Goal: Communication & Community: Answer question/provide support

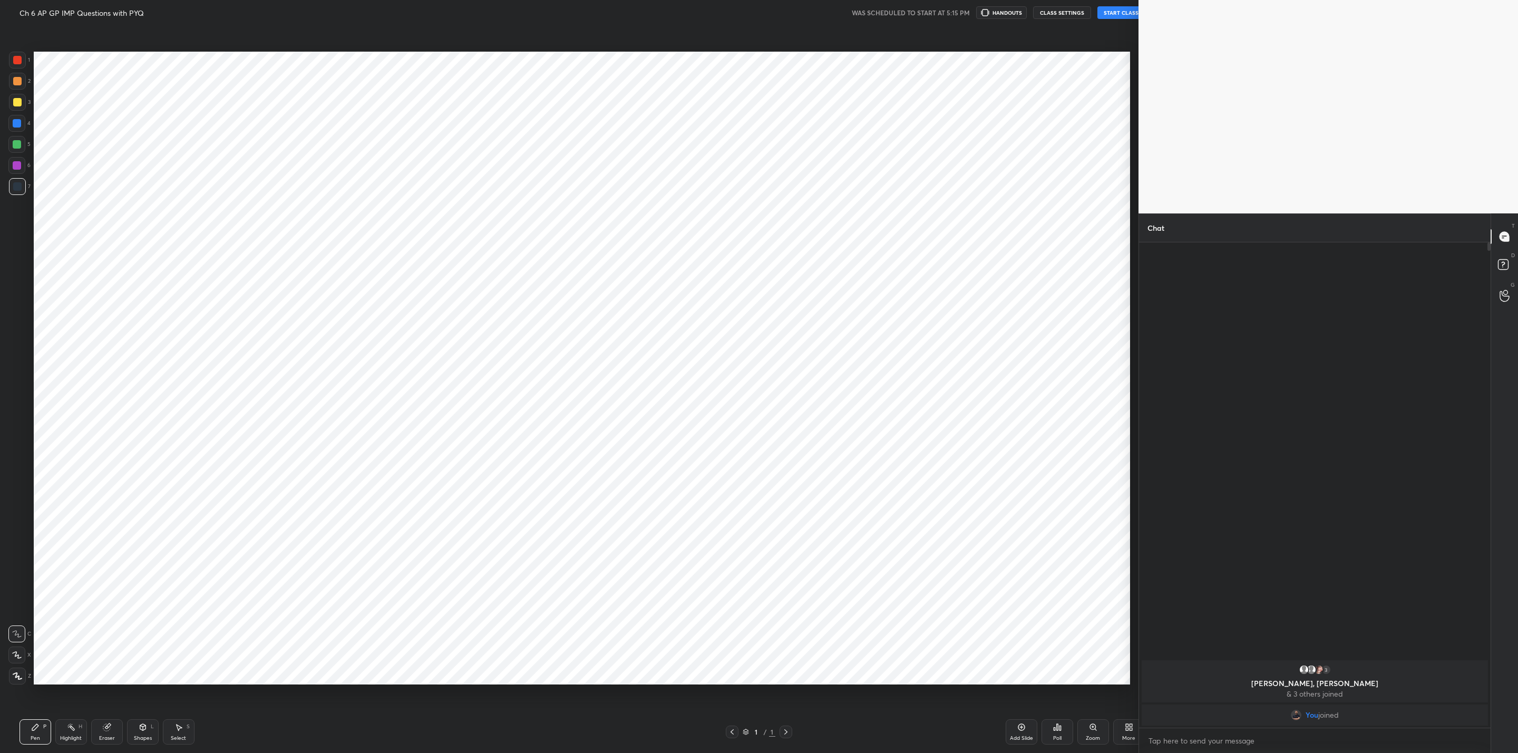
scroll to position [52034, 51624]
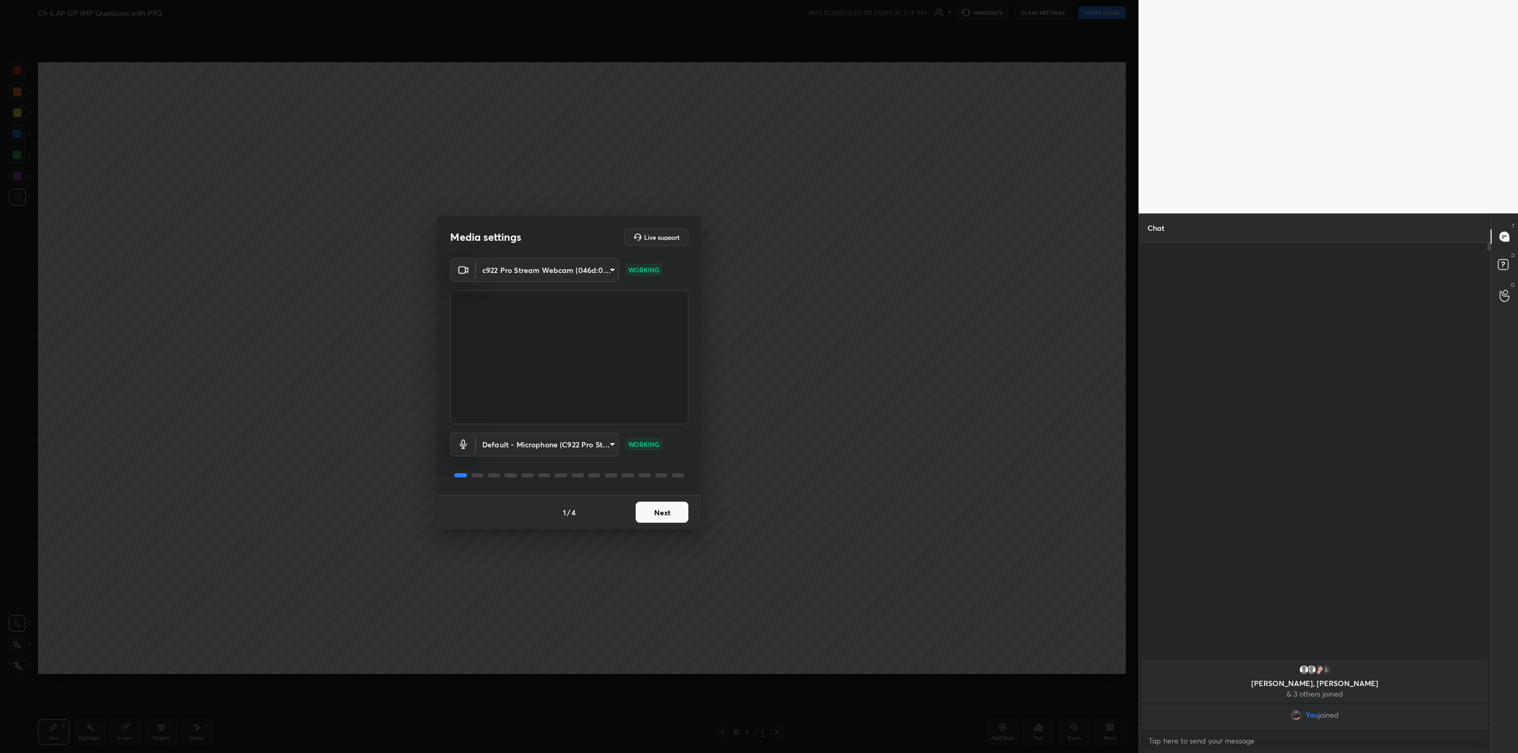
click at [663, 509] on button "Next" at bounding box center [662, 512] width 53 height 21
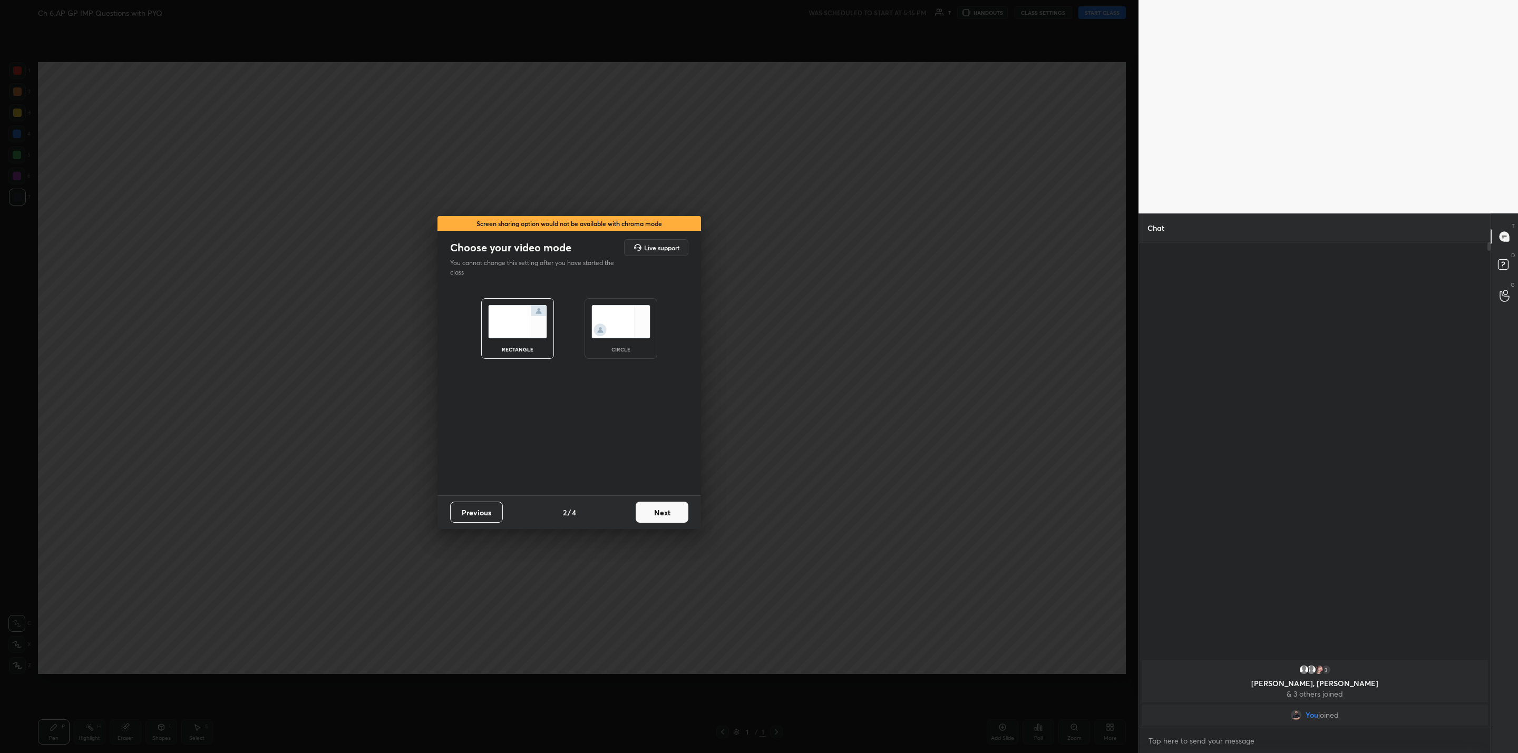
click at [672, 512] on button "Next" at bounding box center [662, 512] width 53 height 21
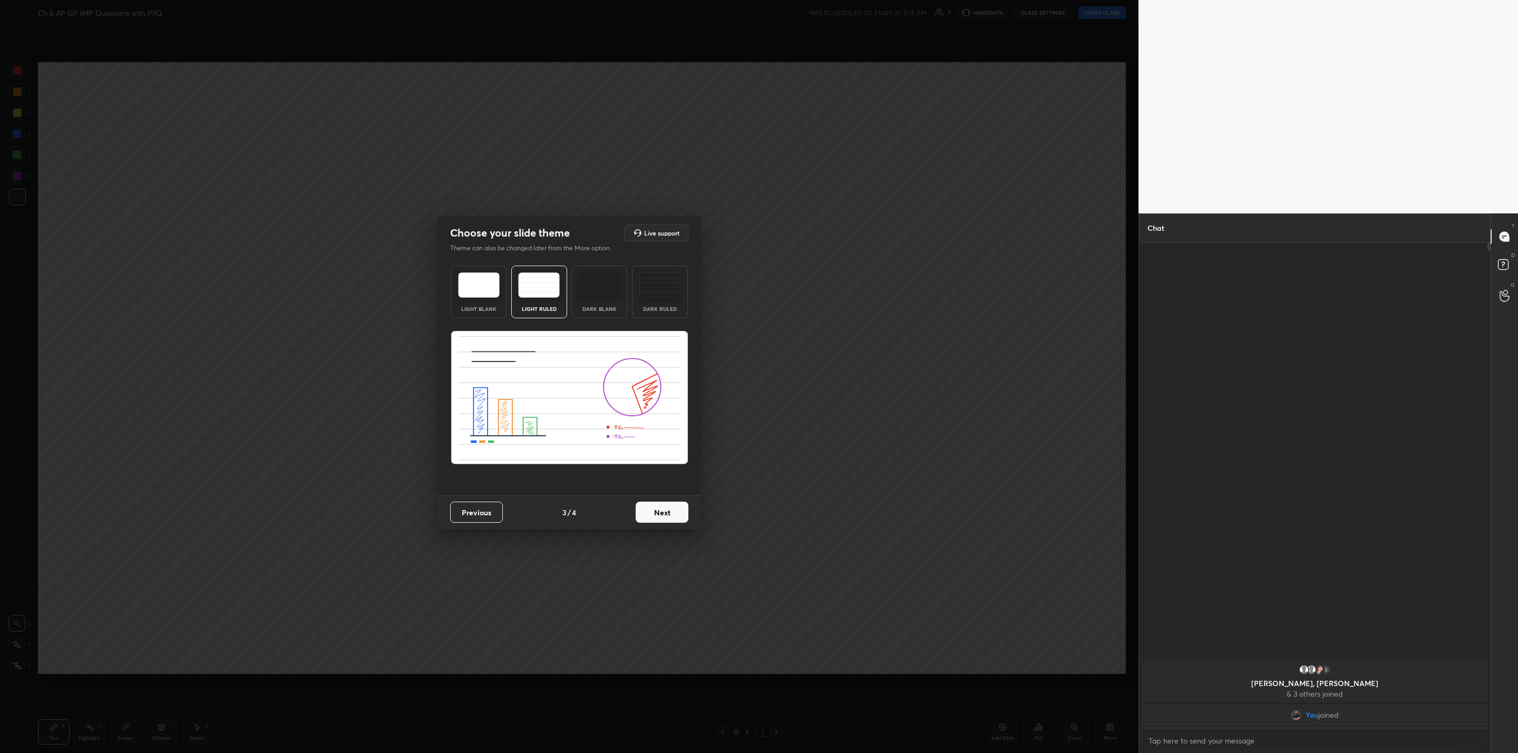
click at [672, 512] on button "Next" at bounding box center [662, 512] width 53 height 21
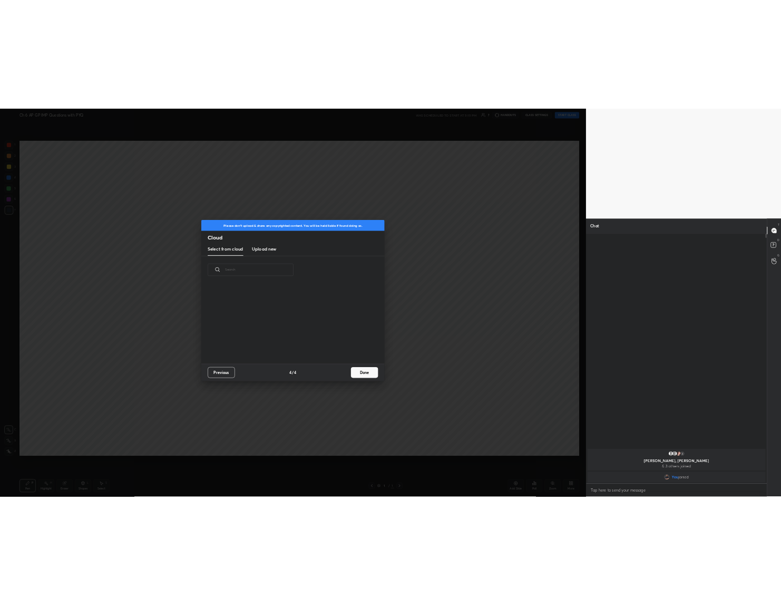
scroll to position [156, 338]
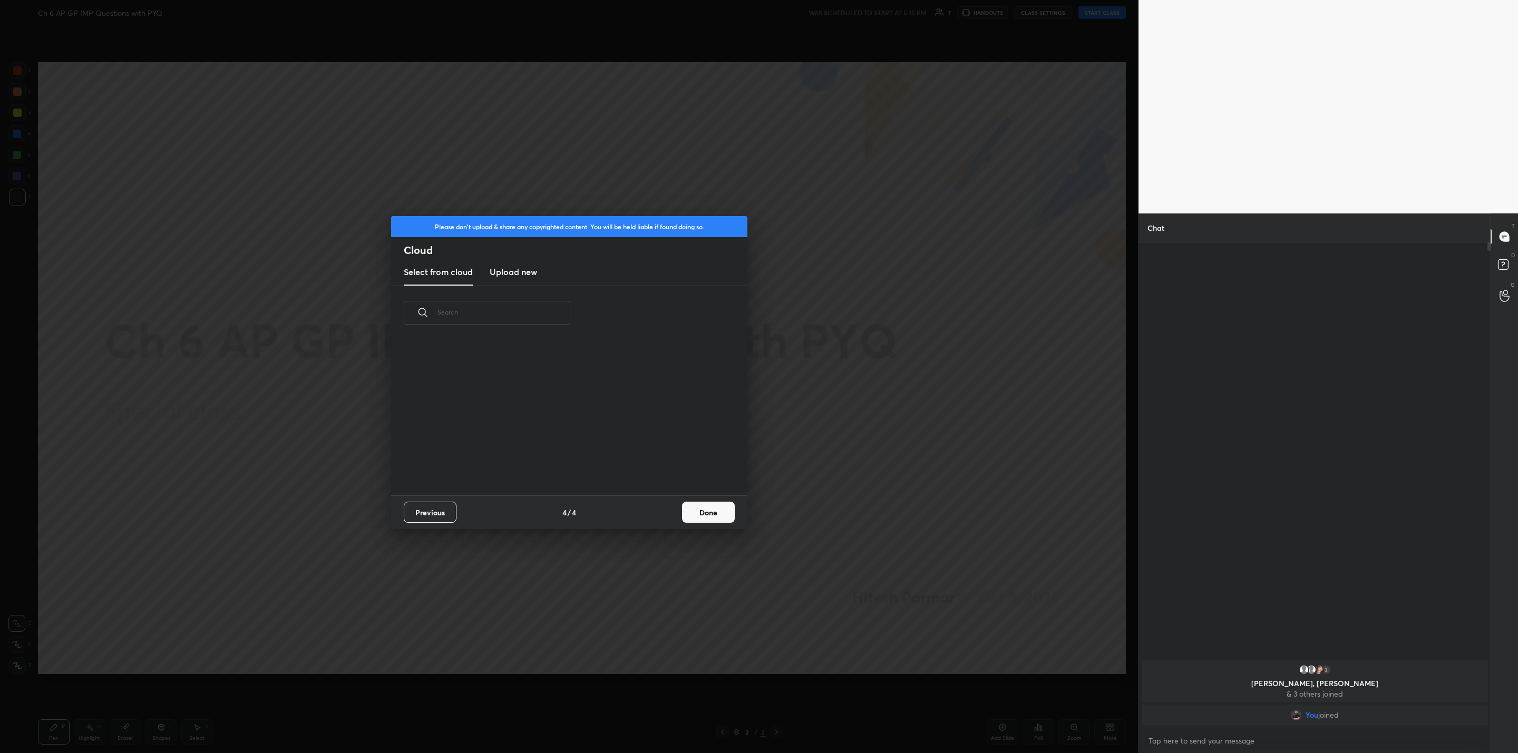
click at [696, 499] on div "Previous 4 / 4 Done" at bounding box center [569, 513] width 356 height 34
click at [701, 507] on button "Done" at bounding box center [708, 512] width 53 height 21
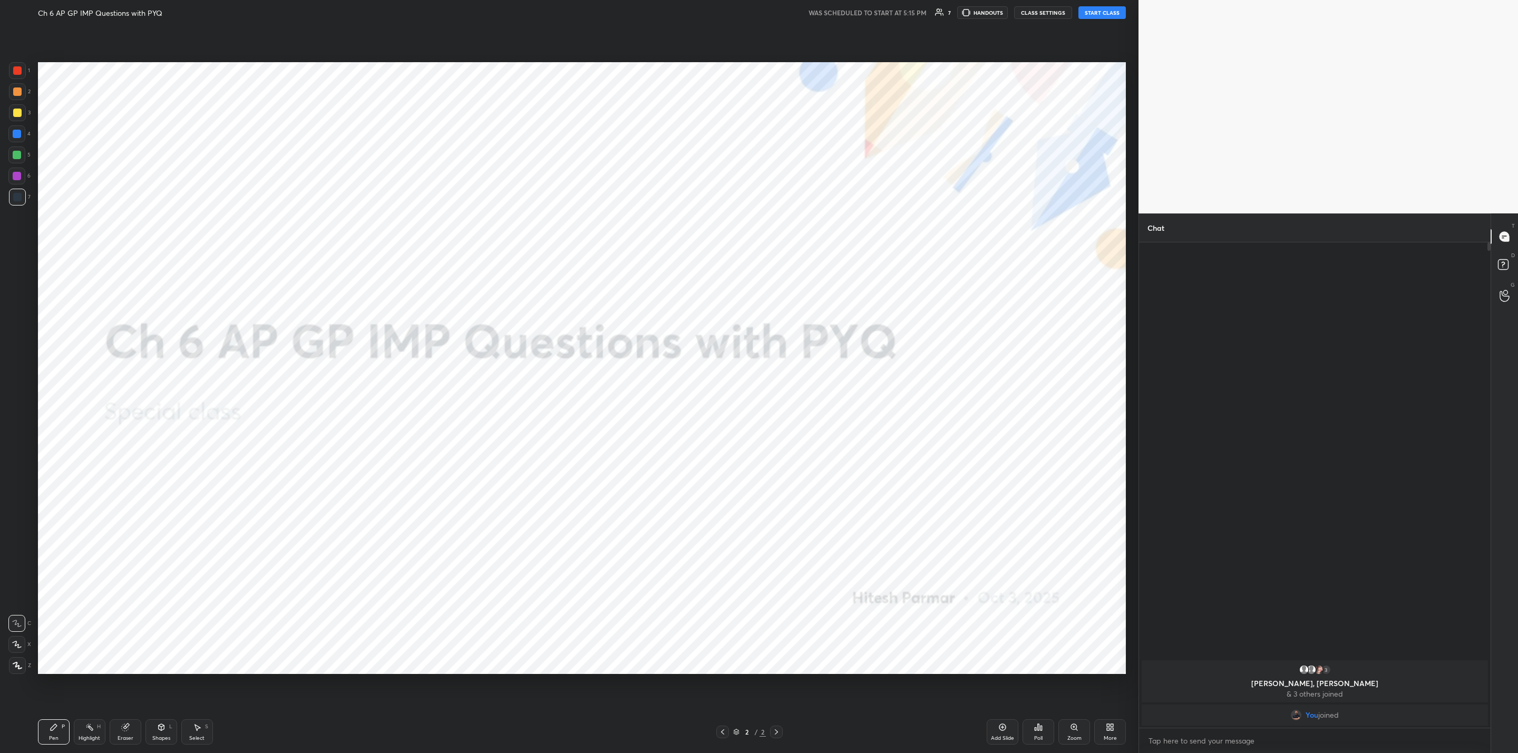
click at [1093, 17] on button "START CLASS" at bounding box center [1102, 12] width 47 height 13
drag, startPoint x: 15, startPoint y: 169, endPoint x: 32, endPoint y: 169, distance: 16.9
click at [19, 169] on div at bounding box center [16, 176] width 17 height 17
click at [1131, 303] on div "1 2 3 4 5 6 7 C X Z C X Z E E Erase all H H LIVE Ch 6 AP GP IMP Questions with …" at bounding box center [569, 376] width 1139 height 753
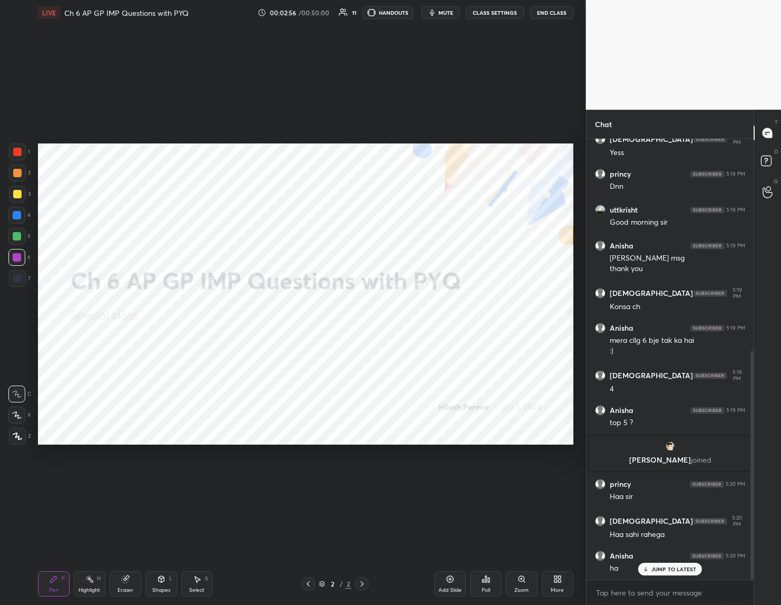
scroll to position [447, 0]
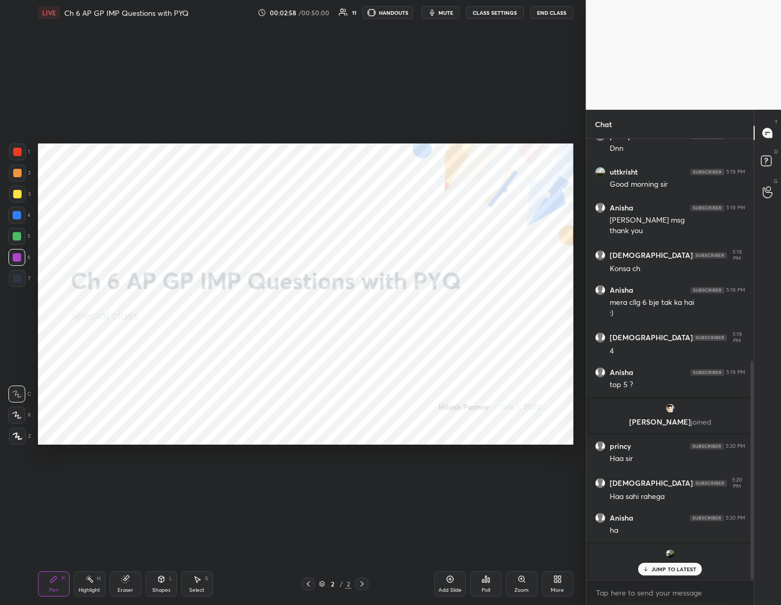
click at [680, 571] on p "JUMP TO LATEST" at bounding box center [674, 569] width 45 height 6
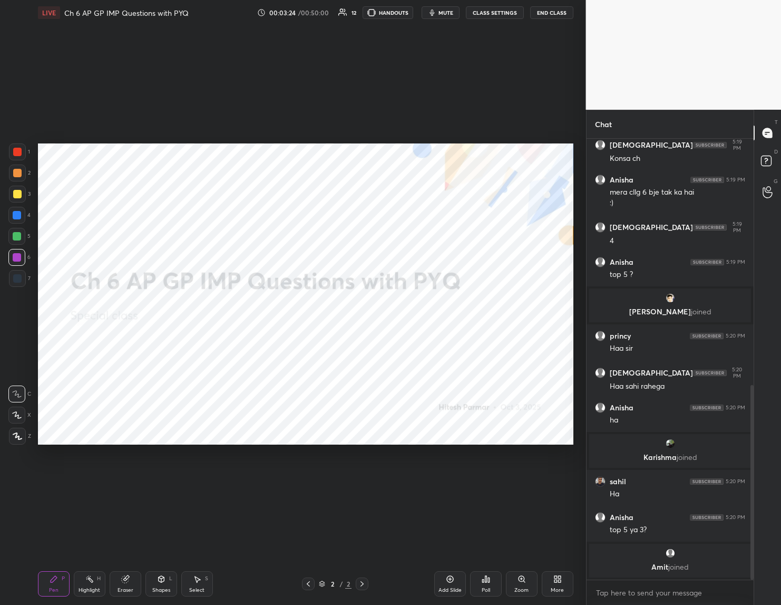
scroll to position [566, 0]
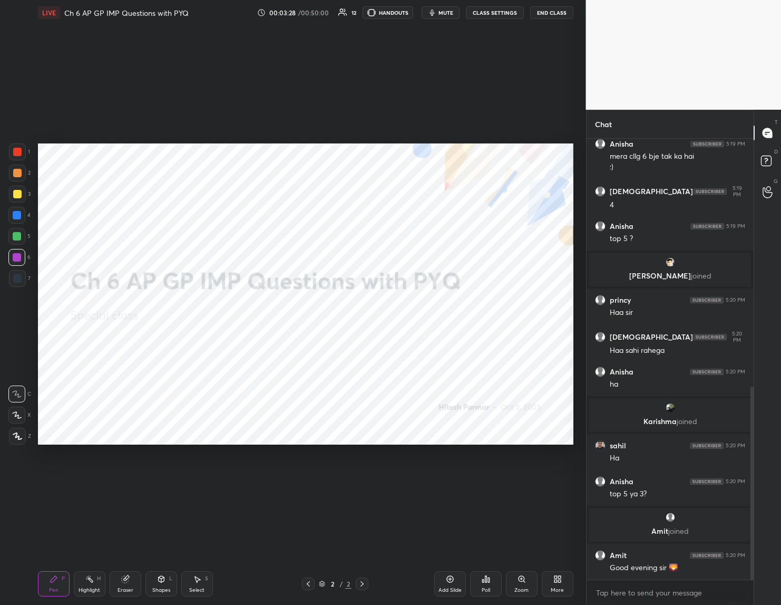
click at [528, 500] on div "Setting up your live class Poll for secs No correct answer Start poll" at bounding box center [306, 293] width 544 height 537
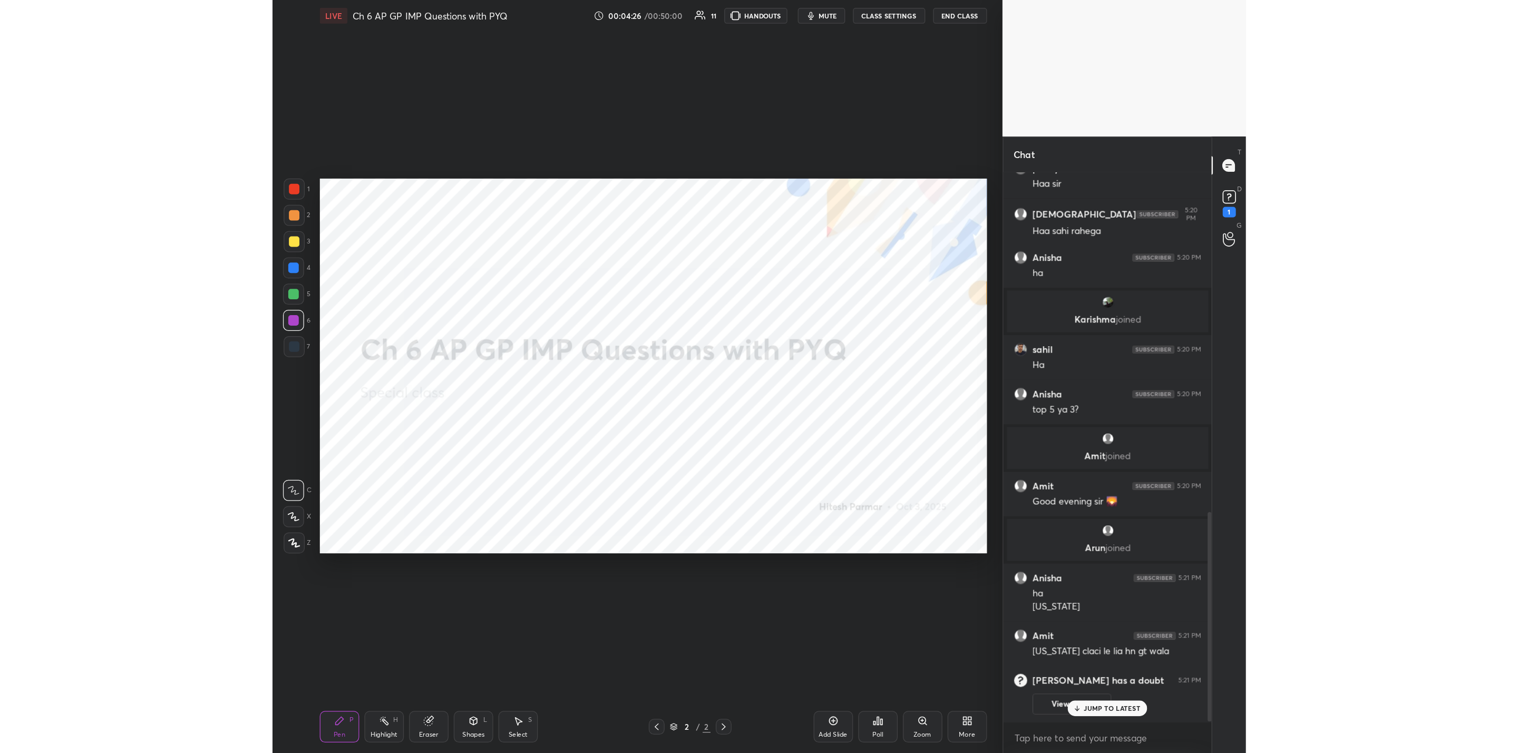
scroll to position [696, 0]
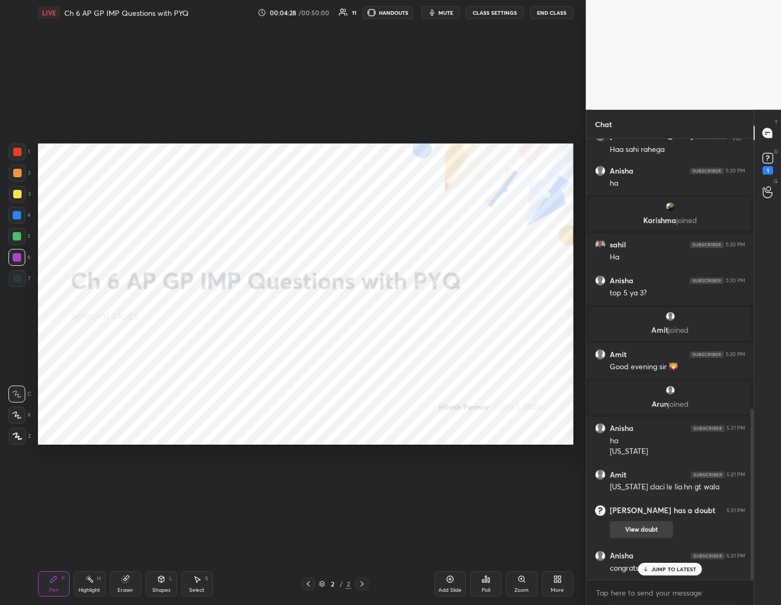
click at [641, 522] on button "View doubt" at bounding box center [641, 529] width 63 height 17
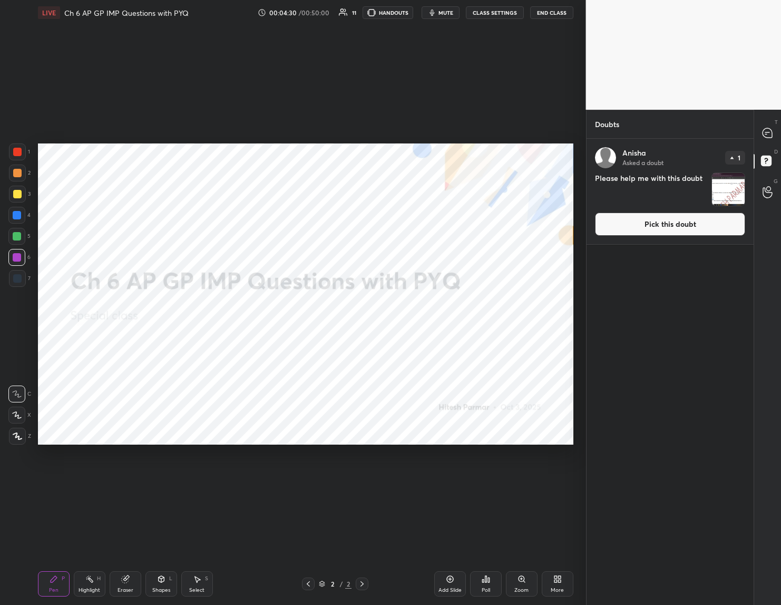
click at [730, 193] on img "grid" at bounding box center [728, 189] width 33 height 33
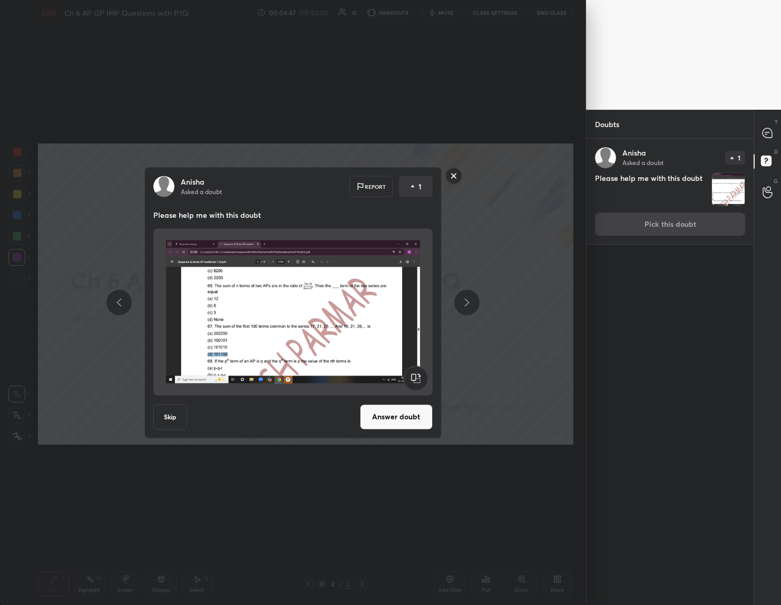
click at [356, 342] on img at bounding box center [293, 311] width 254 height 158
click at [412, 375] on rect at bounding box center [416, 378] width 24 height 24
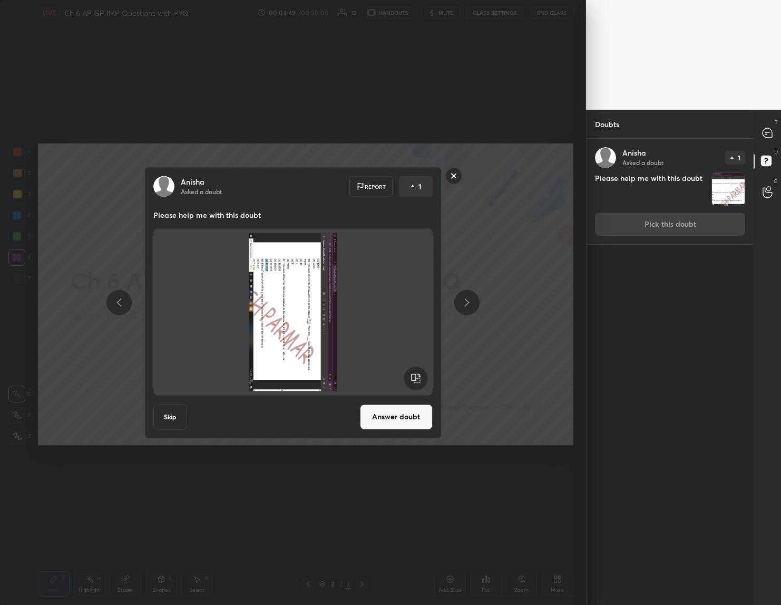
click at [418, 375] on rect at bounding box center [416, 378] width 24 height 24
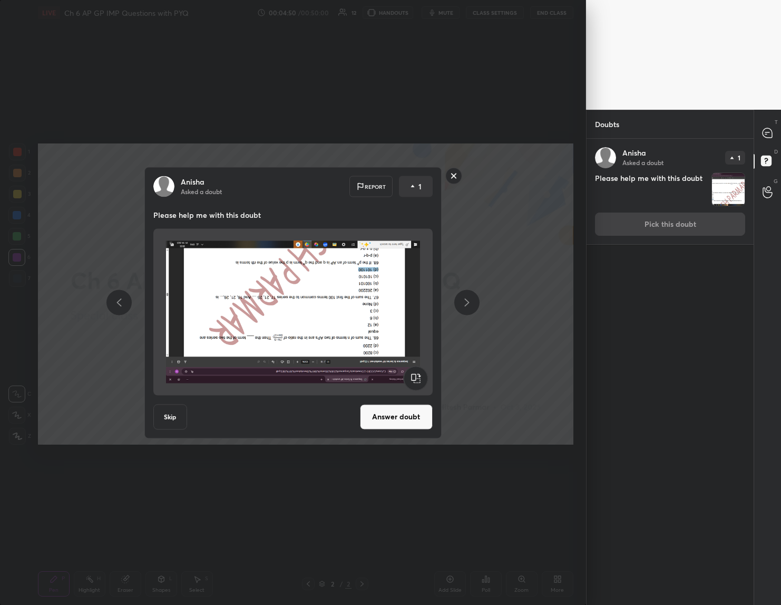
click at [418, 375] on rect at bounding box center [416, 378] width 24 height 24
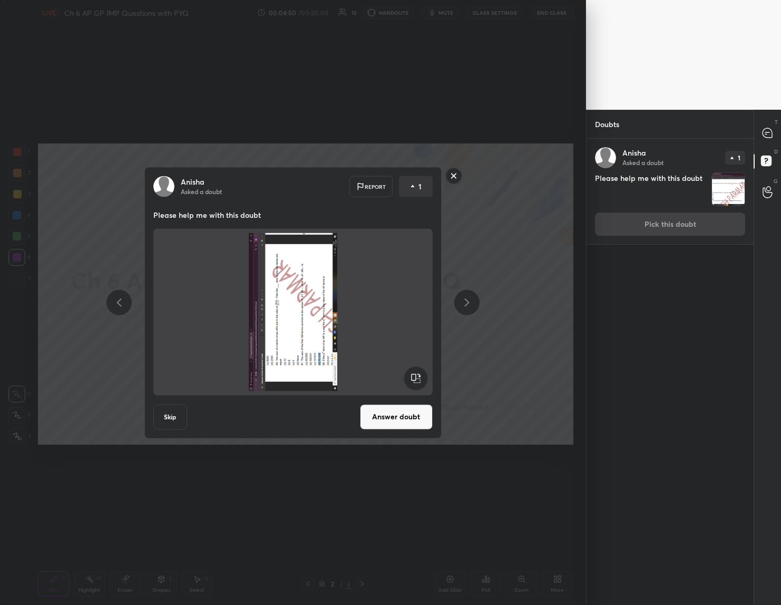
click at [418, 375] on rect at bounding box center [416, 378] width 24 height 24
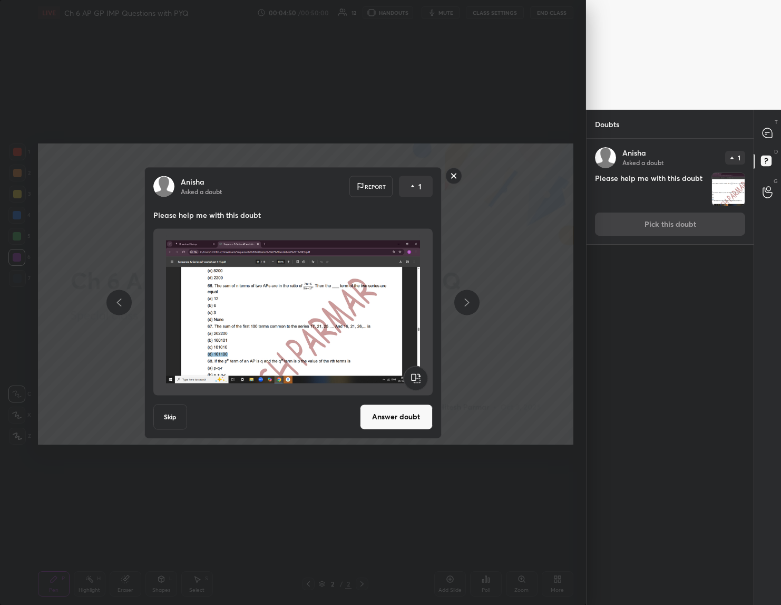
click at [418, 375] on rect at bounding box center [416, 378] width 24 height 24
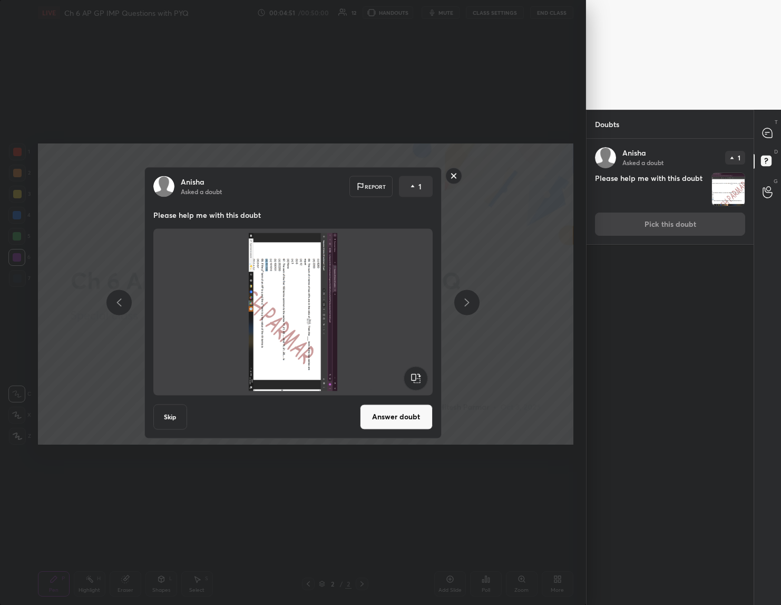
click at [418, 375] on rect at bounding box center [416, 378] width 24 height 24
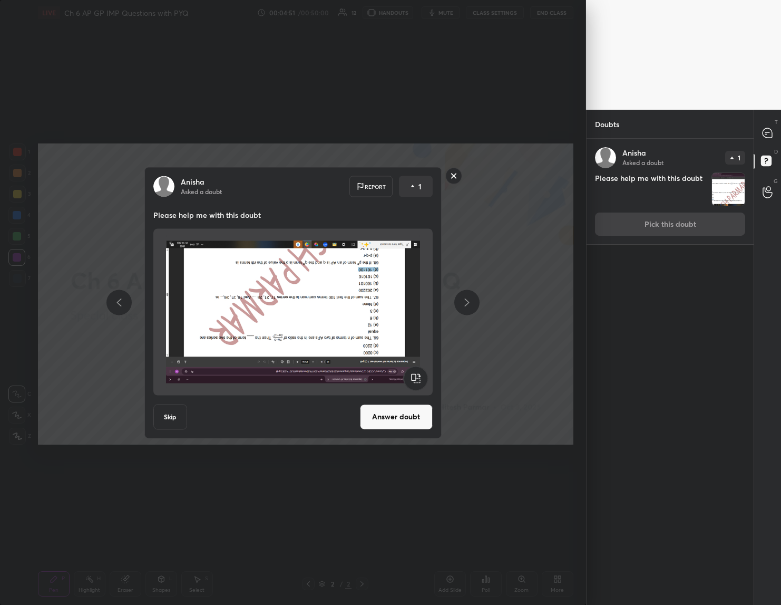
click at [418, 375] on rect at bounding box center [416, 378] width 24 height 24
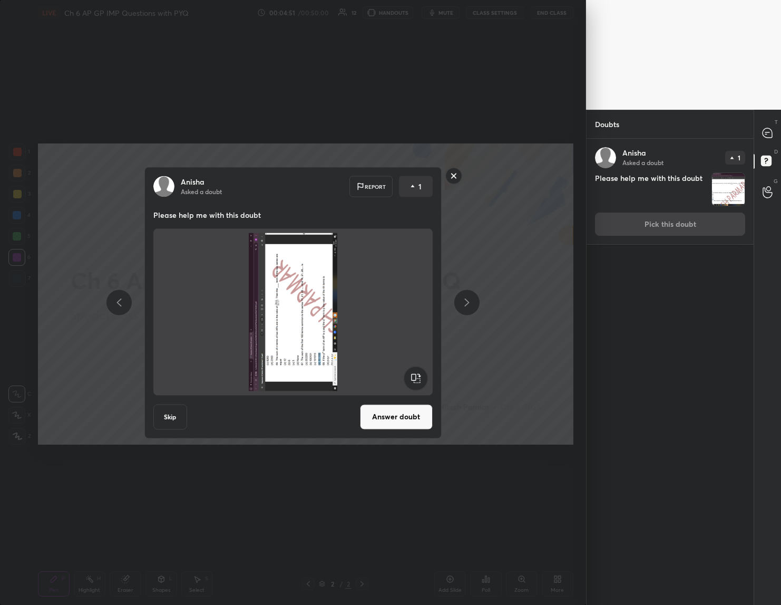
click at [418, 375] on rect at bounding box center [416, 378] width 24 height 24
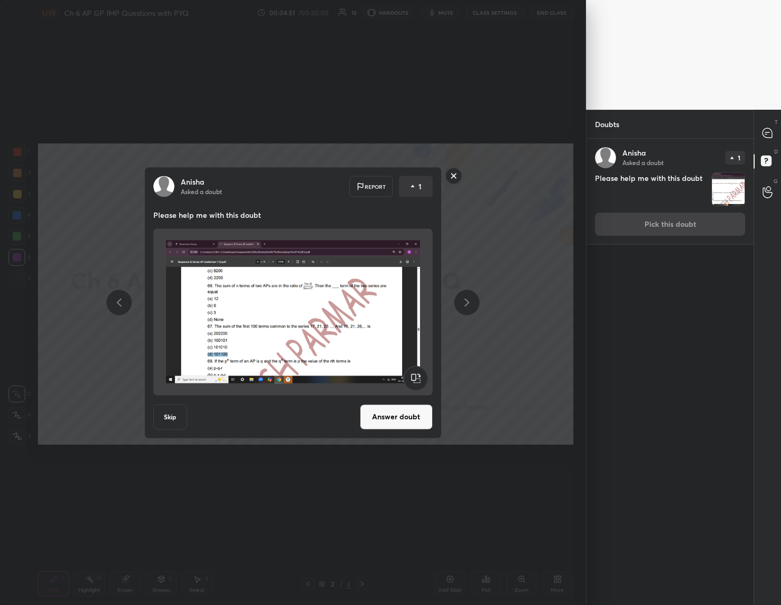
click at [418, 375] on rect at bounding box center [416, 378] width 24 height 24
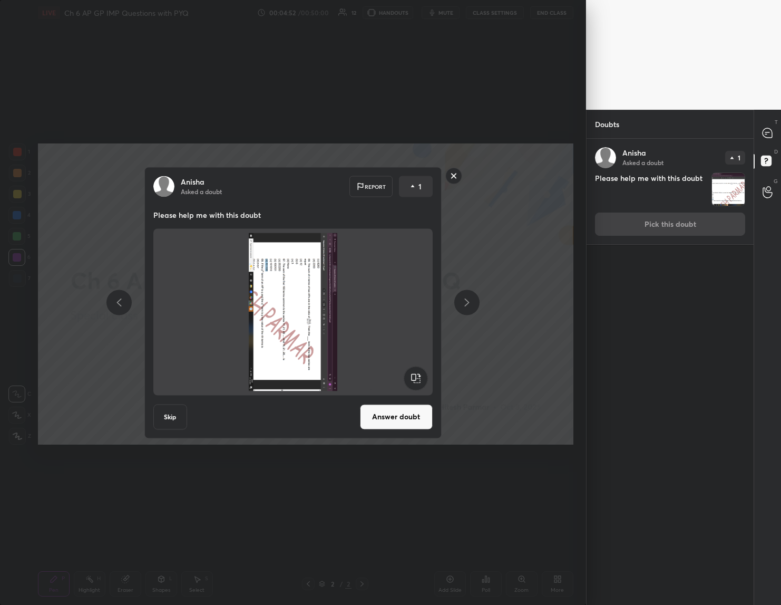
click at [418, 375] on rect at bounding box center [416, 378] width 24 height 24
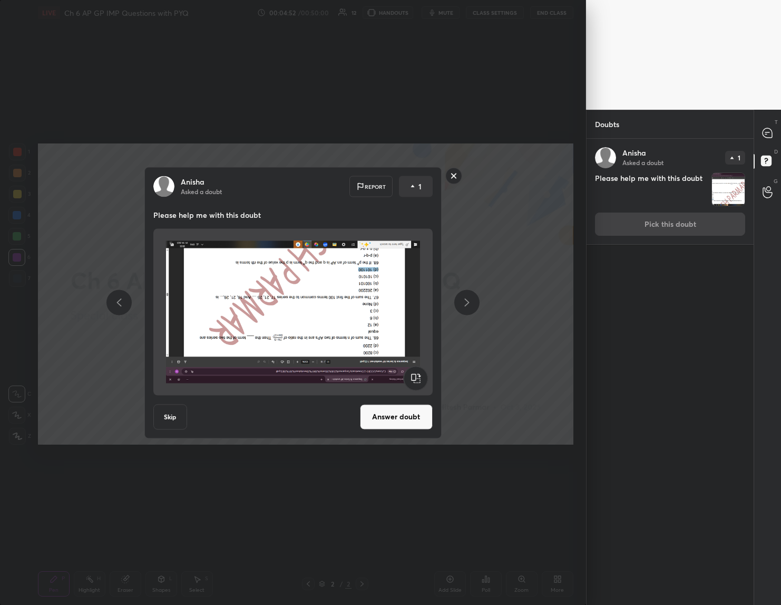
click at [418, 375] on rect at bounding box center [416, 378] width 24 height 24
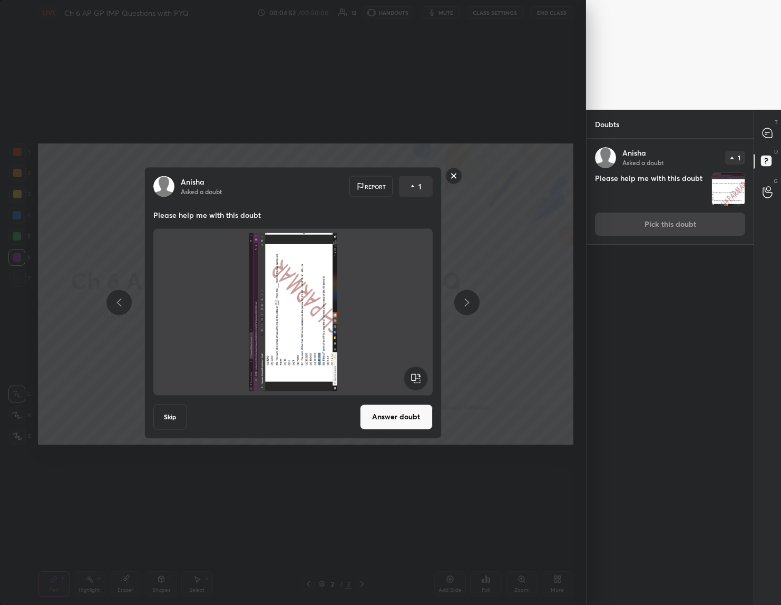
click at [418, 375] on rect at bounding box center [416, 378] width 24 height 24
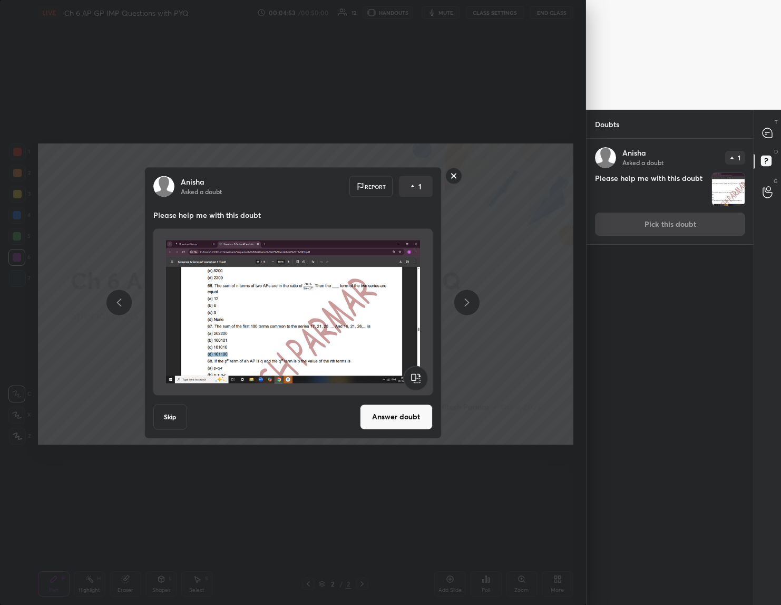
click at [412, 415] on button "Answer doubt" at bounding box center [396, 416] width 73 height 25
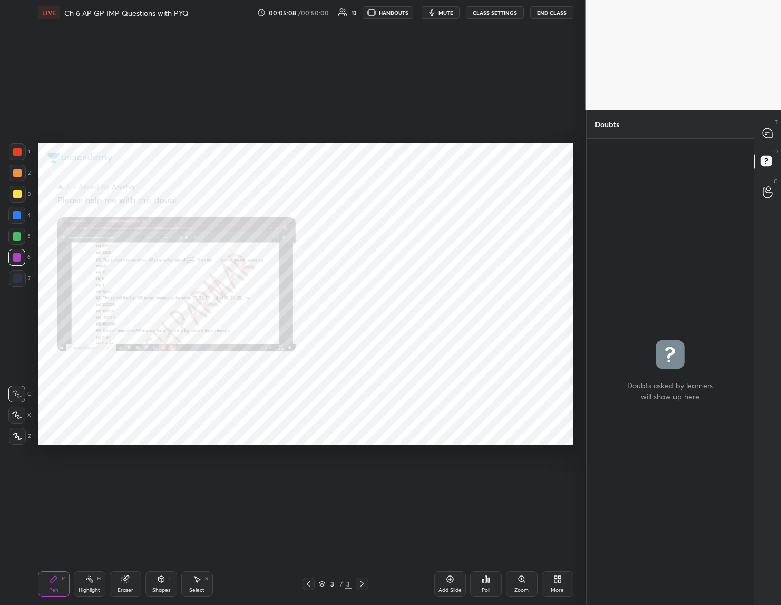
click at [521, 581] on icon at bounding box center [522, 579] width 6 height 6
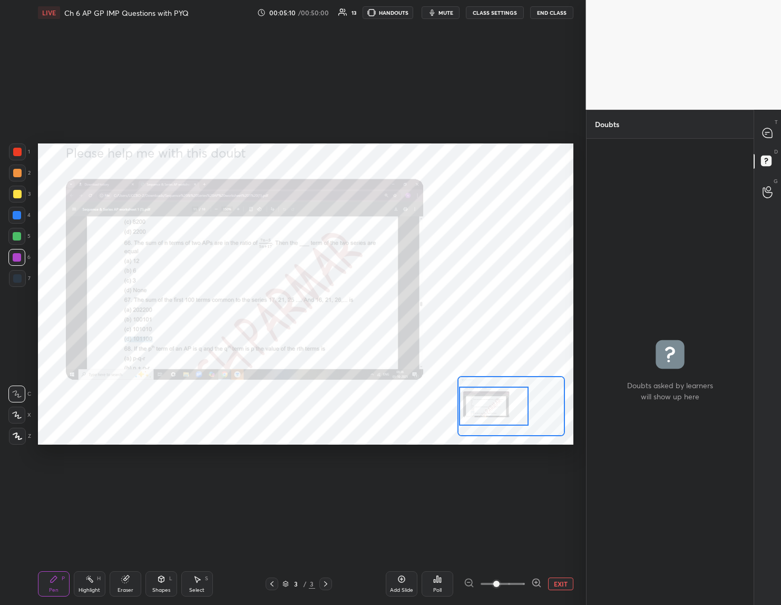
click at [456, 410] on div "Setting up your live class Poll for secs No correct answer Start poll" at bounding box center [306, 293] width 536 height 301
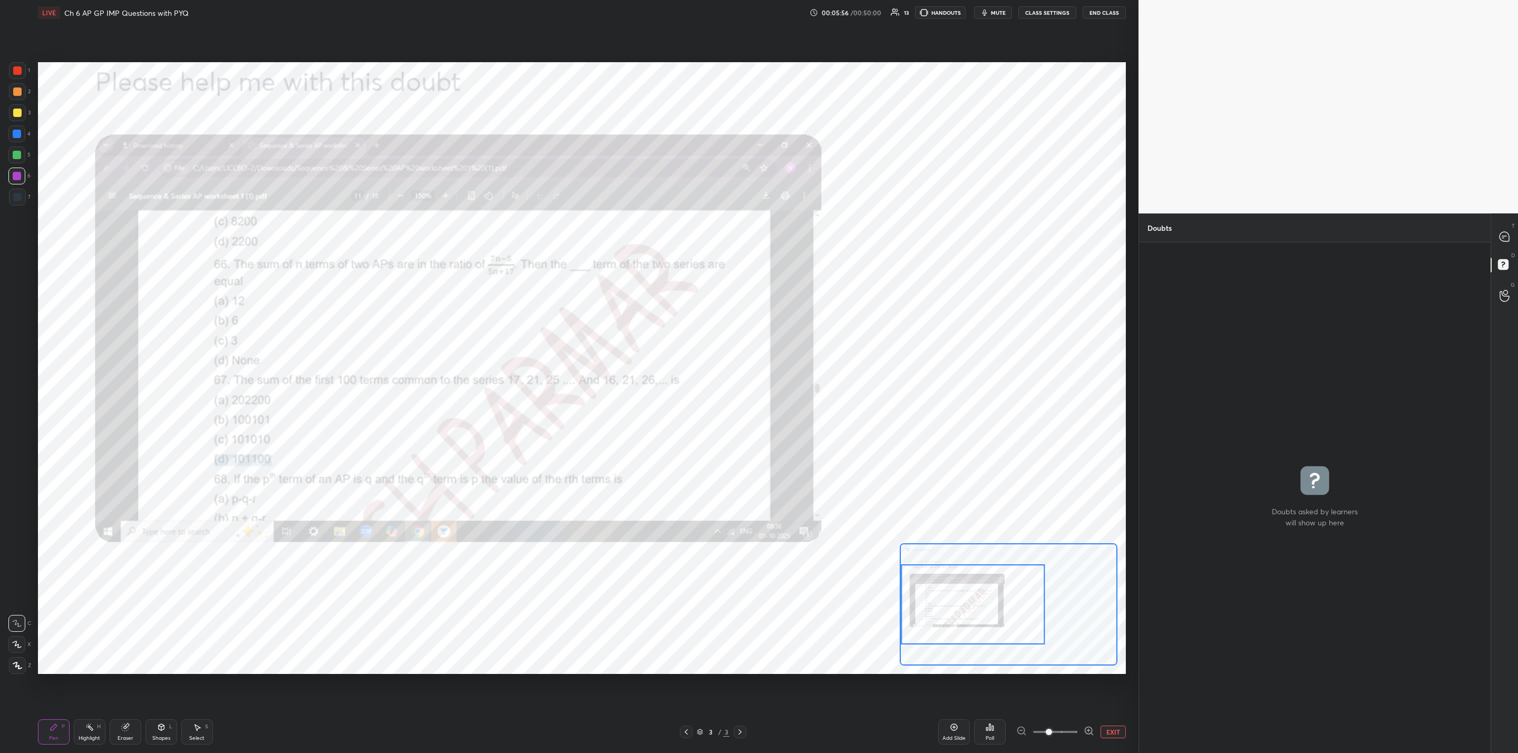
scroll to position [508, 348]
click at [1507, 228] on div at bounding box center [1505, 236] width 21 height 19
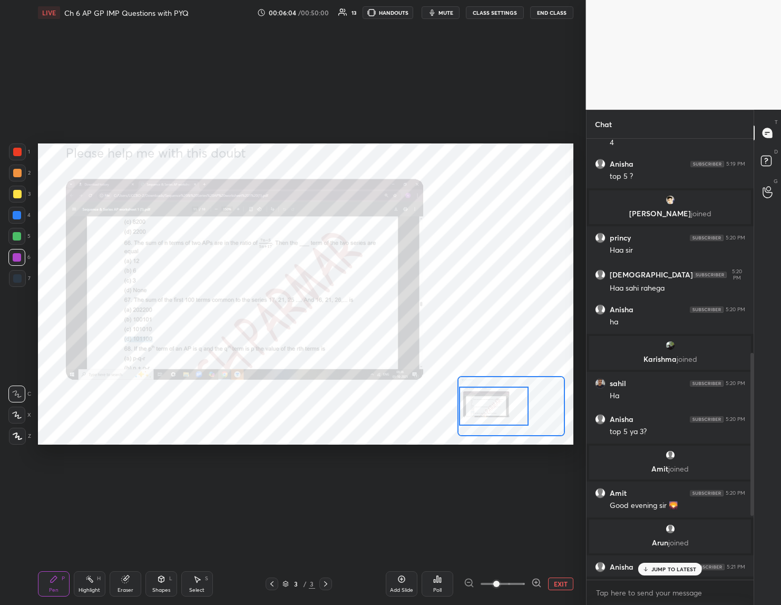
scroll to position [462, 164]
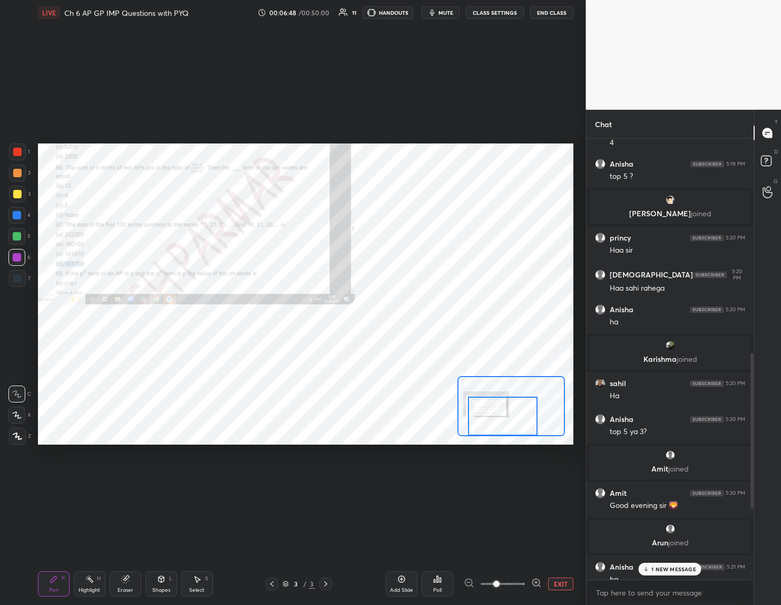
drag, startPoint x: 492, startPoint y: 405, endPoint x: 499, endPoint y: 416, distance: 12.8
click at [498, 418] on div at bounding box center [503, 415] width 70 height 38
drag, startPoint x: 496, startPoint y: 408, endPoint x: 497, endPoint y: 413, distance: 5.4
click at [497, 413] on div at bounding box center [503, 415] width 70 height 38
drag, startPoint x: 641, startPoint y: 569, endPoint x: 536, endPoint y: 577, distance: 105.2
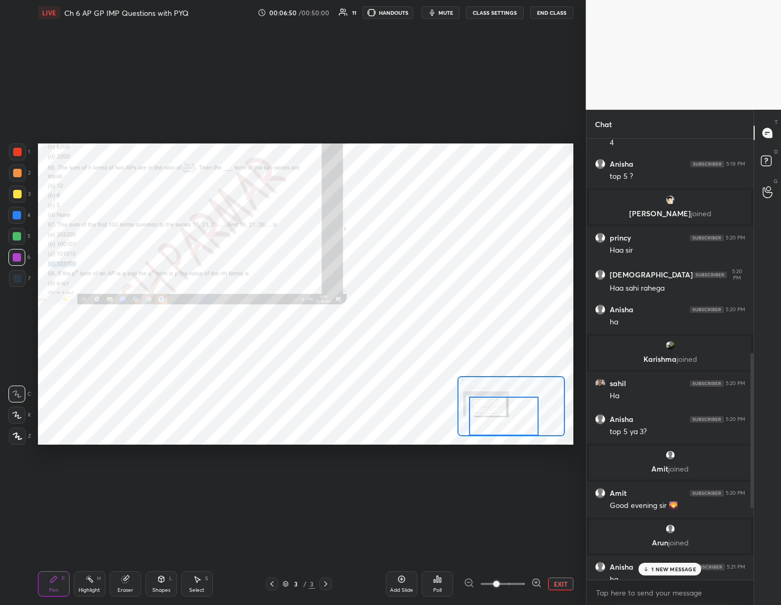
click at [633, 568] on div "[PERSON_NAME], [PERSON_NAME], hanshikaja... joined [PERSON_NAME] 5:18 PM sir [D…" at bounding box center [671, 359] width 168 height 441
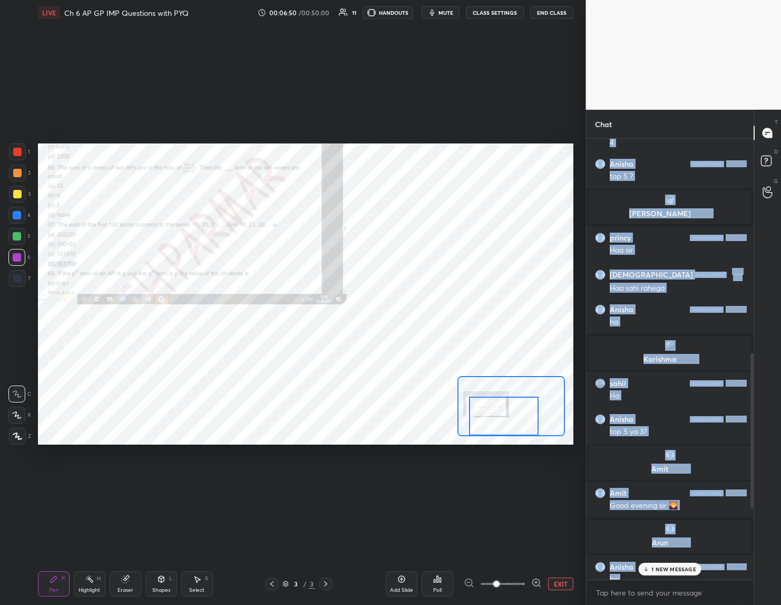
scroll to position [601, 0]
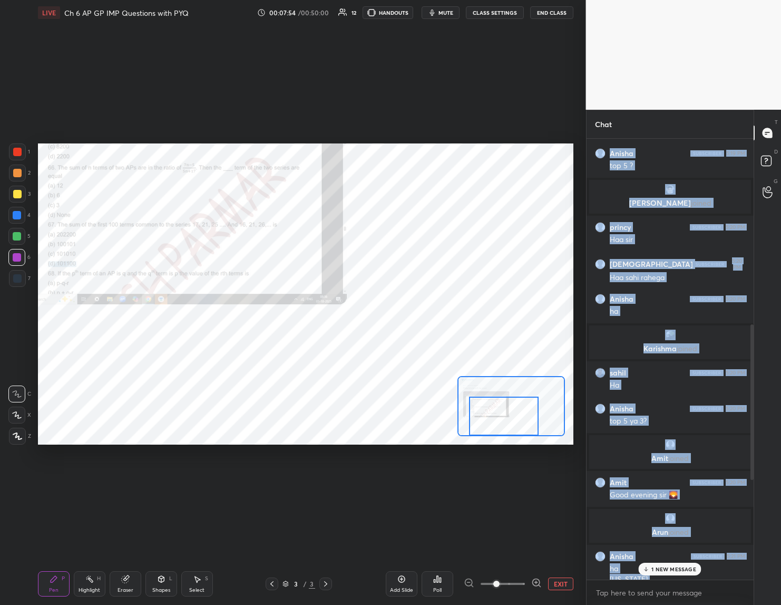
drag, startPoint x: 129, startPoint y: 588, endPoint x: 127, endPoint y: 512, distance: 75.9
click at [127, 584] on div "Eraser" at bounding box center [126, 583] width 32 height 25
drag, startPoint x: 59, startPoint y: 579, endPoint x: 72, endPoint y: 565, distance: 19.8
click at [59, 579] on div "Pen P" at bounding box center [54, 583] width 32 height 25
click at [419, 463] on div "Setting up your live class Poll for secs No correct answer Start poll" at bounding box center [306, 293] width 544 height 537
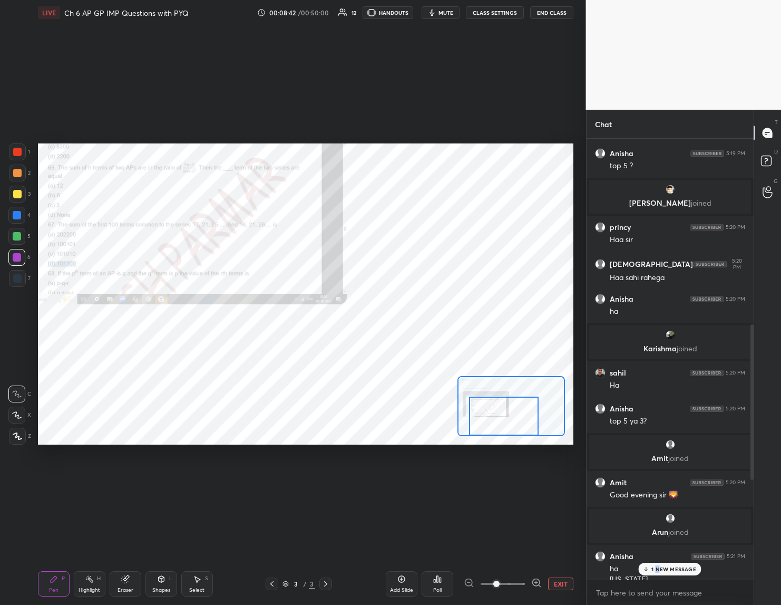
drag, startPoint x: 657, startPoint y: 569, endPoint x: 651, endPoint y: 576, distance: 9.3
click at [658, 566] on p "1 NEW MESSAGE" at bounding box center [674, 569] width 45 height 6
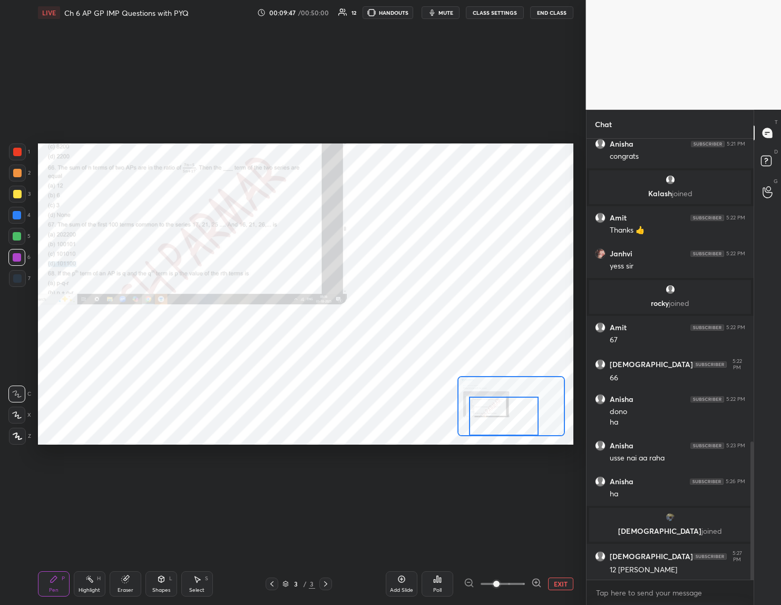
scroll to position [965, 0]
click at [209, 448] on div "Setting up your live class Poll for secs No correct answer Start poll" at bounding box center [306, 293] width 544 height 537
drag, startPoint x: 651, startPoint y: 576, endPoint x: 590, endPoint y: 582, distance: 60.4
click at [647, 573] on div "[PERSON_NAME] 5:20 PM Haa sahi rahega [PERSON_NAME] 5:20 PM ha Karishma joined …" at bounding box center [671, 359] width 168 height 441
click at [652, 573] on div "JUMP TO LATEST" at bounding box center [669, 569] width 63 height 13
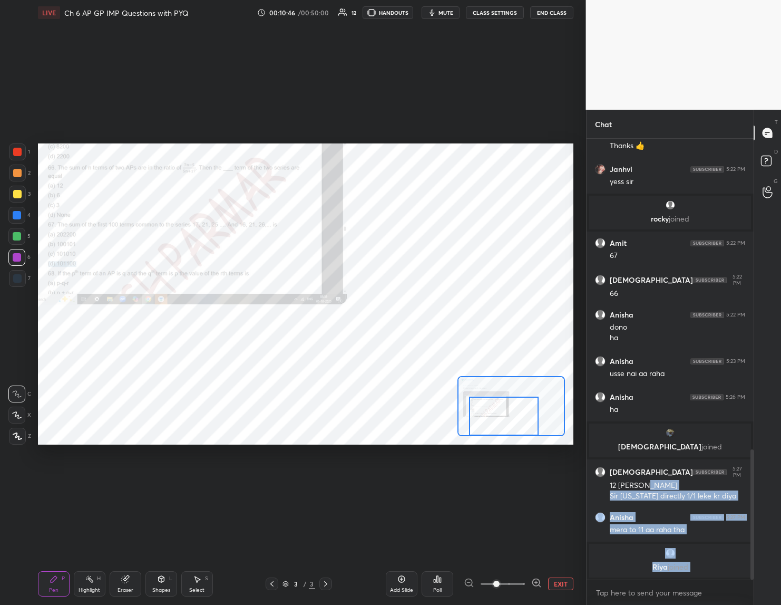
scroll to position [1055, 0]
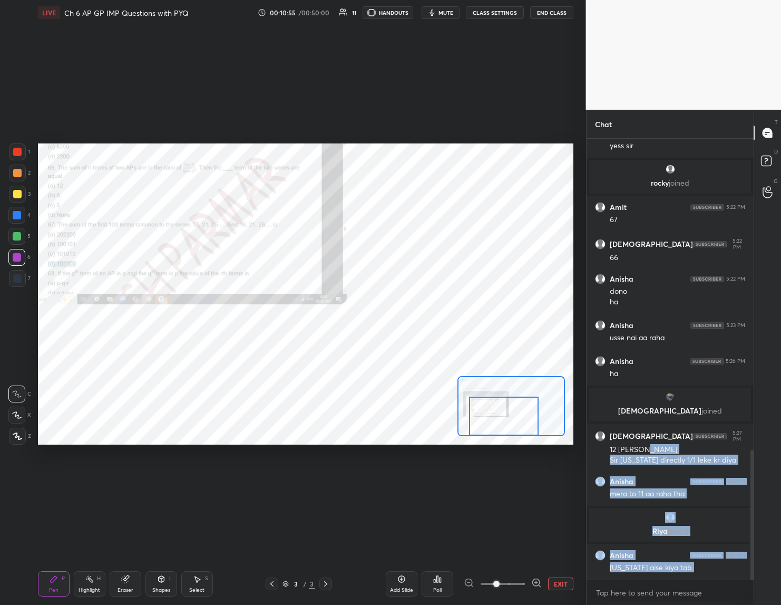
click at [125, 588] on div "Eraser" at bounding box center [126, 589] width 16 height 5
click at [59, 584] on div "Pen P" at bounding box center [54, 583] width 32 height 25
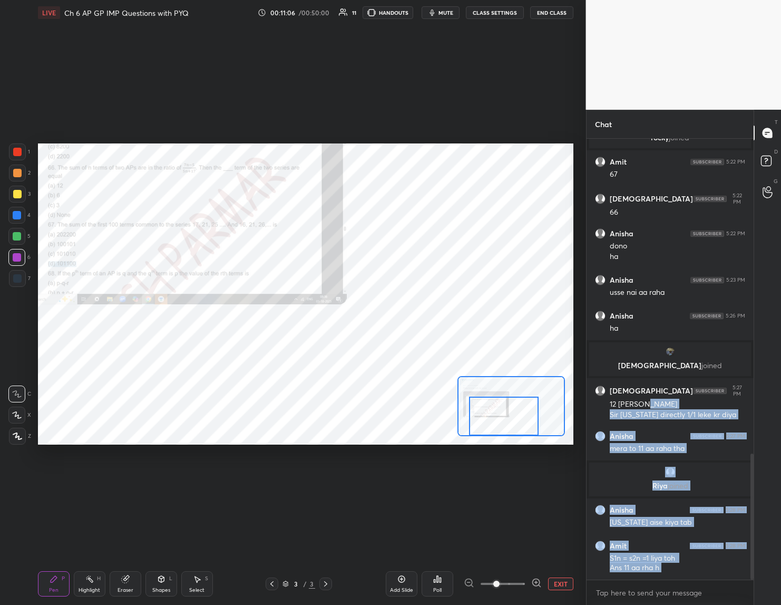
click at [65, 448] on div "Setting up your live class Poll for secs No correct answer Start poll" at bounding box center [306, 293] width 544 height 537
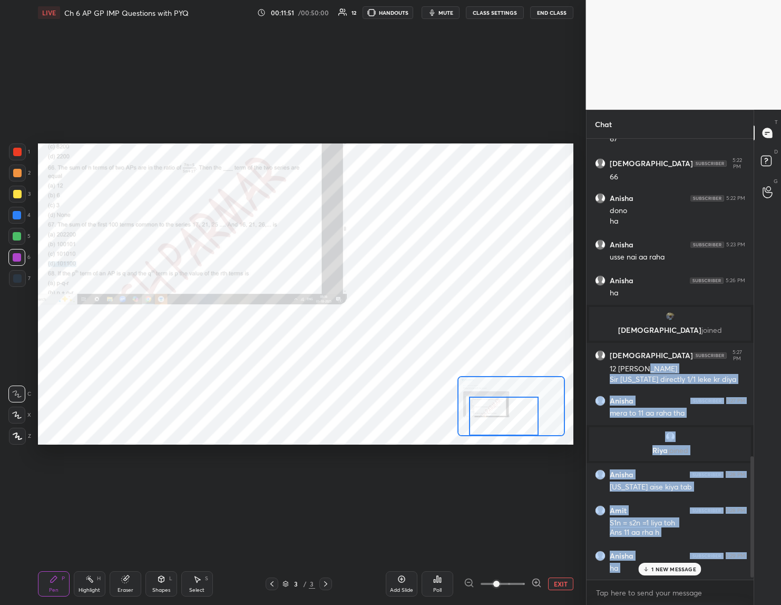
scroll to position [1172, 0]
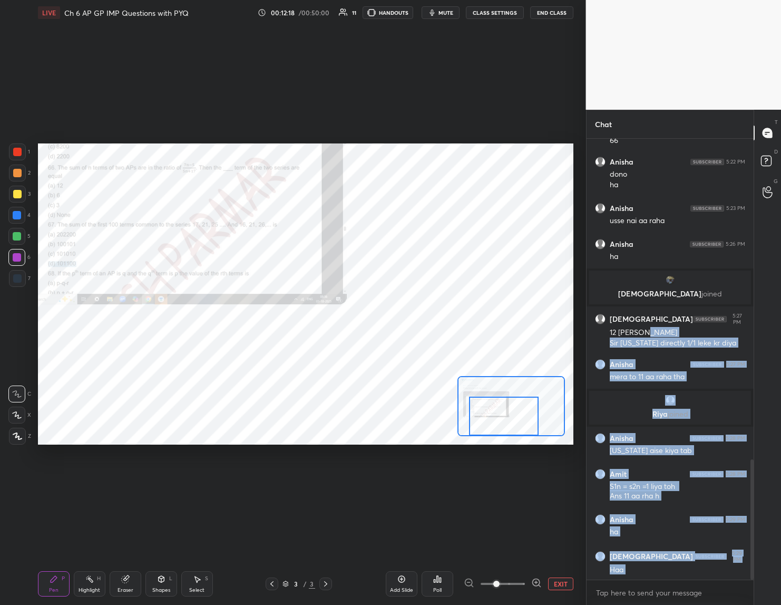
drag, startPoint x: 20, startPoint y: 171, endPoint x: 36, endPoint y: 179, distance: 18.6
click at [20, 174] on div at bounding box center [17, 173] width 8 height 8
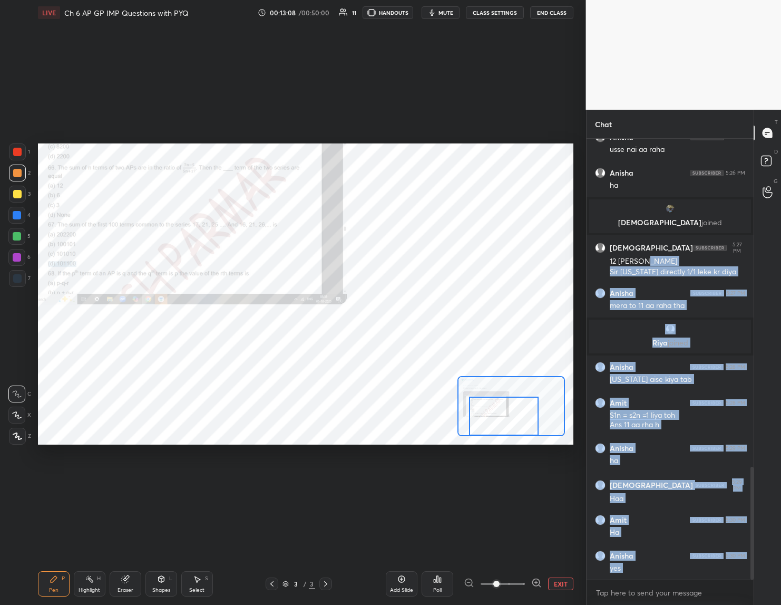
scroll to position [1280, 0]
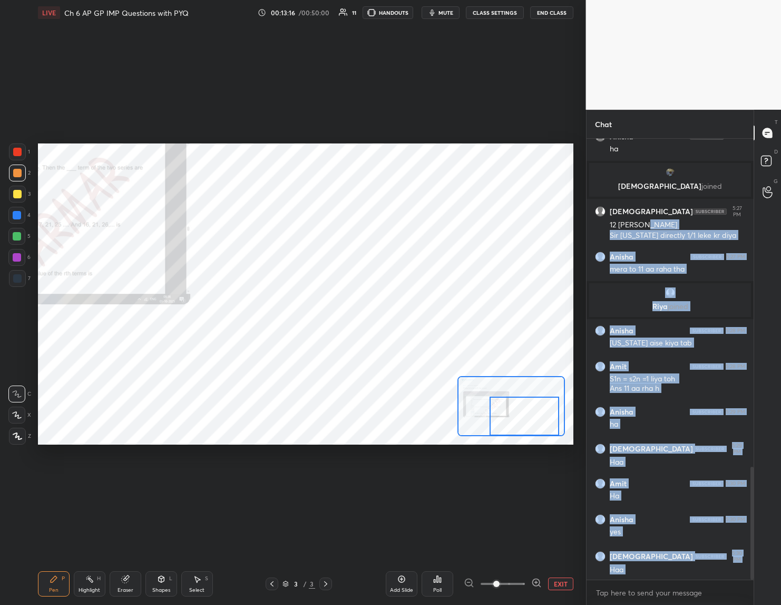
drag, startPoint x: 505, startPoint y: 410, endPoint x: 519, endPoint y: 423, distance: 19.0
click at [520, 428] on div at bounding box center [525, 415] width 70 height 38
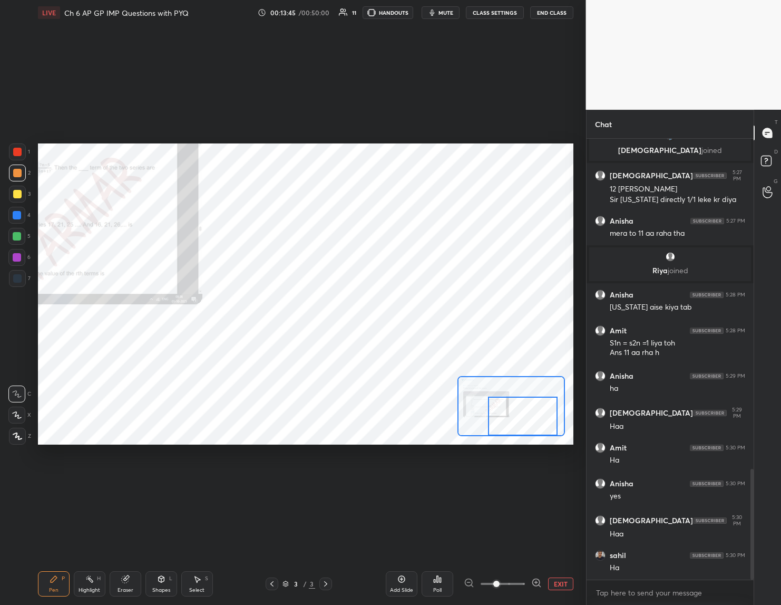
scroll to position [1351, 0]
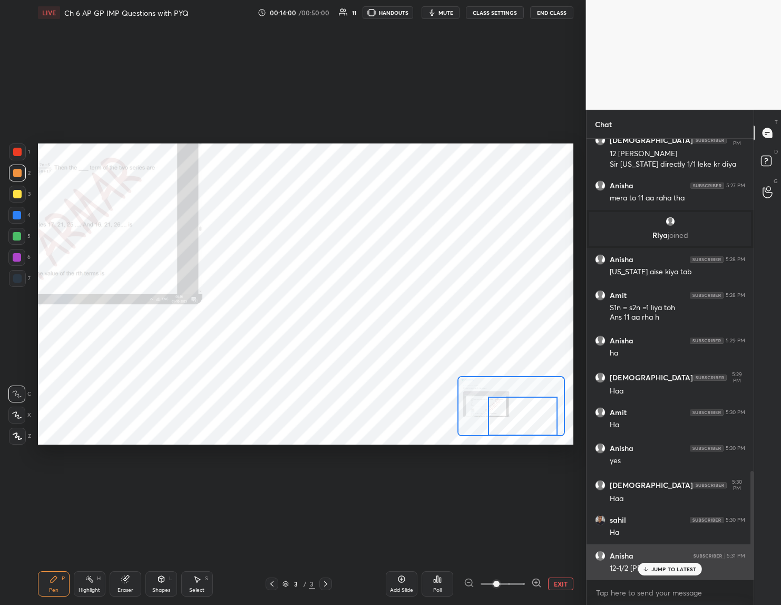
click at [655, 569] on p "JUMP TO LATEST" at bounding box center [674, 569] width 45 height 6
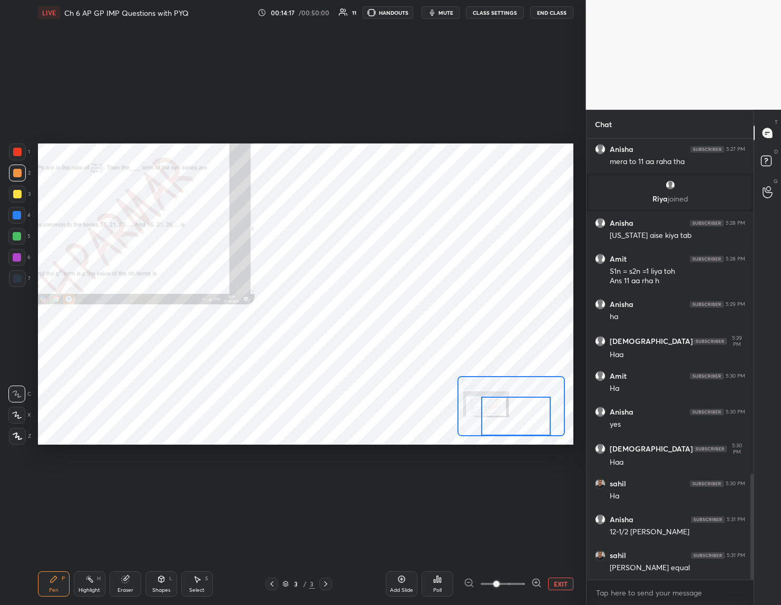
drag, startPoint x: 518, startPoint y: 413, endPoint x: 518, endPoint y: 419, distance: 6.3
click at [515, 429] on div at bounding box center [516, 415] width 70 height 38
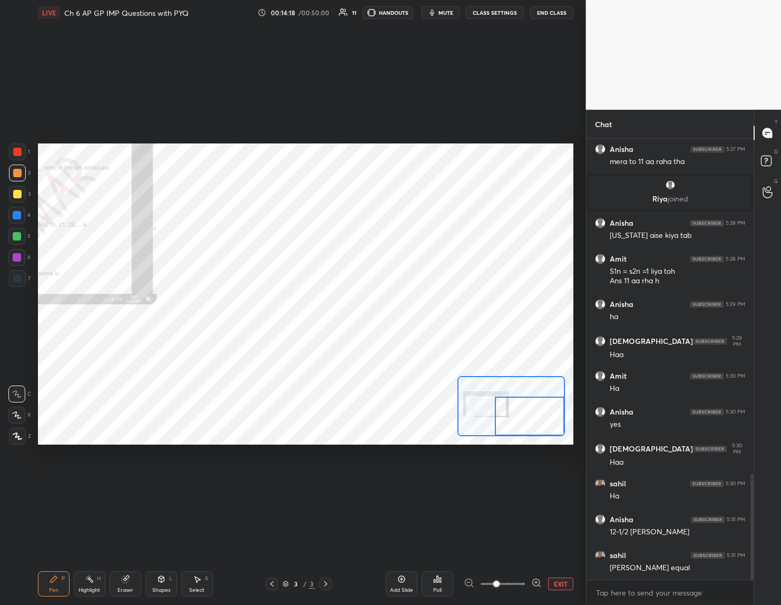
drag, startPoint x: 514, startPoint y: 413, endPoint x: 521, endPoint y: 424, distance: 13.0
click at [520, 433] on div at bounding box center [530, 415] width 70 height 38
drag, startPoint x: 520, startPoint y: 418, endPoint x: 520, endPoint y: 429, distance: 11.1
click at [519, 435] on div at bounding box center [511, 406] width 107 height 60
drag, startPoint x: 525, startPoint y: 416, endPoint x: 516, endPoint y: 431, distance: 17.3
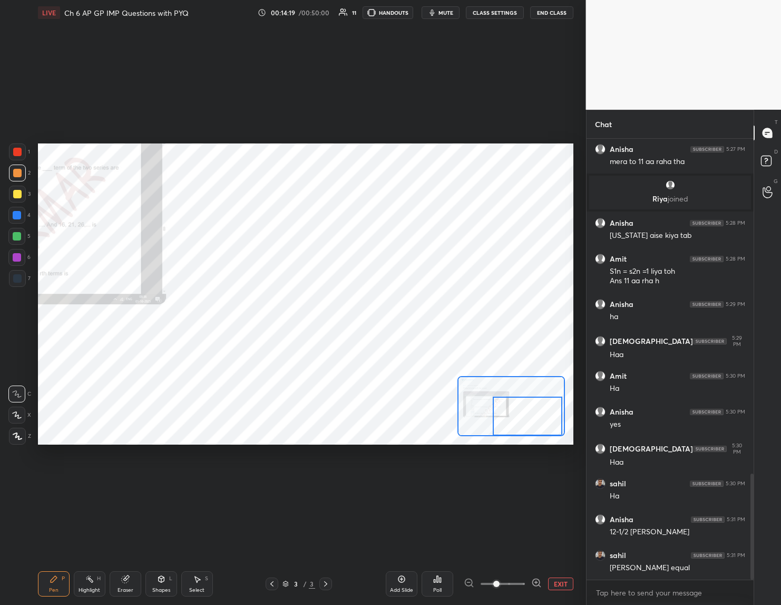
click at [520, 428] on div at bounding box center [528, 415] width 70 height 38
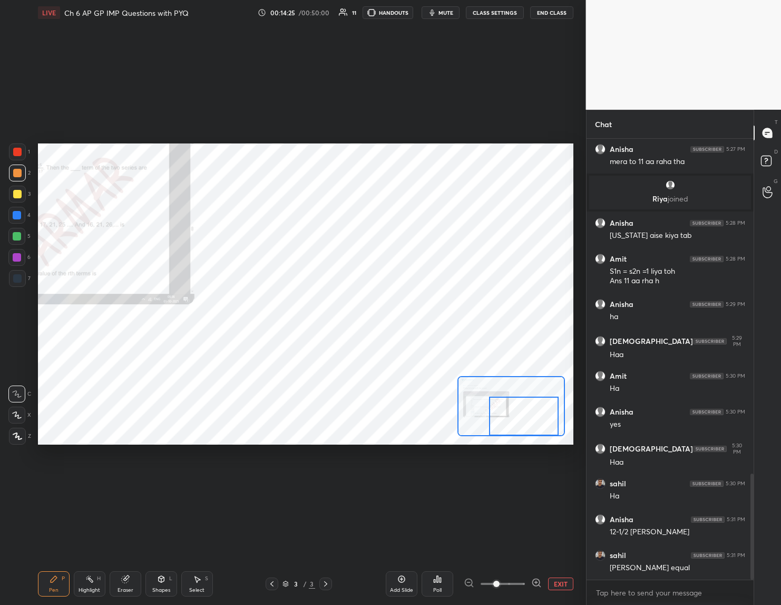
click at [17, 195] on div at bounding box center [17, 194] width 8 height 8
drag, startPoint x: 16, startPoint y: 214, endPoint x: 28, endPoint y: 228, distance: 19.1
click at [19, 218] on div at bounding box center [17, 215] width 8 height 8
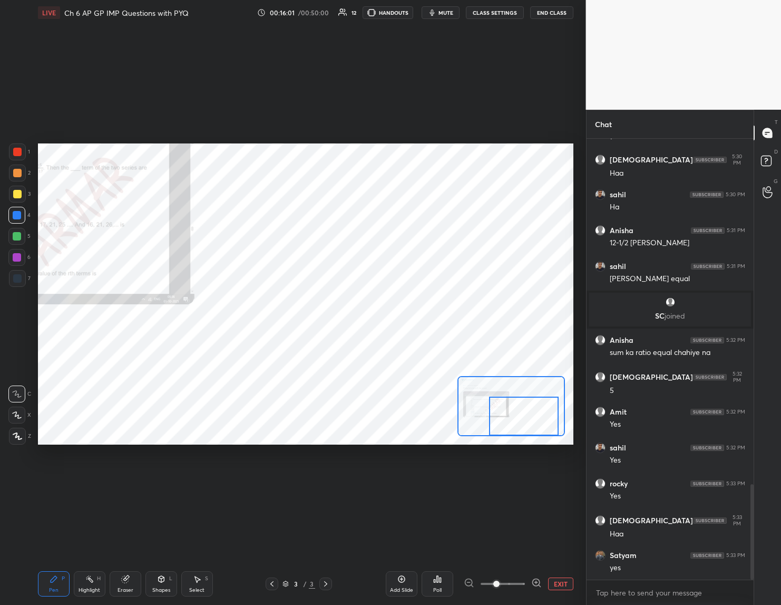
scroll to position [1591, 0]
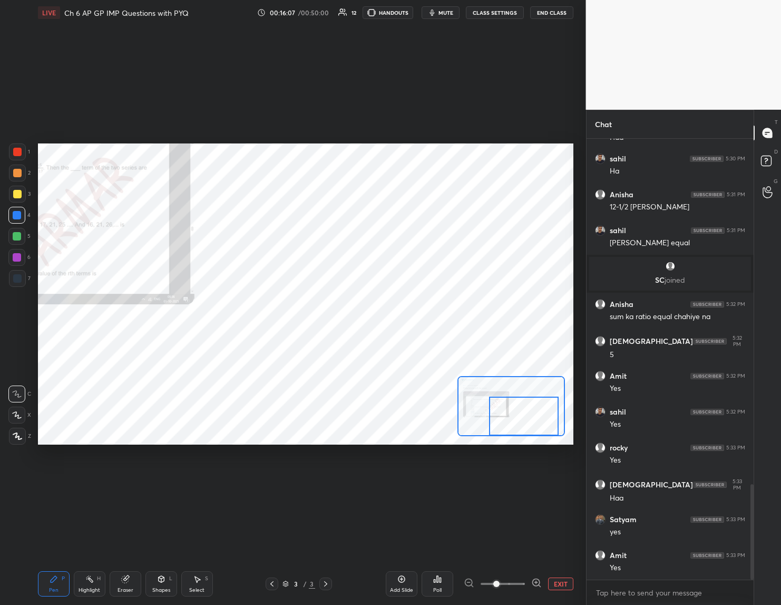
click at [576, 318] on div "Setting up your live class Poll for secs No correct answer Start poll" at bounding box center [306, 293] width 544 height 537
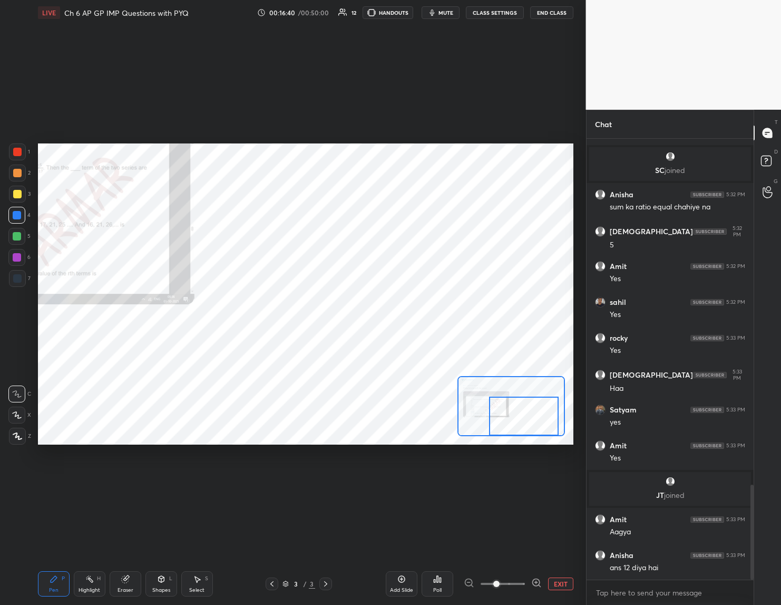
scroll to position [1645, 0]
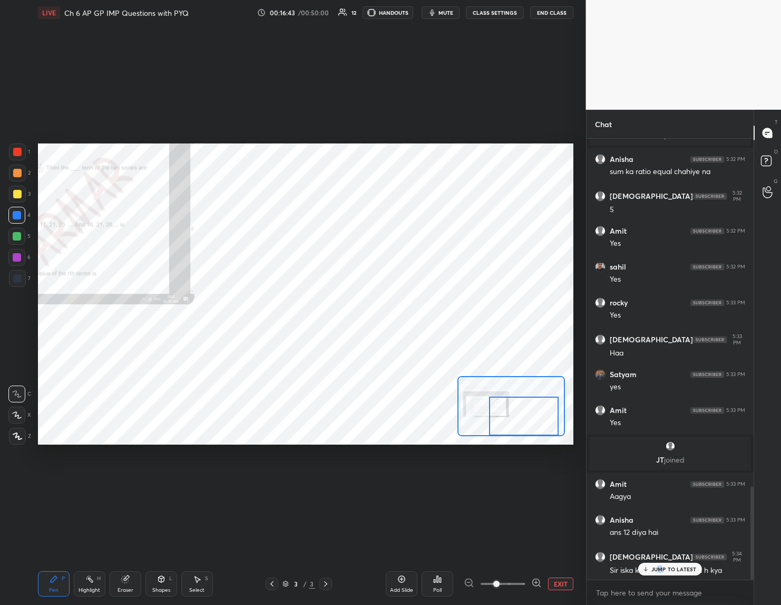
drag, startPoint x: 660, startPoint y: 565, endPoint x: 622, endPoint y: 604, distance: 54.1
click at [658, 567] on p "JUMP TO LATEST" at bounding box center [674, 569] width 45 height 6
drag, startPoint x: 16, startPoint y: 237, endPoint x: 32, endPoint y: 246, distance: 17.9
click at [19, 239] on div at bounding box center [17, 236] width 8 height 8
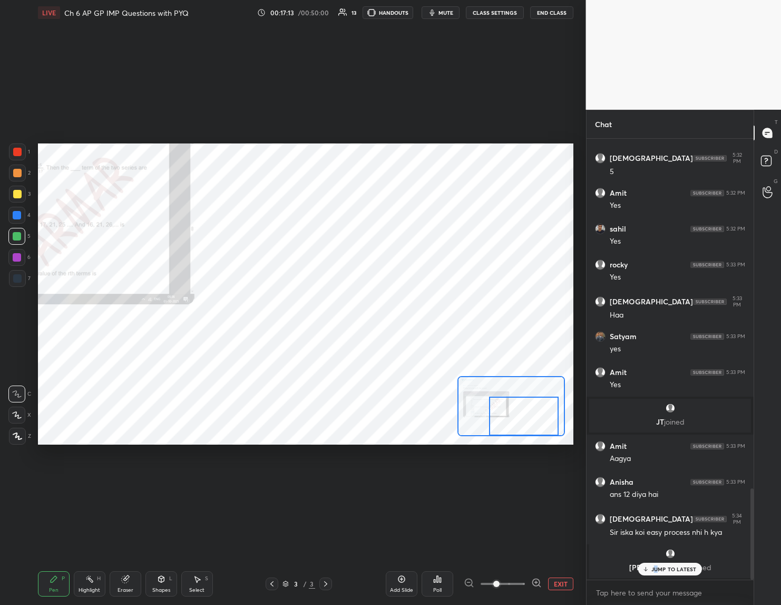
drag, startPoint x: 654, startPoint y: 569, endPoint x: 644, endPoint y: 576, distance: 11.7
click at [657, 573] on div "JUMP TO LATEST" at bounding box center [669, 569] width 63 height 13
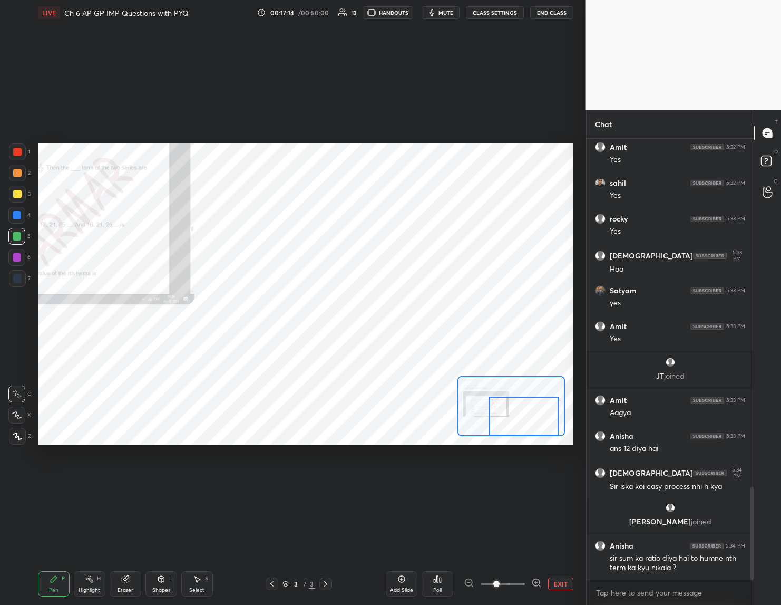
scroll to position [1658, 0]
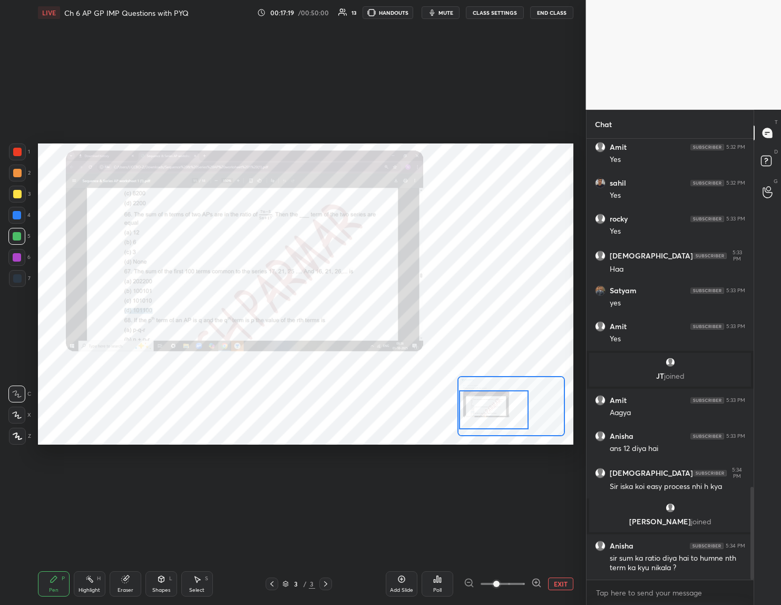
drag, startPoint x: 527, startPoint y: 416, endPoint x: 501, endPoint y: 409, distance: 26.5
click at [500, 410] on div at bounding box center [494, 409] width 70 height 38
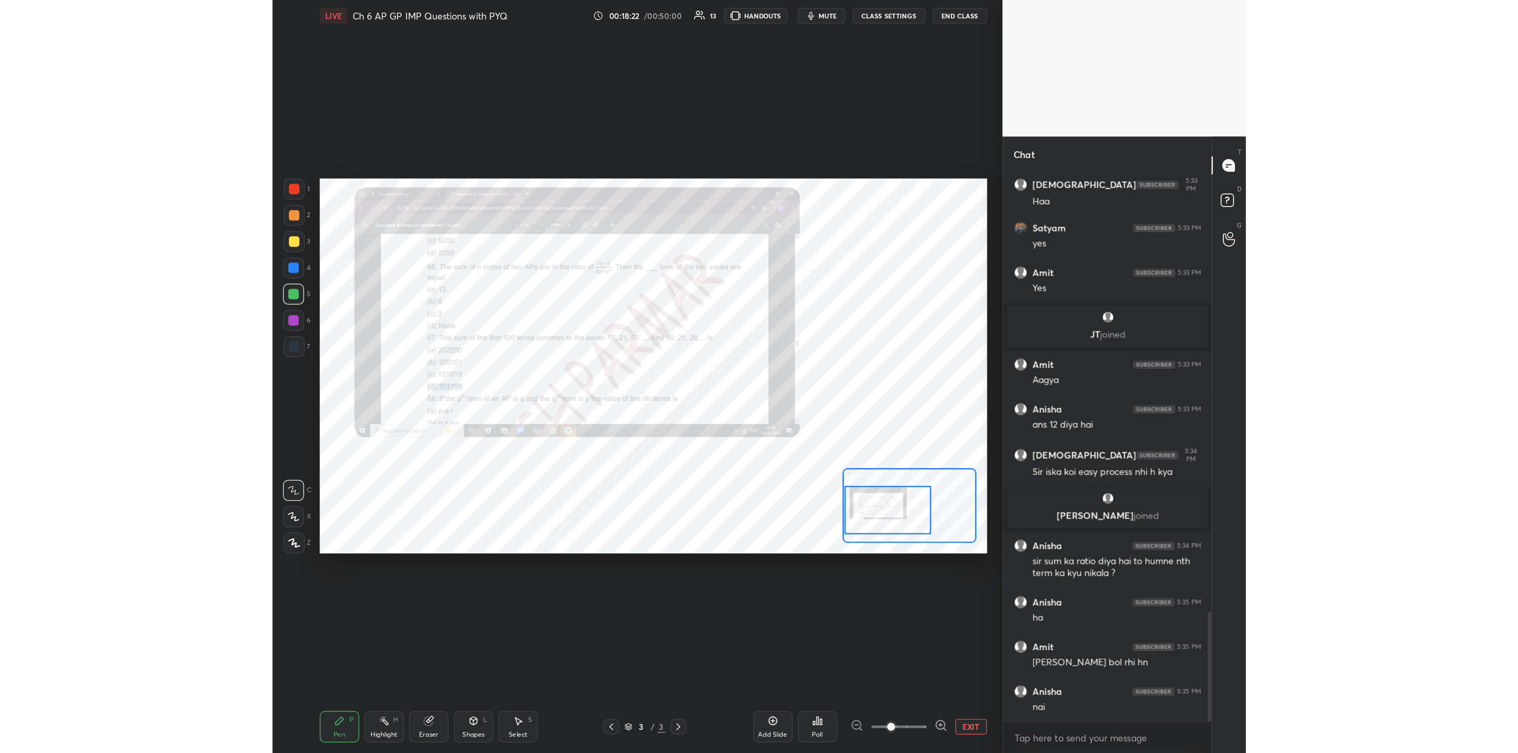
scroll to position [1810, 0]
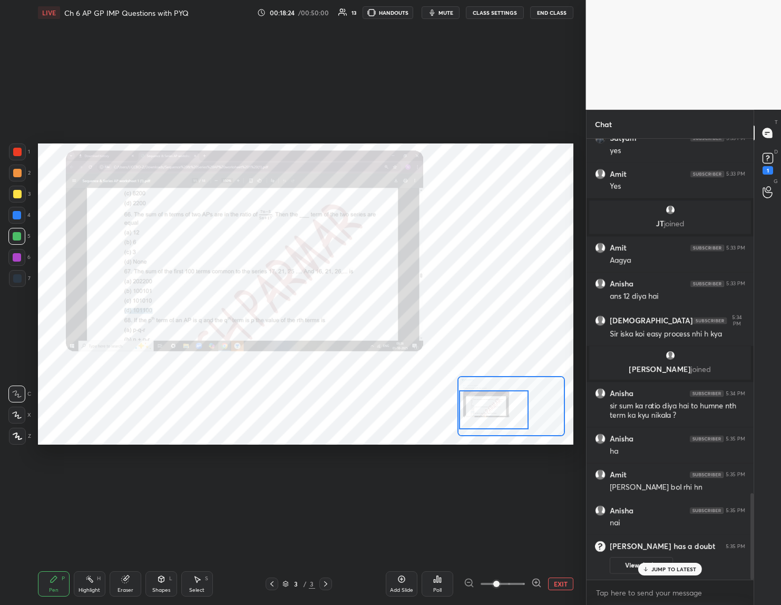
click at [641, 570] on div "JUMP TO LATEST" at bounding box center [669, 569] width 63 height 13
click at [639, 565] on button "View doubt" at bounding box center [641, 565] width 63 height 17
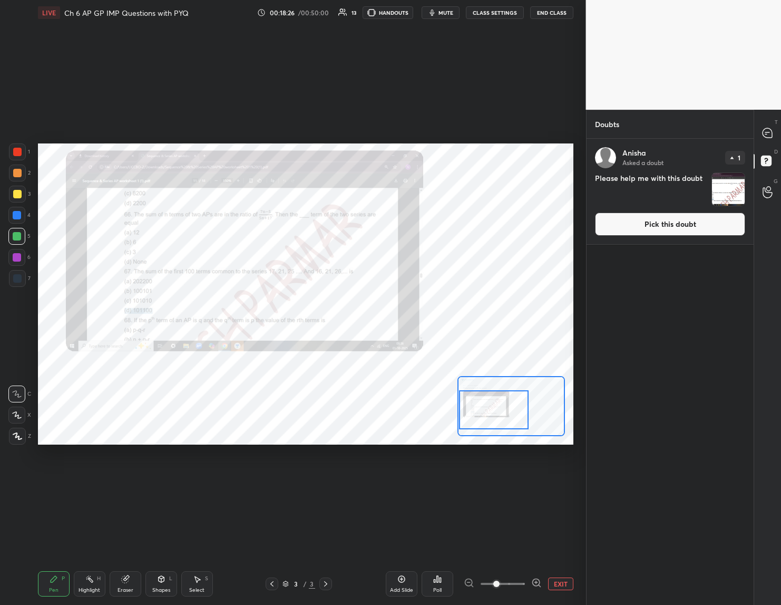
click at [722, 193] on img "grid" at bounding box center [728, 189] width 33 height 33
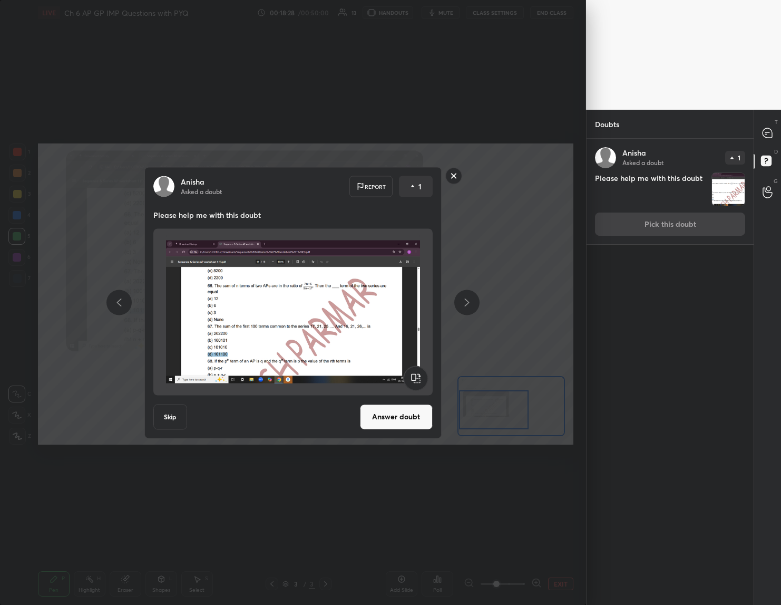
click at [378, 421] on button "Answer doubt" at bounding box center [396, 416] width 73 height 25
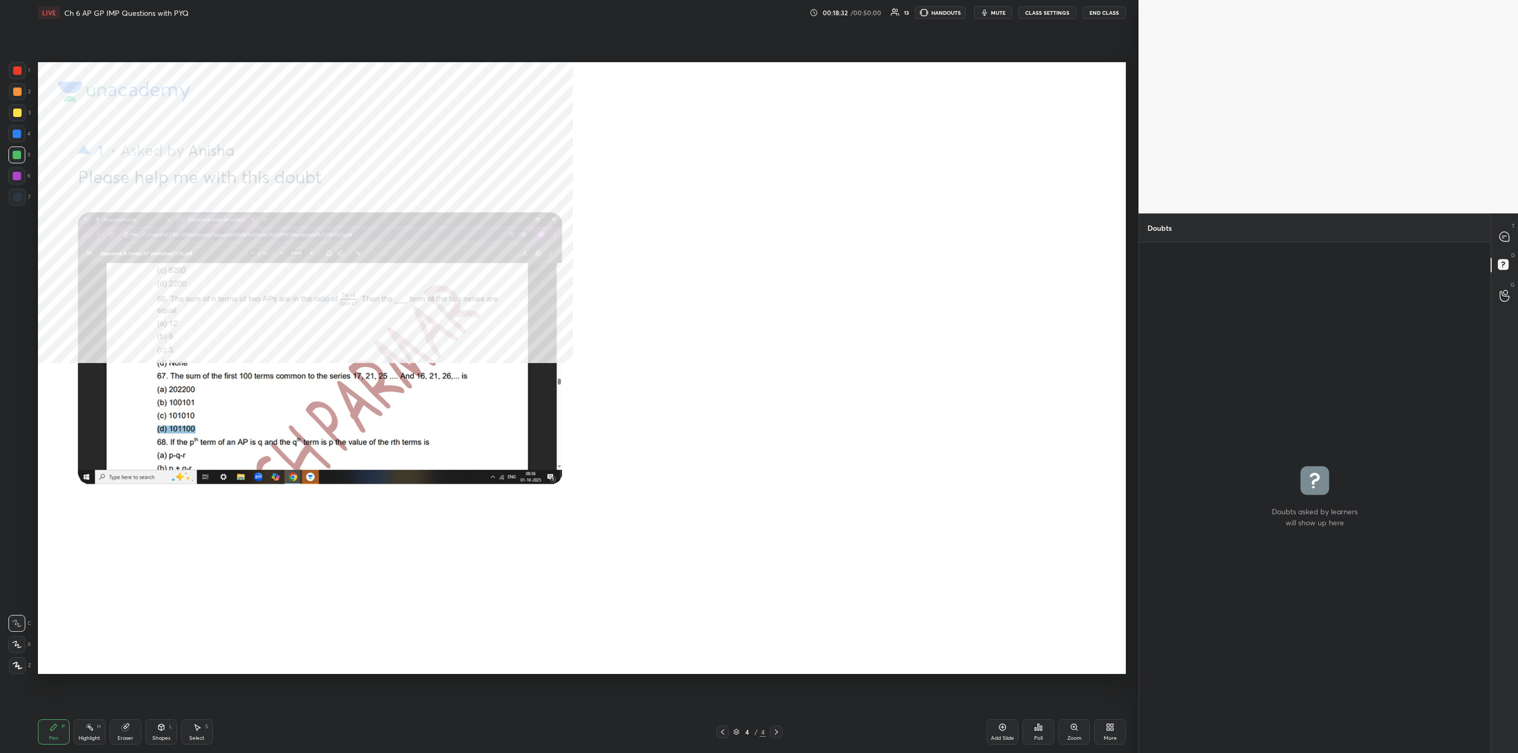
scroll to position [508, 348]
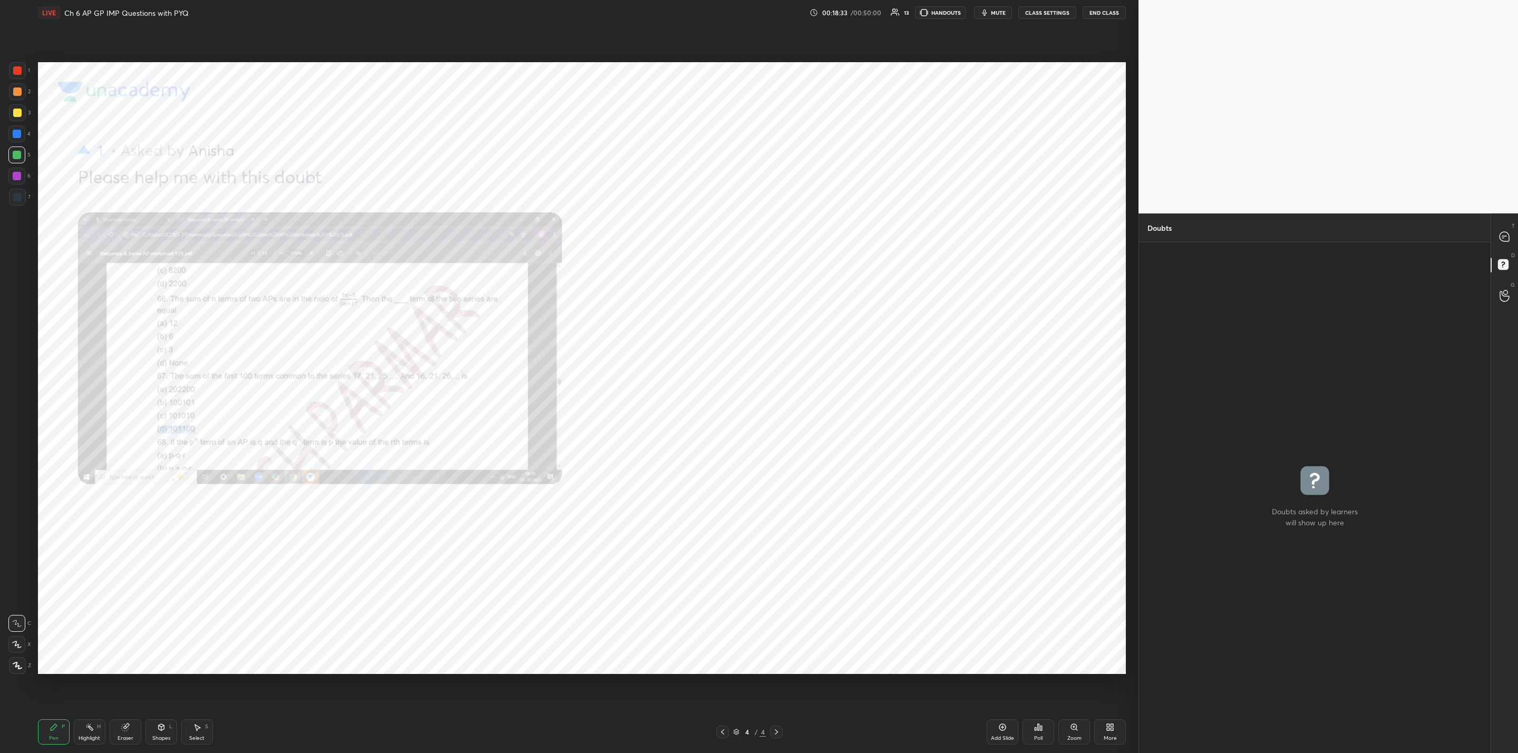
click at [1071, 735] on div "Zoom" at bounding box center [1075, 732] width 32 height 25
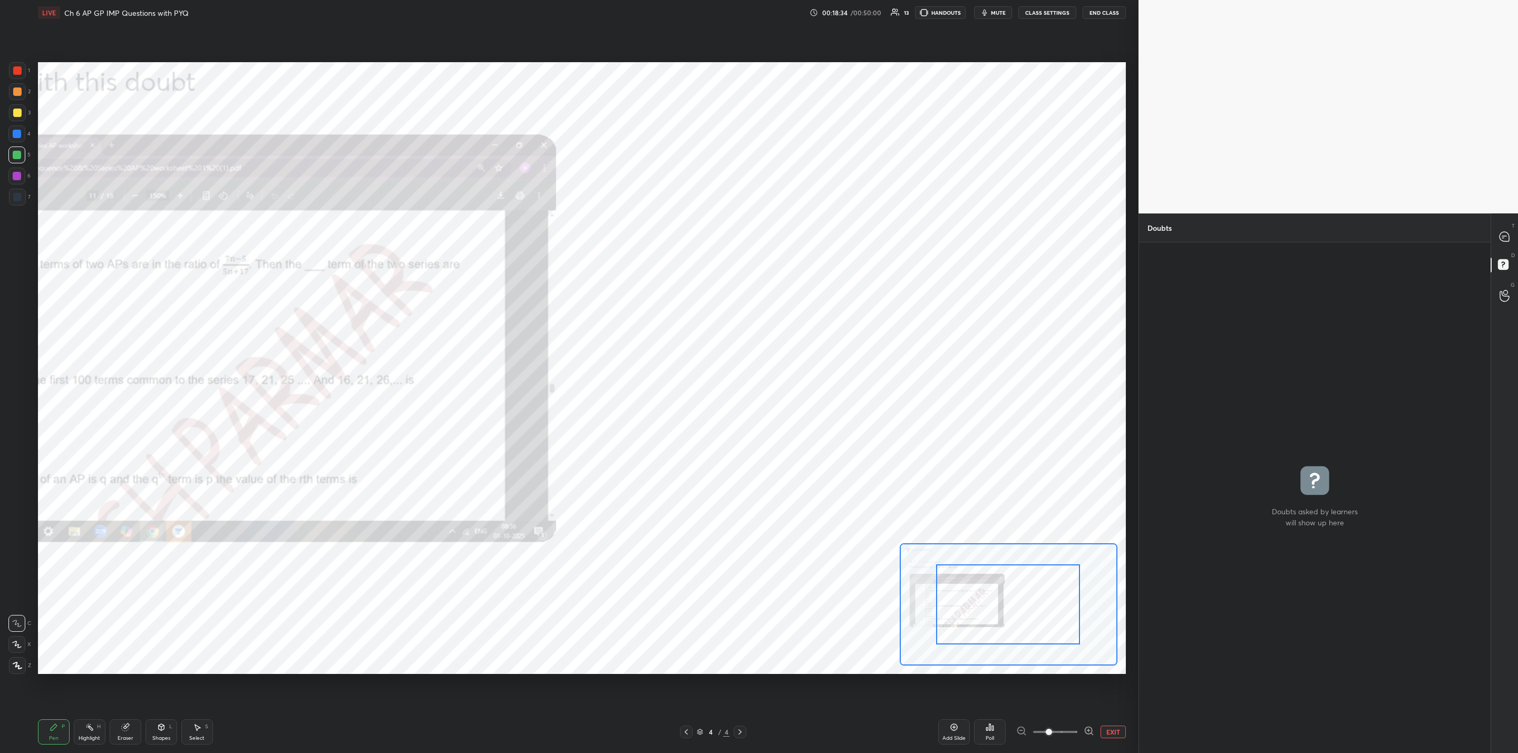
drag, startPoint x: 1023, startPoint y: 606, endPoint x: 1003, endPoint y: 617, distance: 22.9
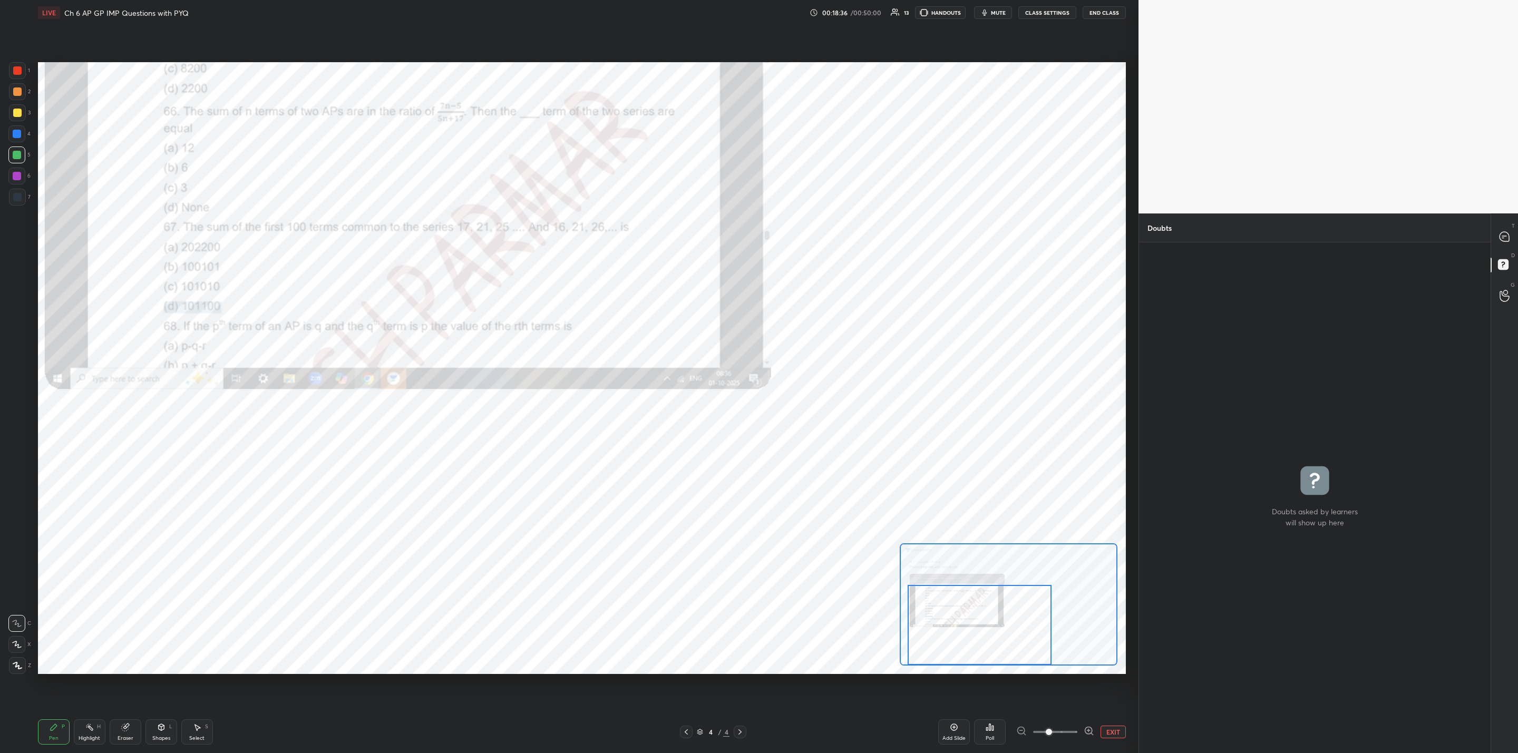
drag, startPoint x: 1042, startPoint y: 606, endPoint x: 1011, endPoint y: 627, distance: 37.6
click at [1019, 628] on div at bounding box center [980, 625] width 144 height 80
click at [127, 737] on div "Eraser" at bounding box center [126, 738] width 16 height 5
drag, startPoint x: 47, startPoint y: 736, endPoint x: 89, endPoint y: 691, distance: 61.2
click at [49, 736] on div "Pen" at bounding box center [53, 738] width 9 height 5
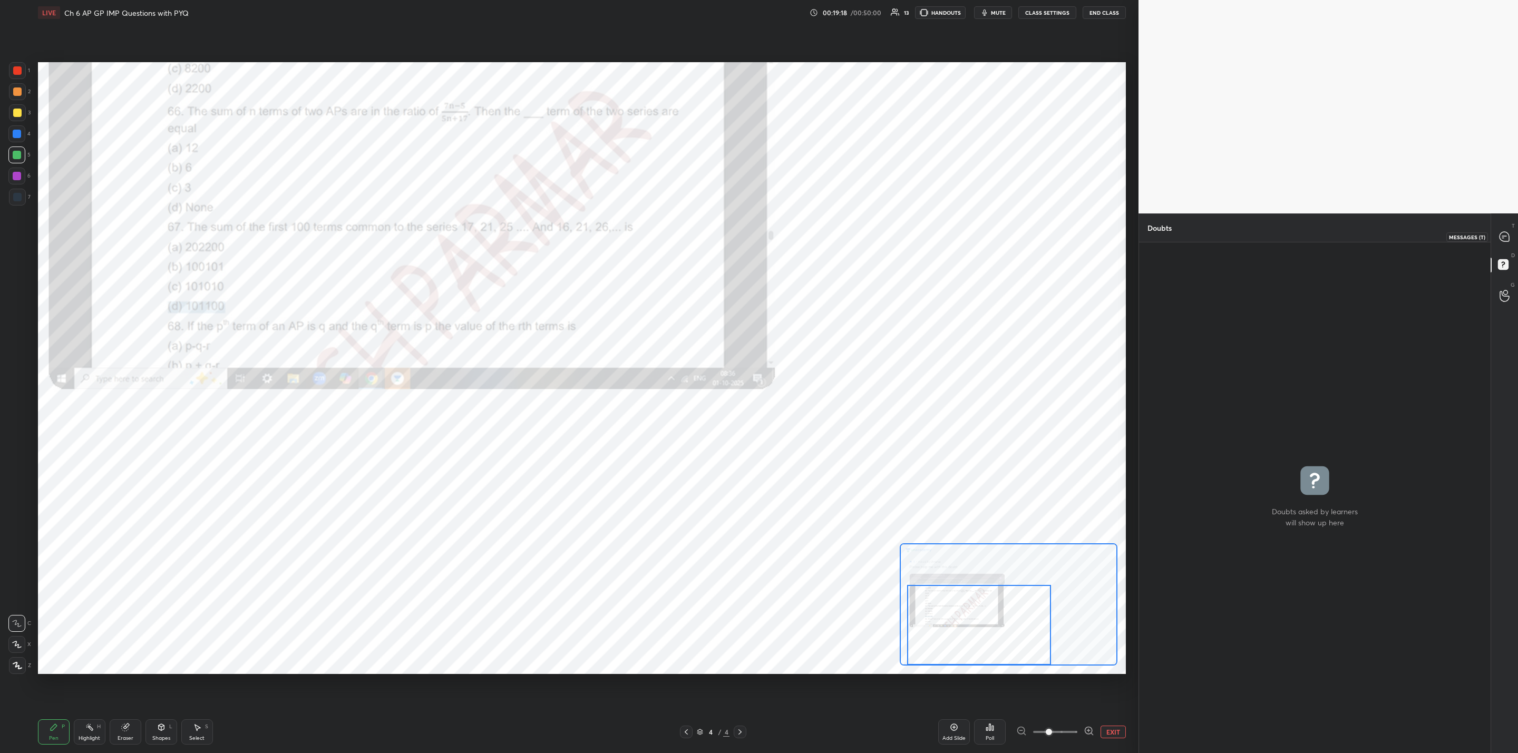
drag, startPoint x: 1504, startPoint y: 236, endPoint x: 1500, endPoint y: 243, distance: 8.0
click at [1504, 236] on icon at bounding box center [1504, 236] width 11 height 11
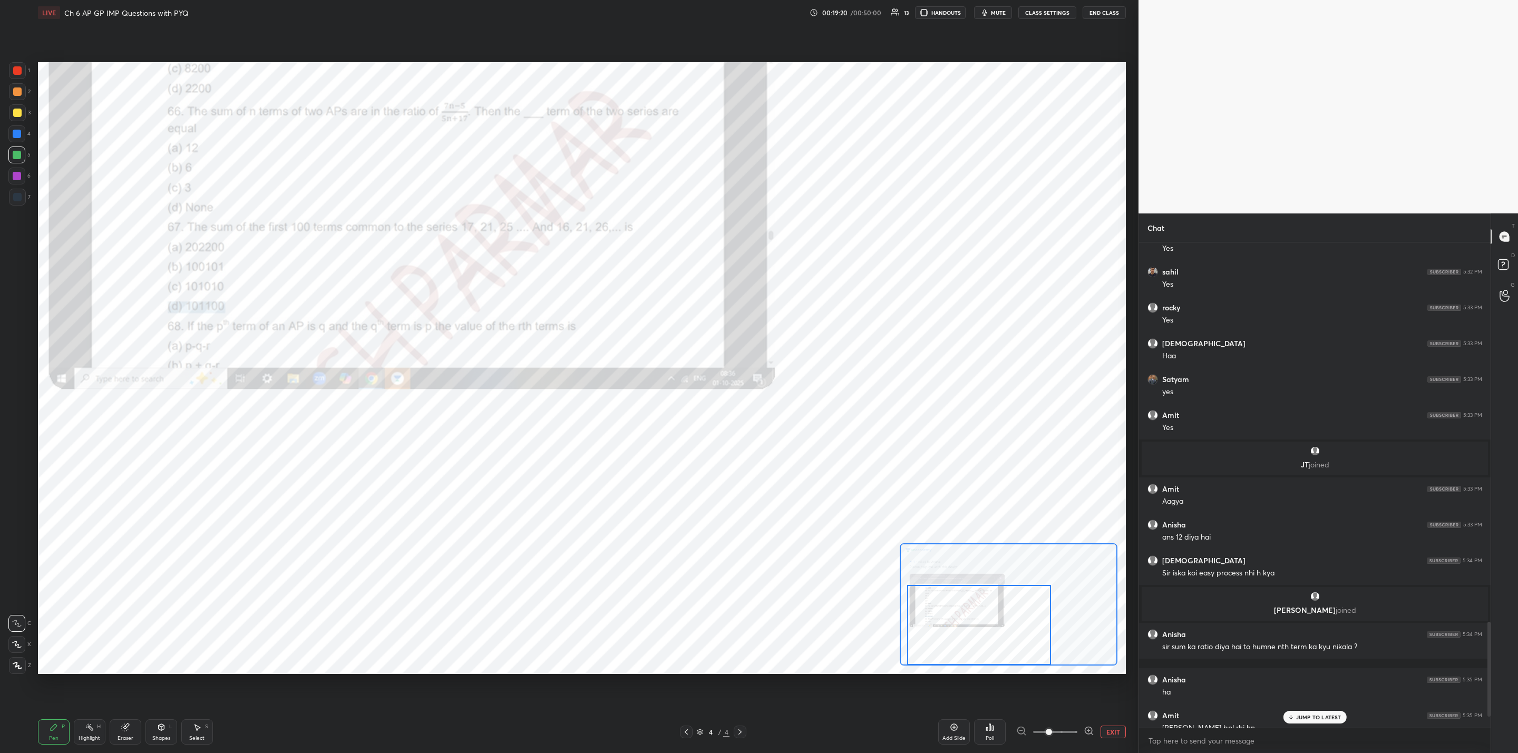
click at [1299, 718] on p "JUMP TO LATEST" at bounding box center [1318, 717] width 45 height 6
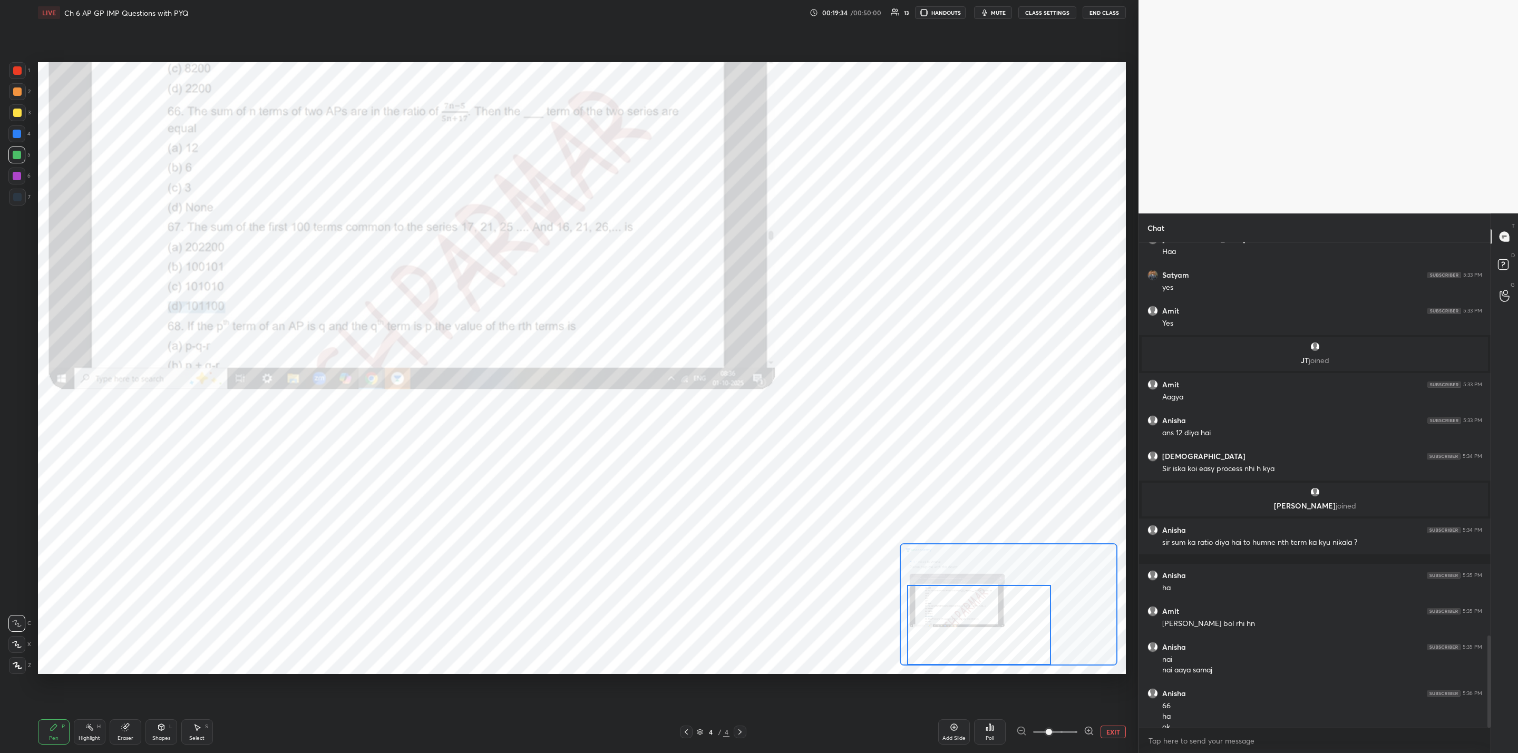
scroll to position [2066, 0]
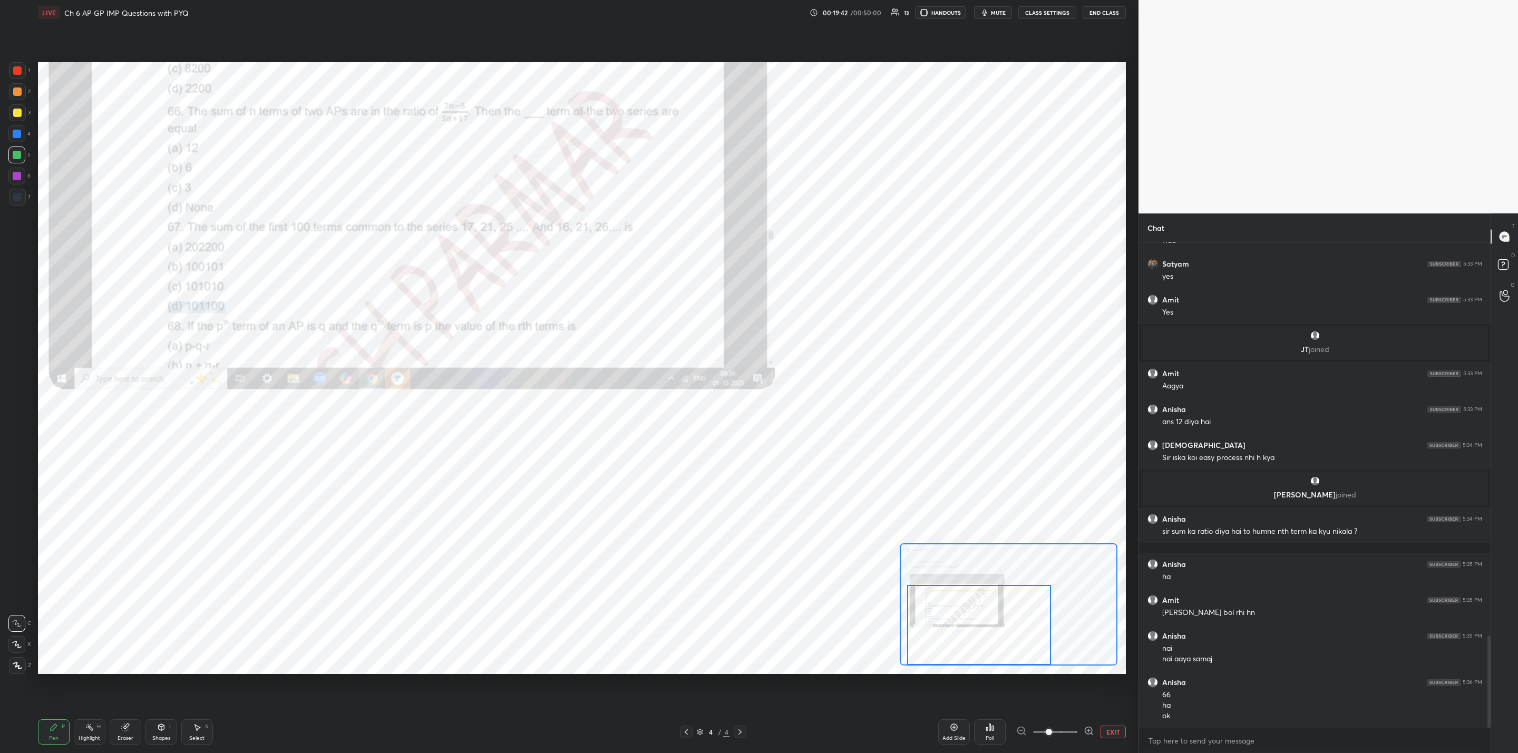
click at [15, 193] on div at bounding box center [17, 197] width 8 height 8
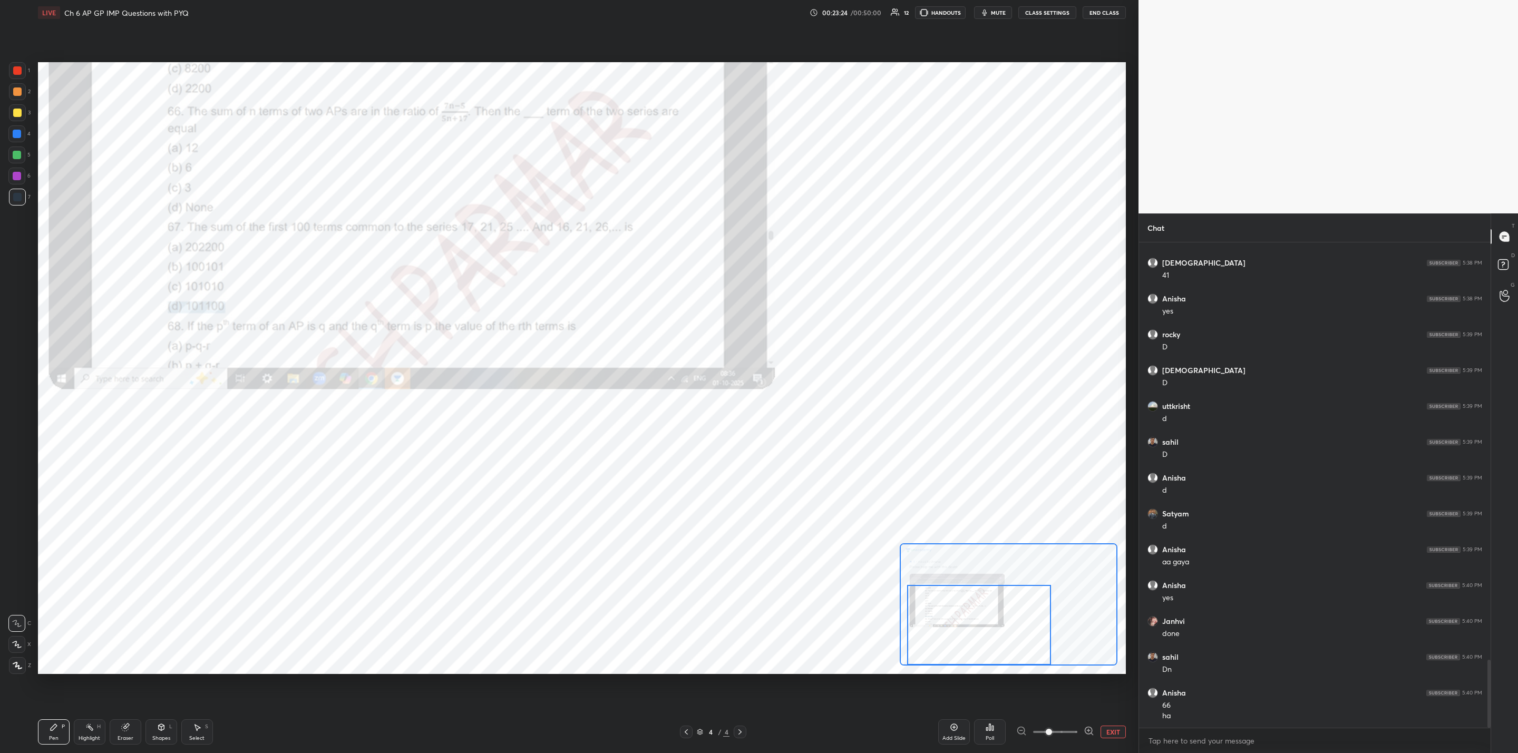
scroll to position [3039, 0]
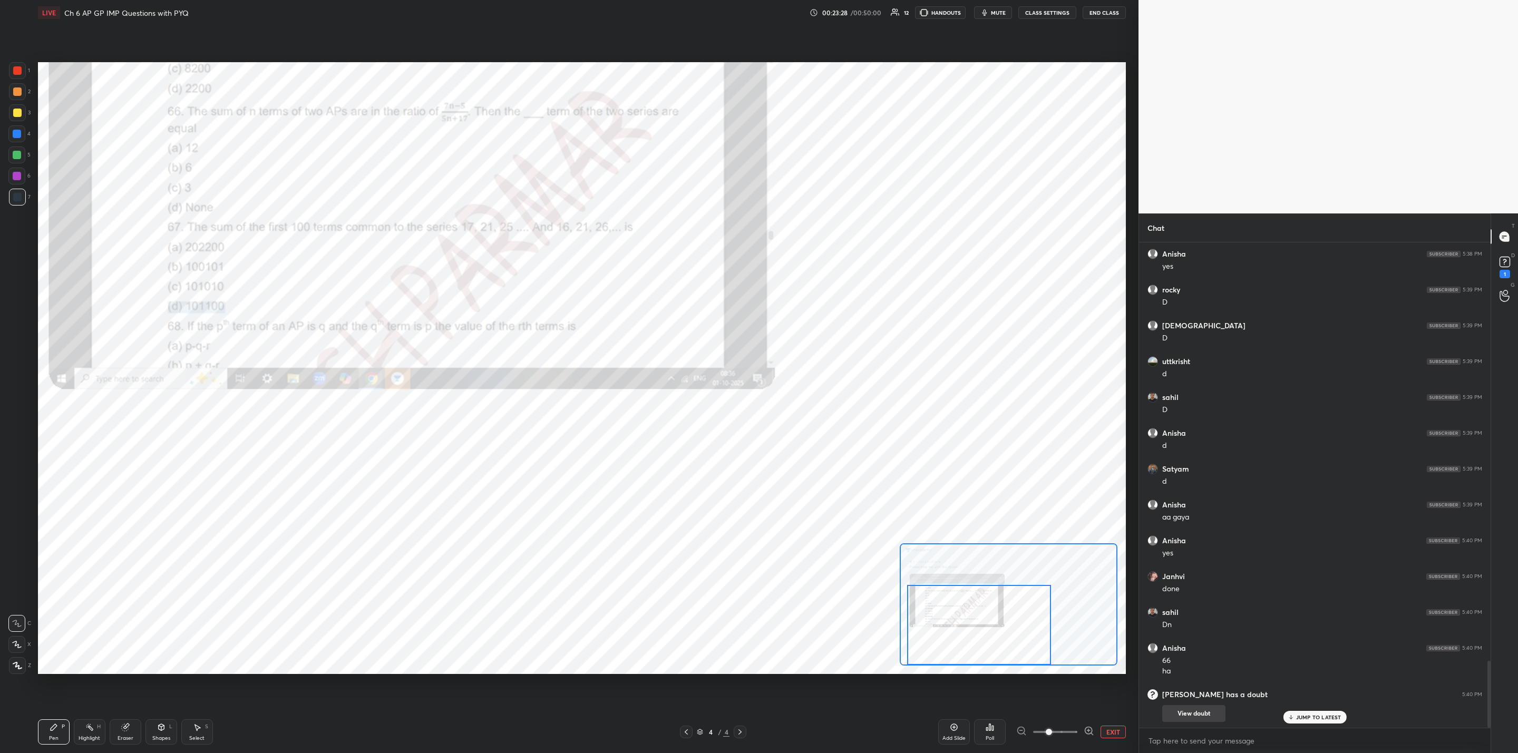
click at [1195, 711] on button "View doubt" at bounding box center [1193, 713] width 63 height 17
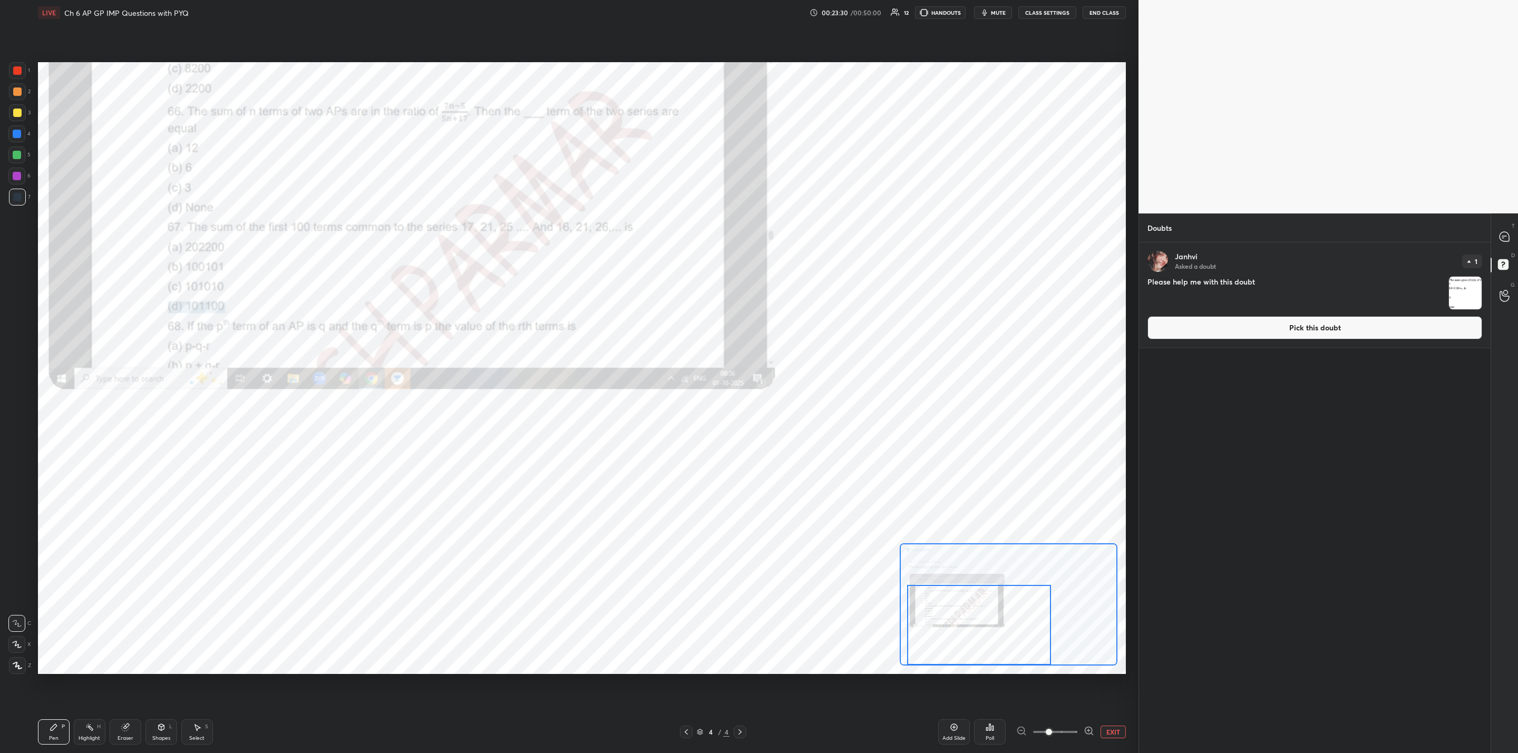
click at [1466, 299] on img "grid" at bounding box center [1465, 293] width 33 height 33
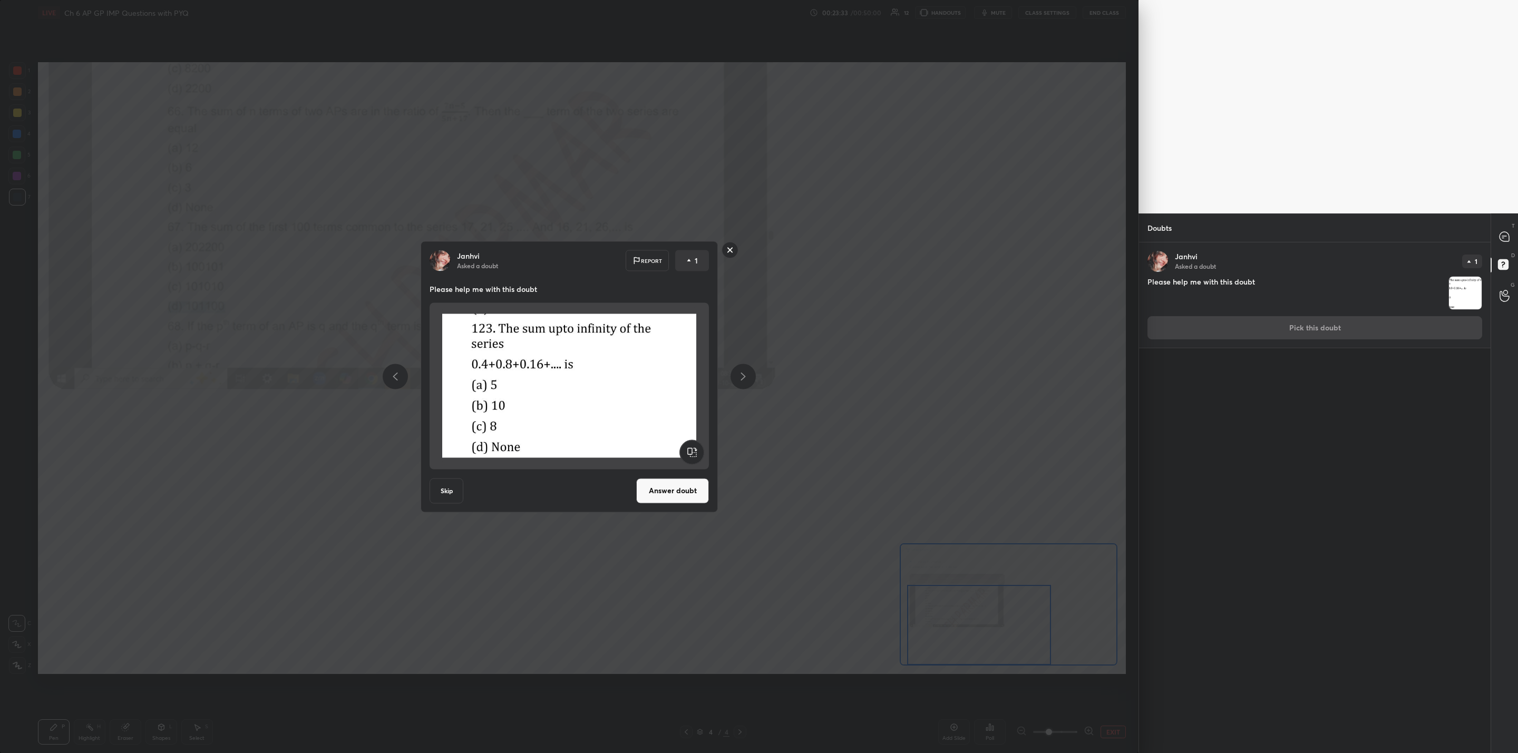
click at [728, 249] on rect at bounding box center [730, 250] width 16 height 16
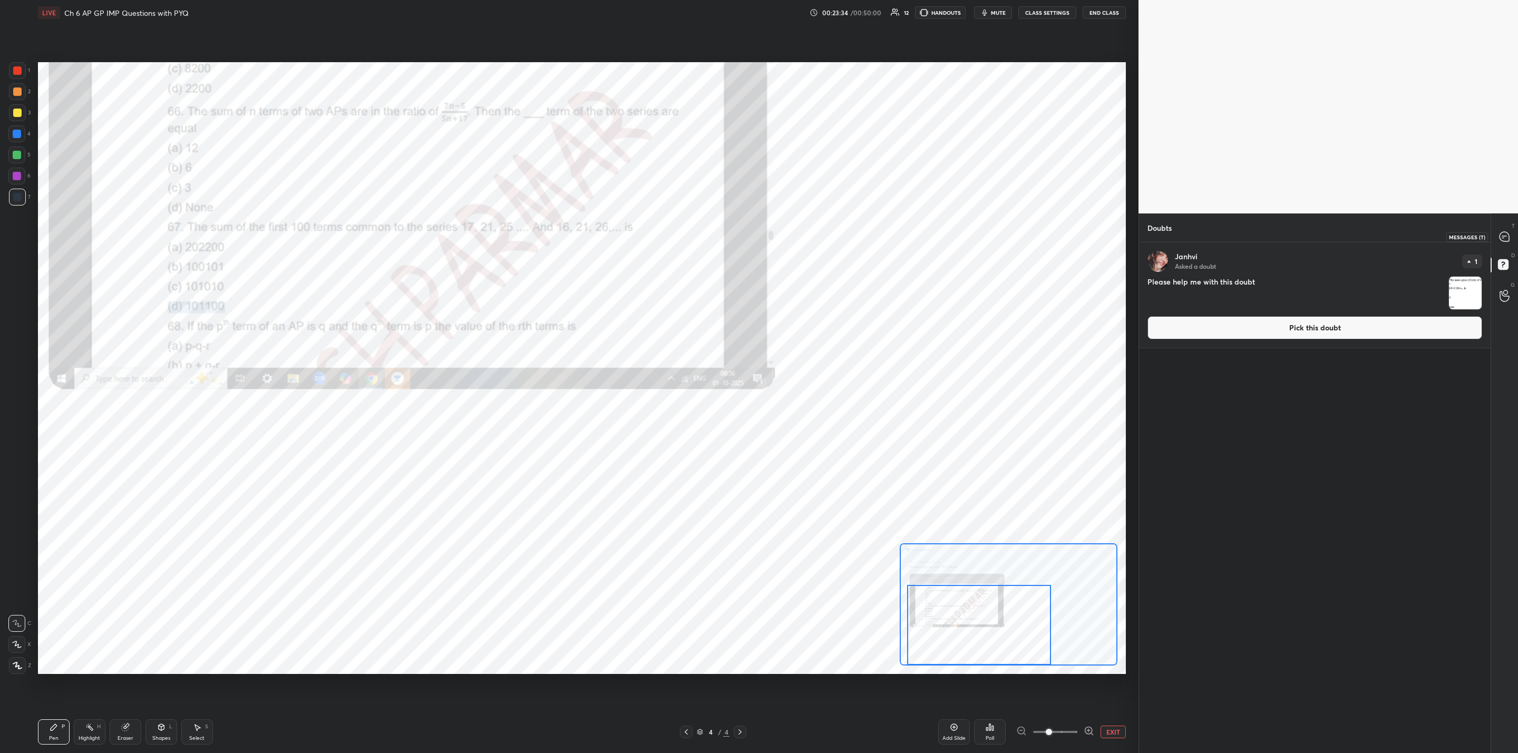
drag, startPoint x: 1505, startPoint y: 236, endPoint x: 1499, endPoint y: 248, distance: 13.7
click at [1506, 239] on icon at bounding box center [1504, 236] width 11 height 11
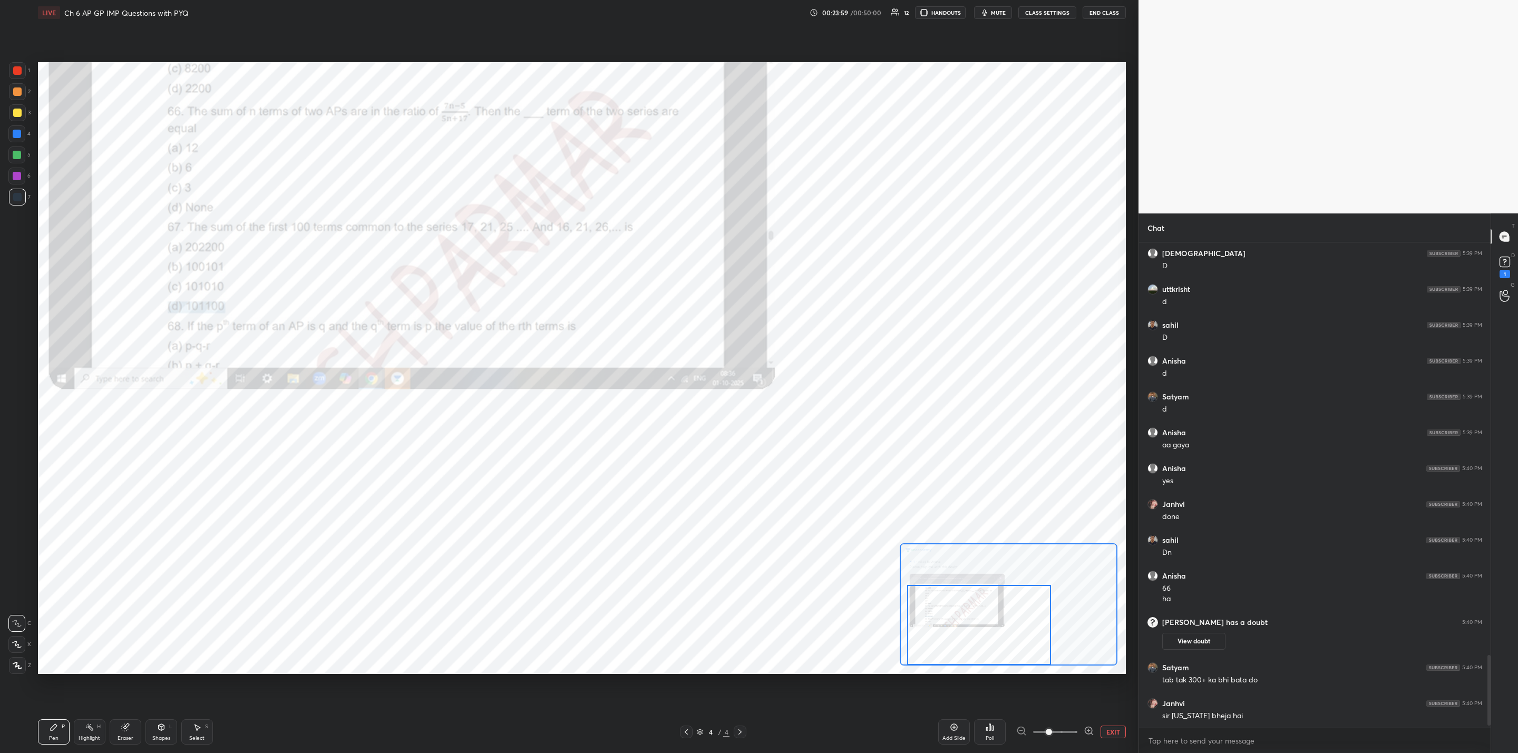
scroll to position [2802, 0]
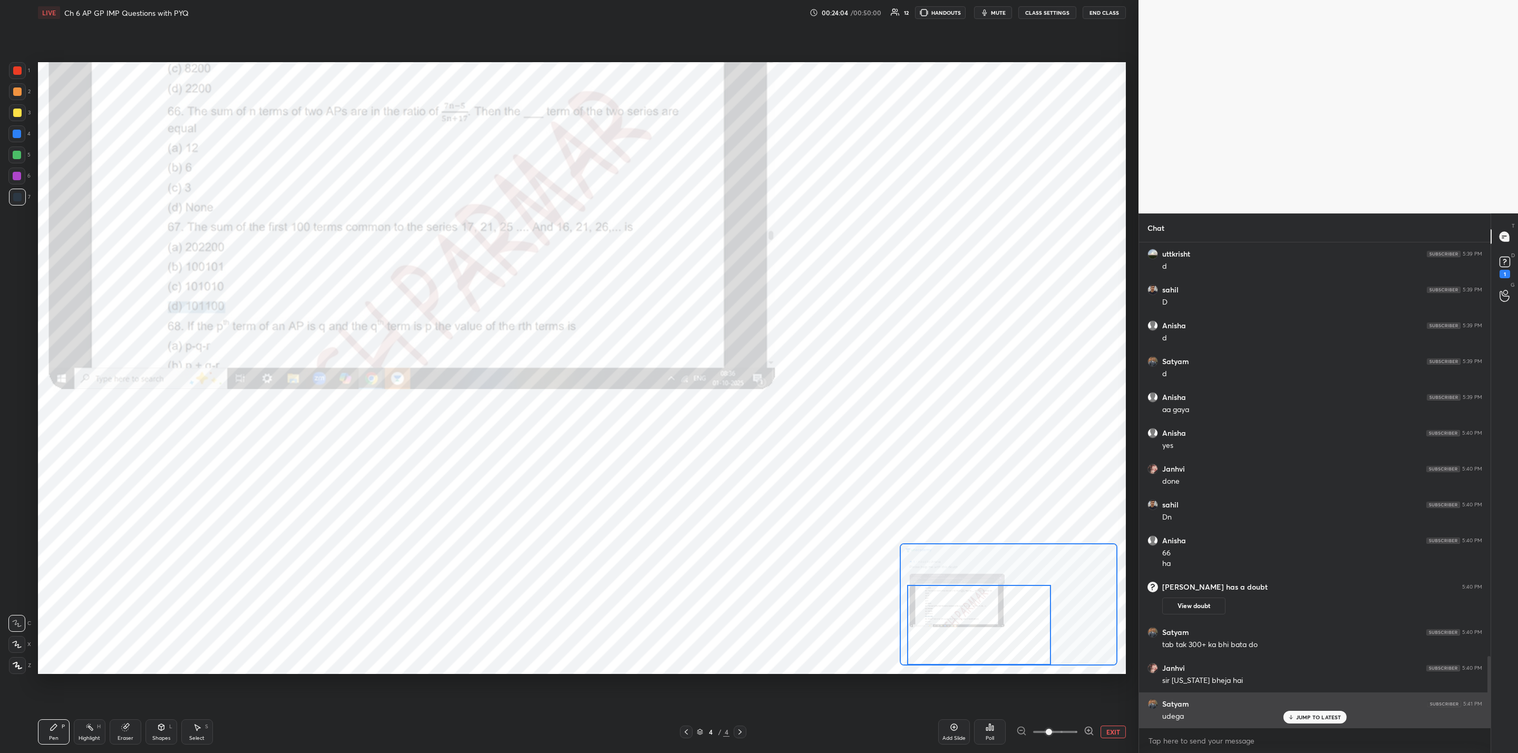
drag, startPoint x: 1297, startPoint y: 719, endPoint x: 1291, endPoint y: 723, distance: 8.0
click at [1297, 718] on p "JUMP TO LATEST" at bounding box center [1318, 717] width 45 height 6
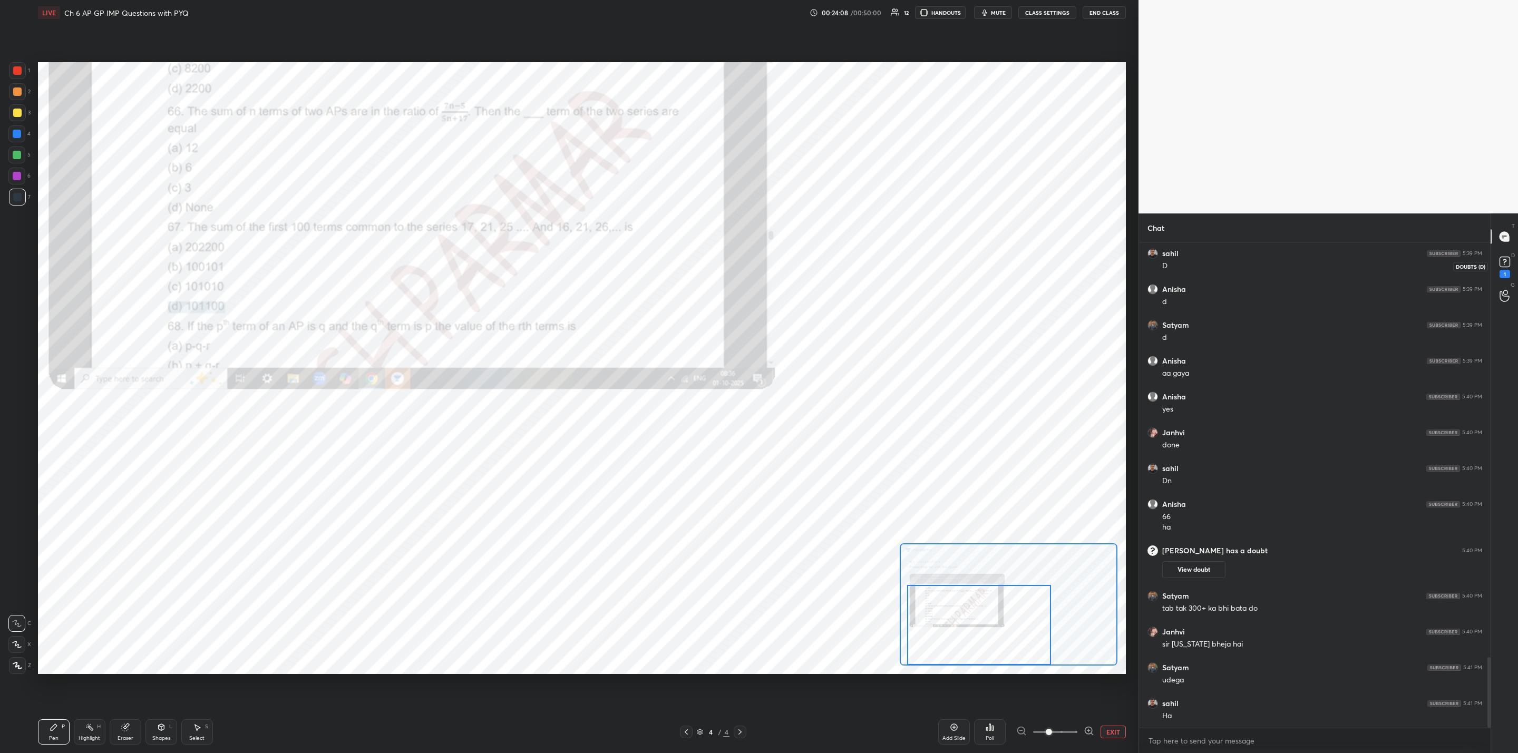
drag, startPoint x: 1505, startPoint y: 264, endPoint x: 1484, endPoint y: 304, distance: 44.6
click at [1505, 265] on rect at bounding box center [1505, 262] width 10 height 10
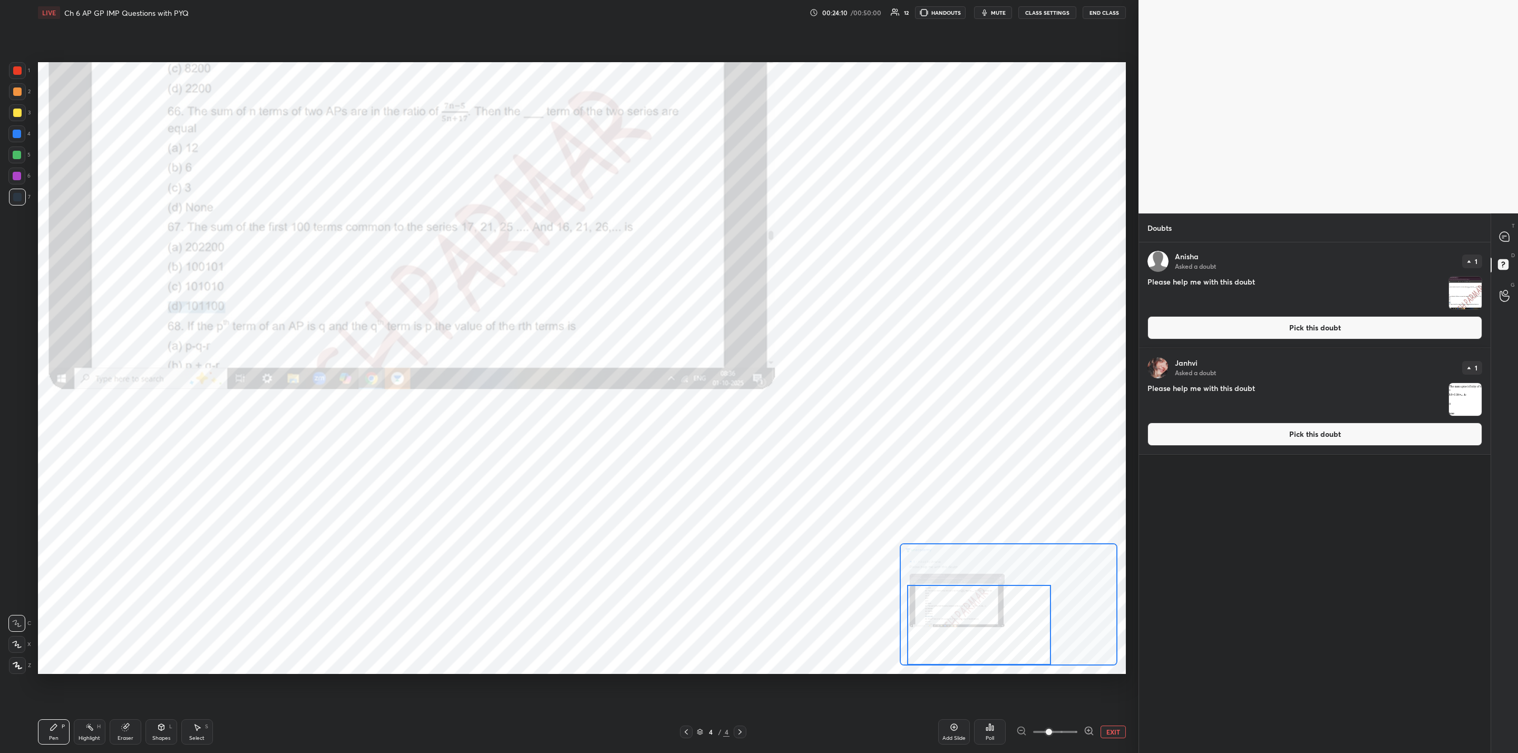
click at [1464, 296] on img "grid" at bounding box center [1465, 293] width 33 height 33
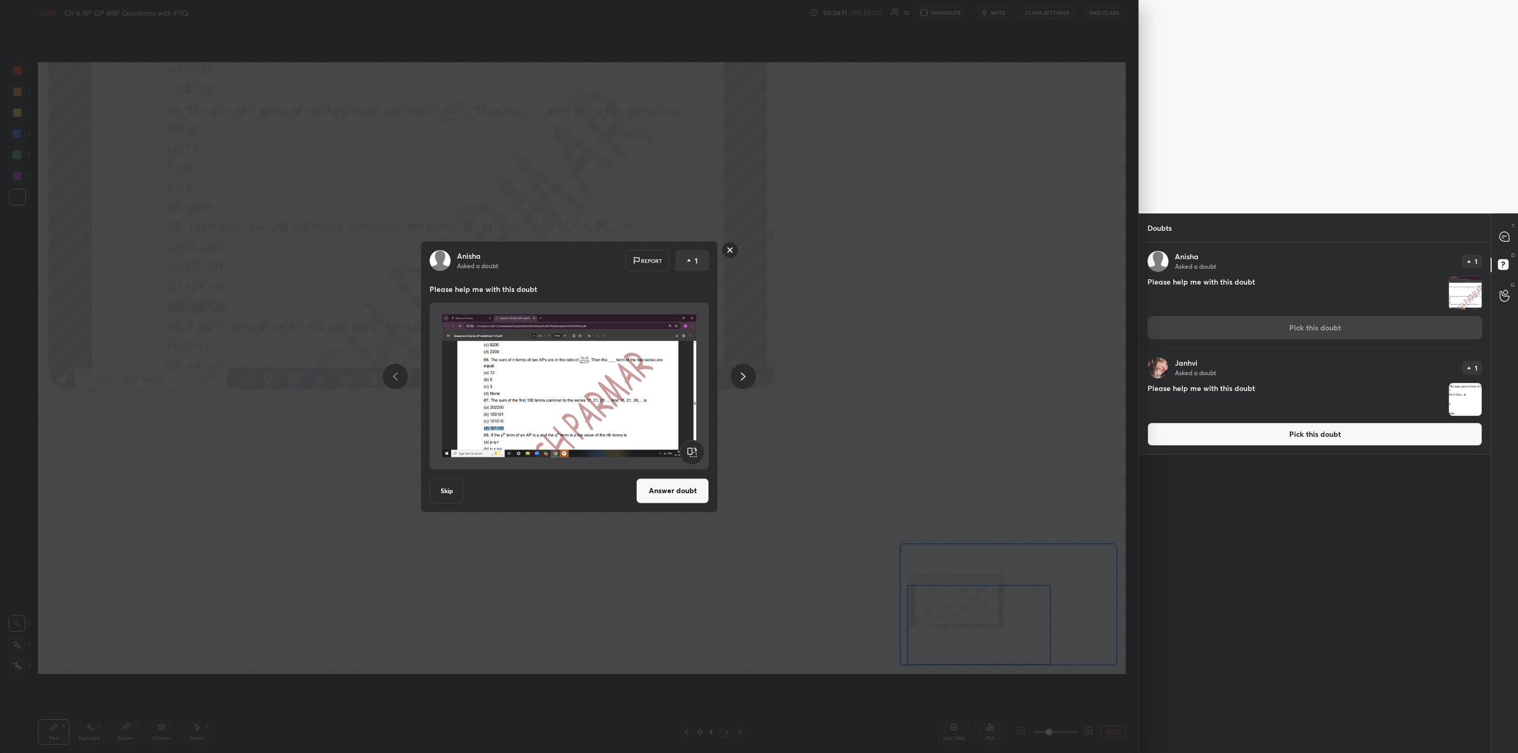
drag, startPoint x: 670, startPoint y: 486, endPoint x: 680, endPoint y: 494, distance: 13.5
click at [669, 486] on button "Answer doubt" at bounding box center [672, 490] width 73 height 25
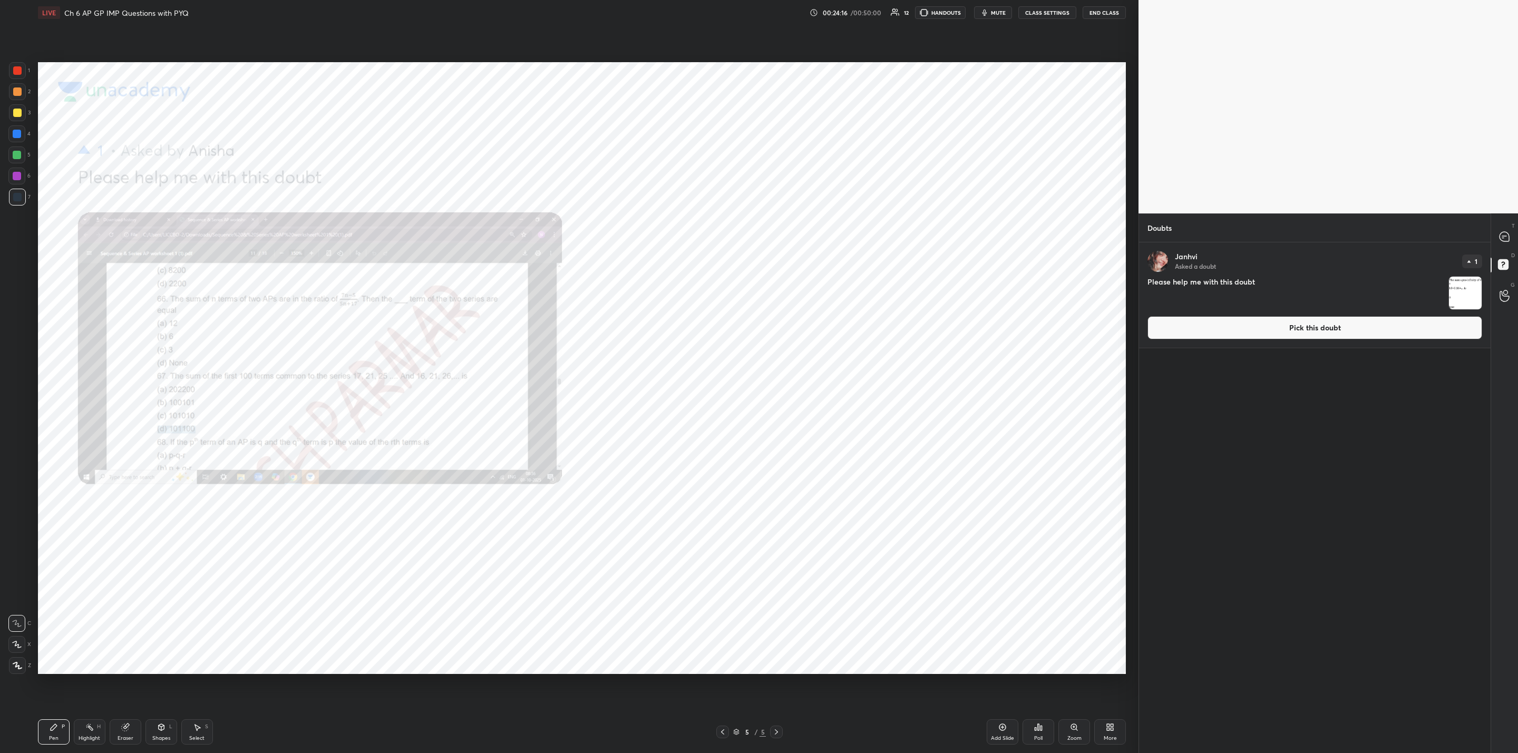
click at [1074, 728] on icon at bounding box center [1074, 727] width 8 height 8
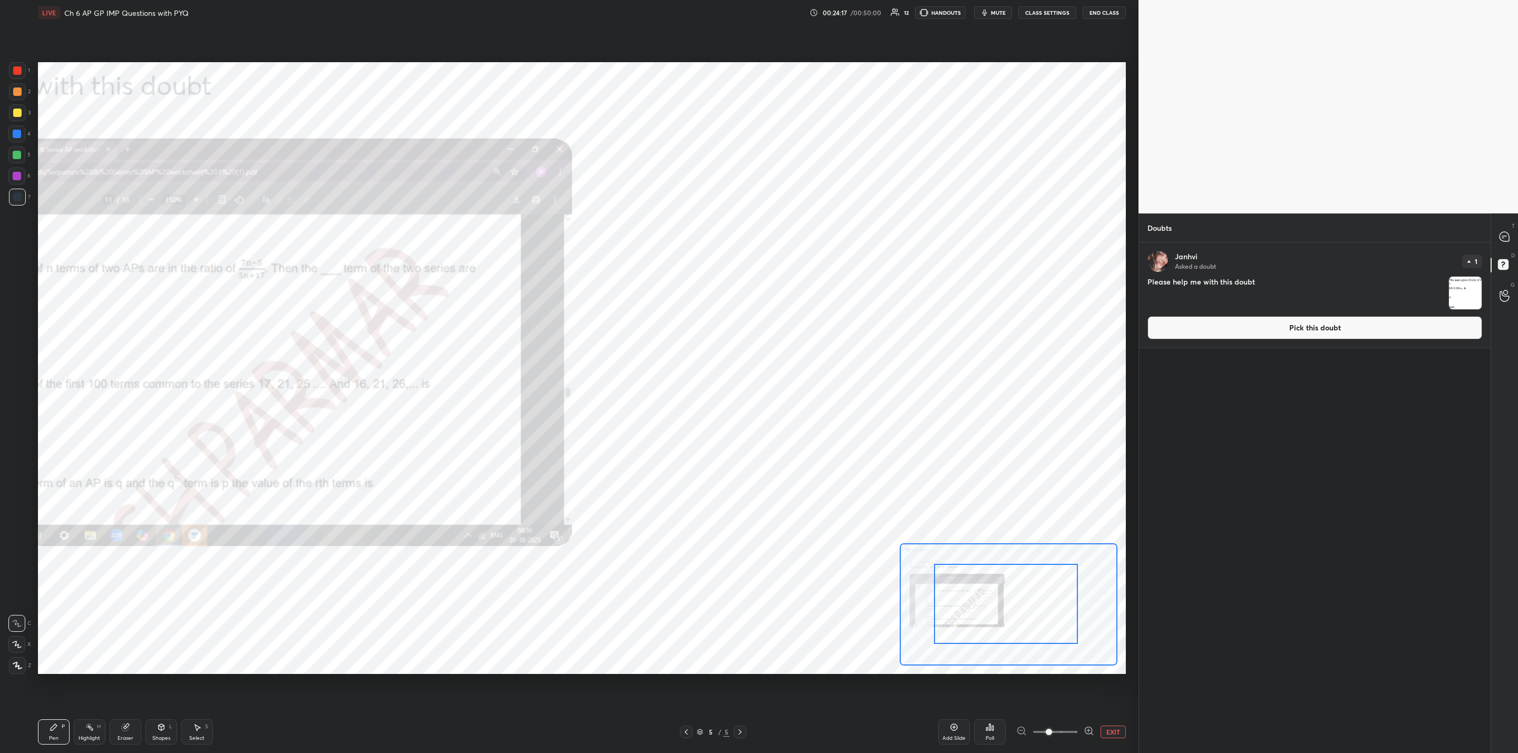
drag, startPoint x: 1018, startPoint y: 614, endPoint x: 954, endPoint y: 612, distance: 63.3
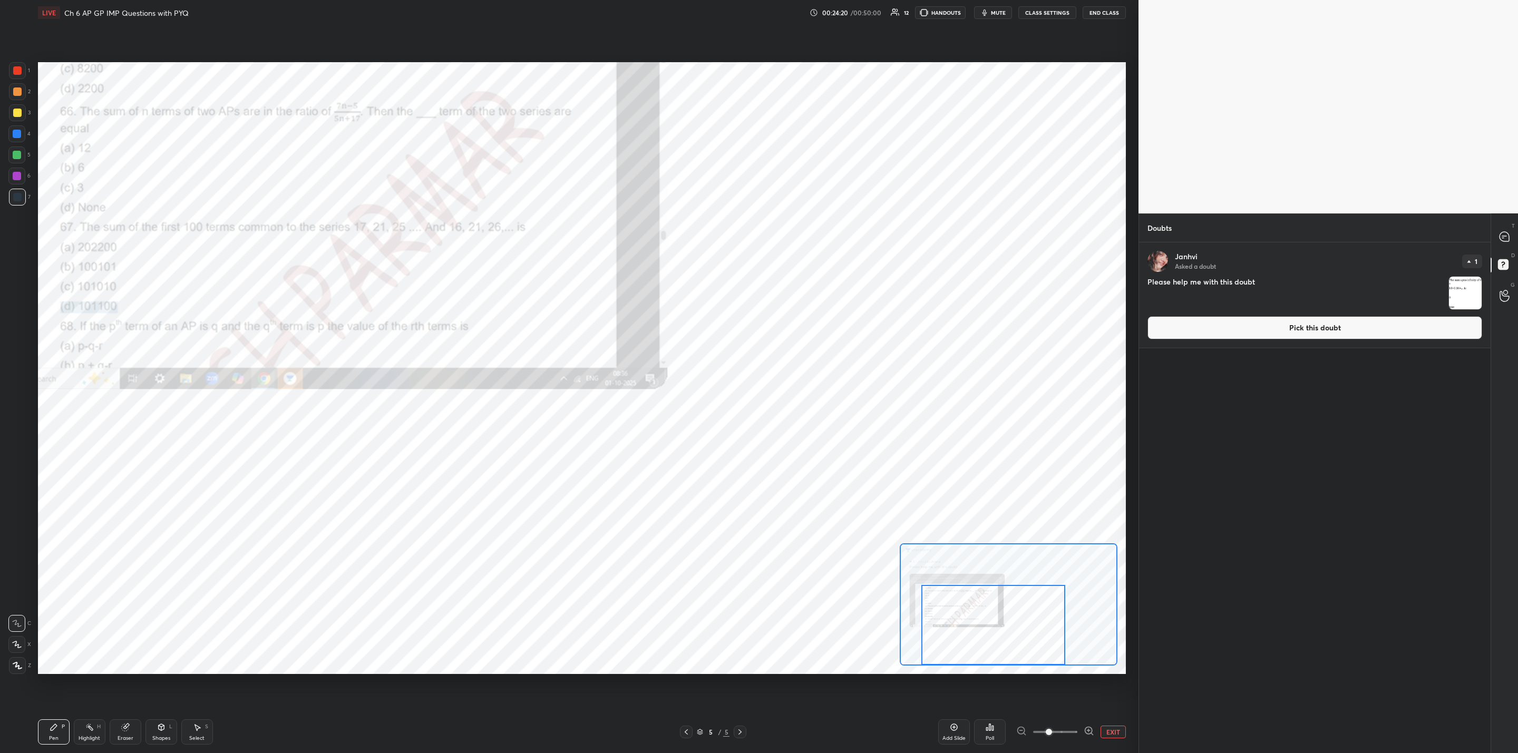
drag, startPoint x: 987, startPoint y: 594, endPoint x: 982, endPoint y: 611, distance: 17.7
click at [983, 609] on div at bounding box center [994, 625] width 144 height 80
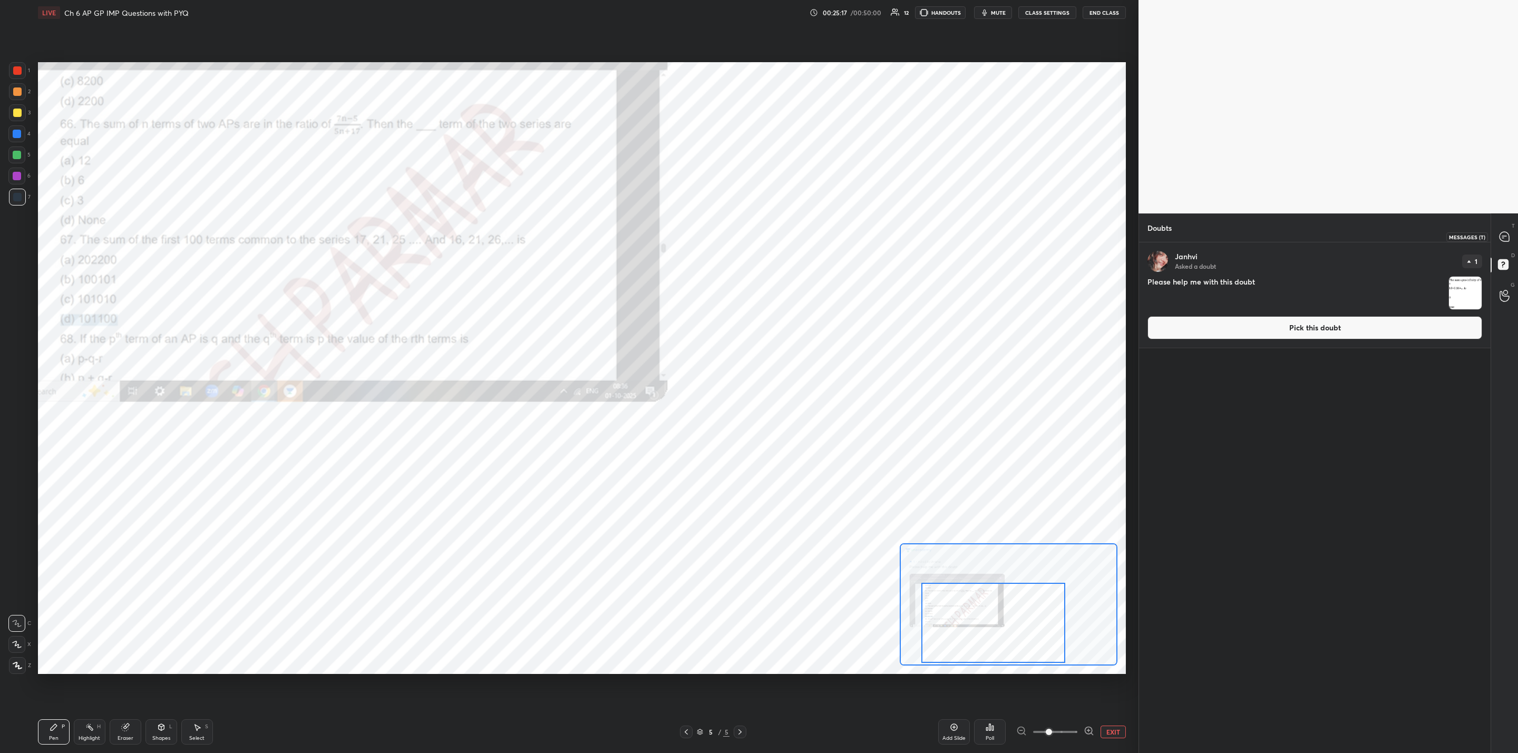
drag, startPoint x: 1504, startPoint y: 232, endPoint x: 1501, endPoint y: 241, distance: 8.8
click at [1505, 232] on icon at bounding box center [1504, 236] width 11 height 11
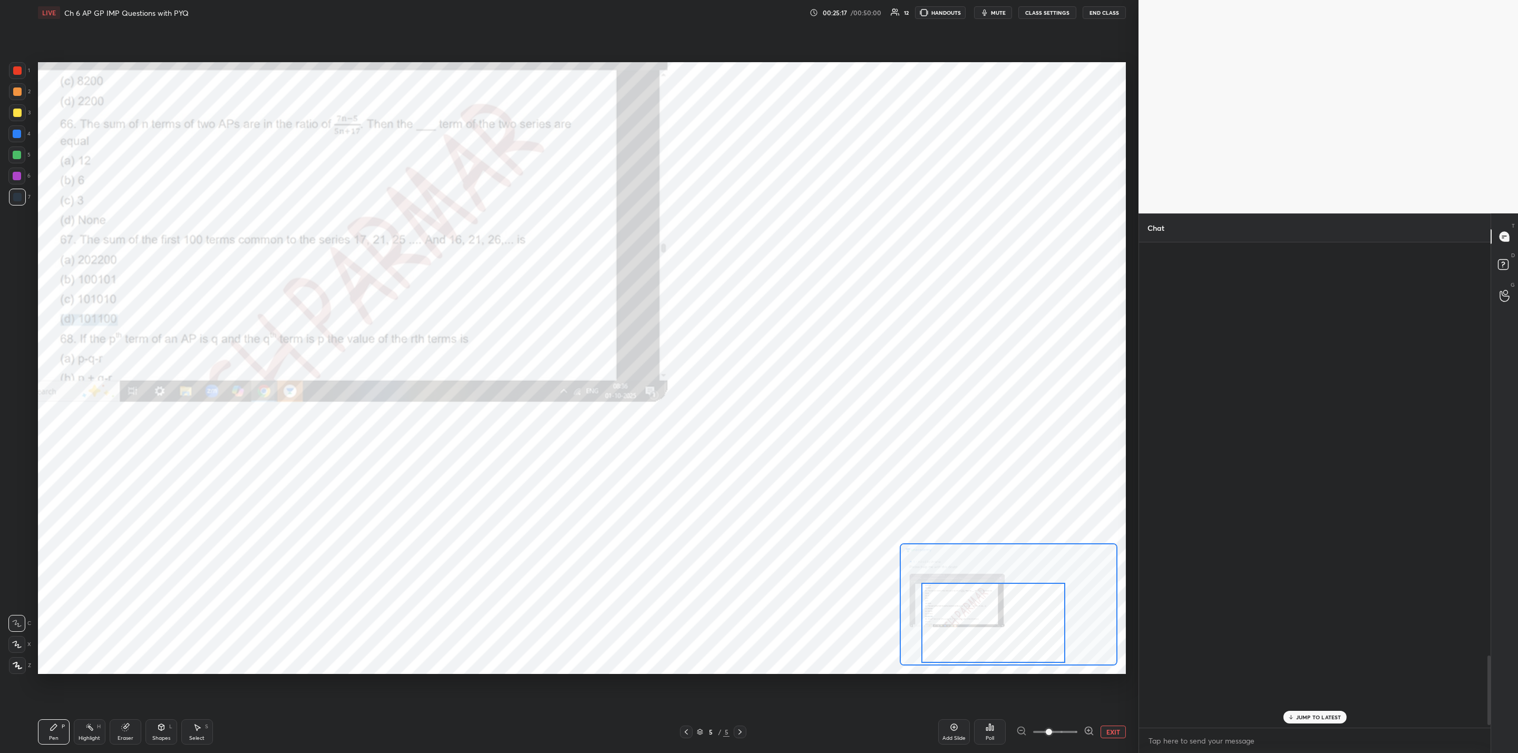
scroll to position [482, 348]
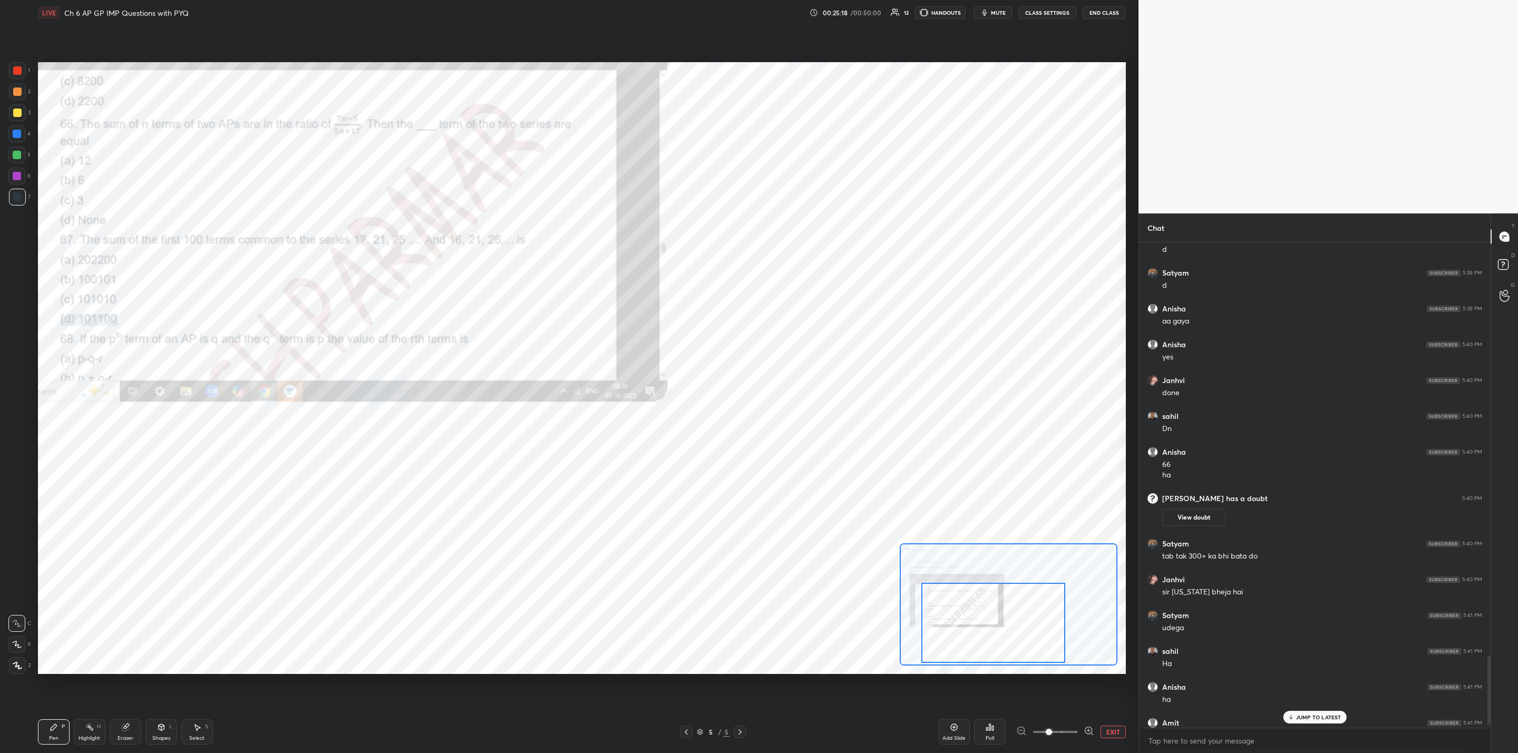
drag, startPoint x: 1294, startPoint y: 714, endPoint x: 1267, endPoint y: 720, distance: 27.0
click at [1291, 714] on icon at bounding box center [1290, 717] width 7 height 6
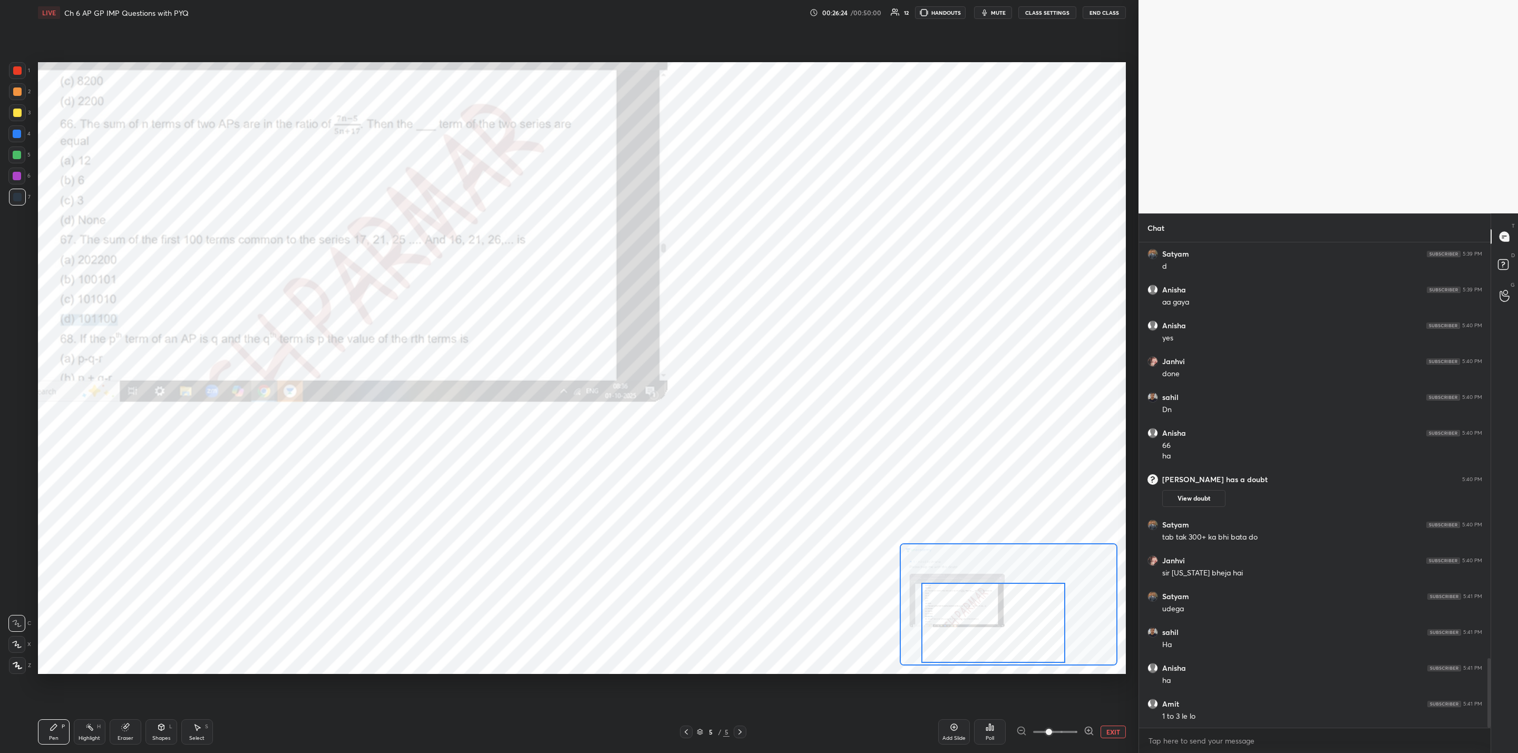
scroll to position [2947, 0]
drag, startPoint x: 17, startPoint y: 153, endPoint x: 21, endPoint y: 160, distance: 7.1
click at [18, 160] on div at bounding box center [16, 155] width 17 height 17
drag, startPoint x: 119, startPoint y: 734, endPoint x: 220, endPoint y: 683, distance: 113.2
click at [129, 731] on div "Eraser" at bounding box center [126, 732] width 32 height 25
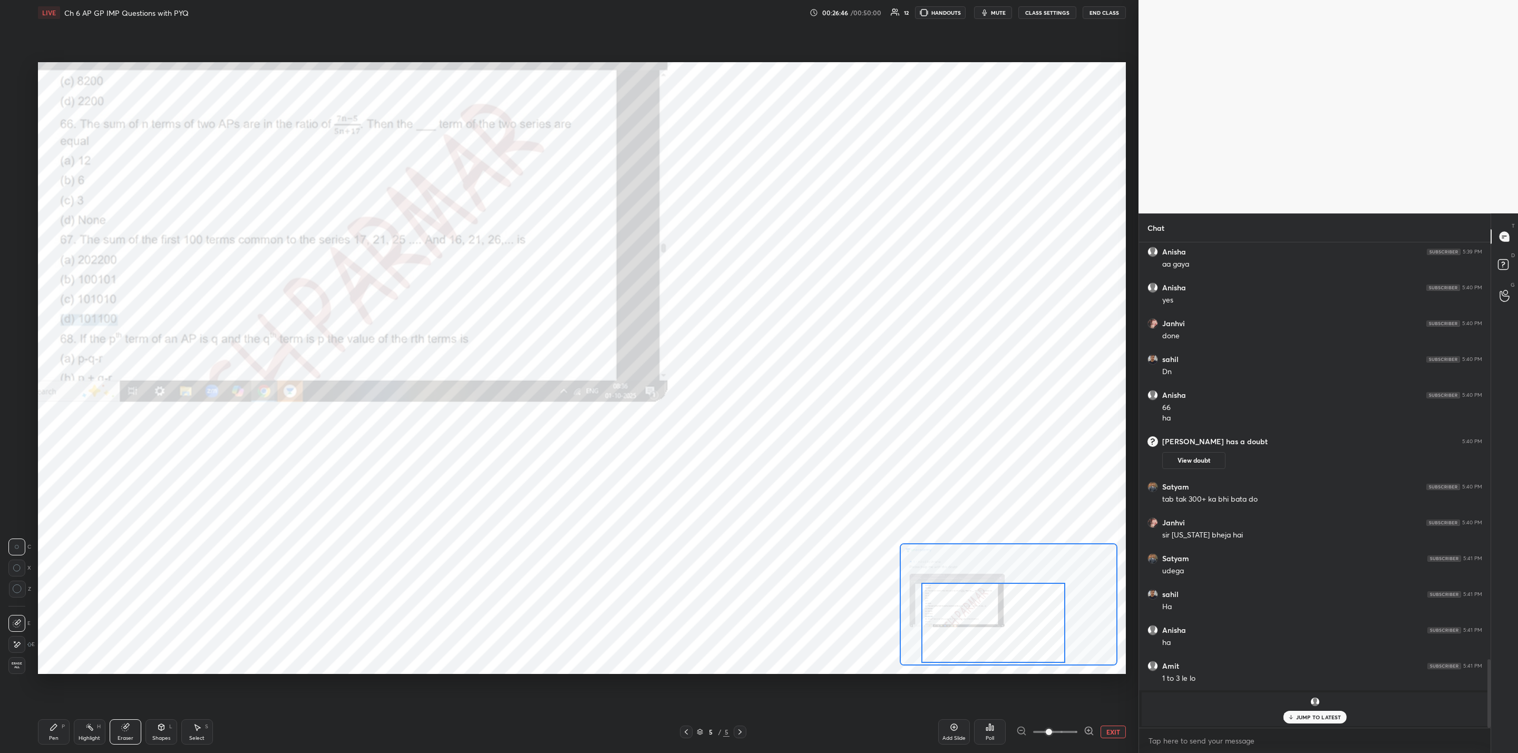
drag, startPoint x: 65, startPoint y: 732, endPoint x: 117, endPoint y: 712, distance: 55.9
click at [65, 733] on div "Pen P" at bounding box center [54, 732] width 32 height 25
drag, startPoint x: 14, startPoint y: 174, endPoint x: 21, endPoint y: 189, distance: 16.3
click at [17, 177] on div at bounding box center [17, 176] width 8 height 8
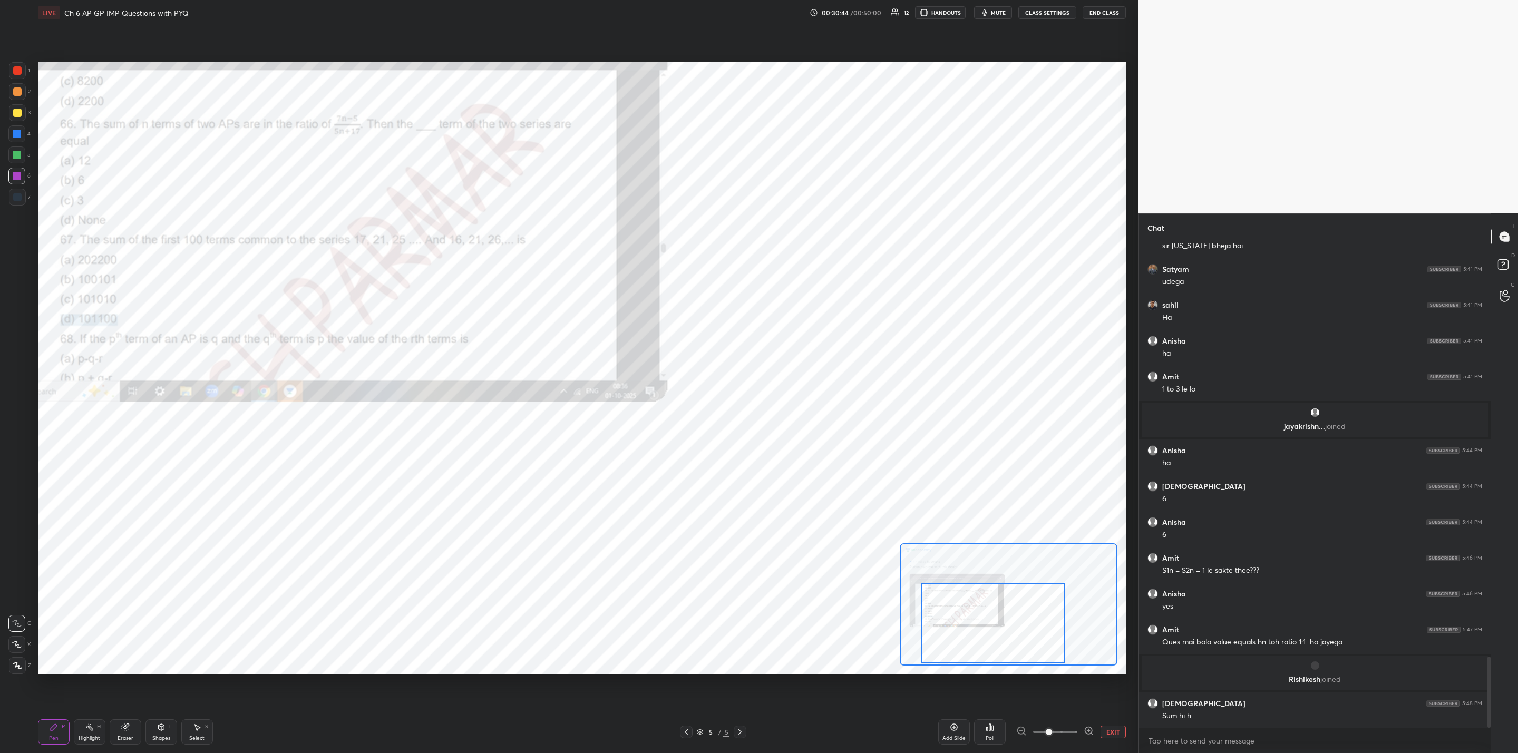
scroll to position [2817, 0]
drag, startPoint x: 739, startPoint y: 730, endPoint x: 744, endPoint y: 734, distance: 6.8
click at [739, 729] on icon at bounding box center [740, 732] width 8 height 8
click at [740, 729] on icon at bounding box center [740, 732] width 8 height 8
click at [741, 728] on icon at bounding box center [740, 732] width 8 height 8
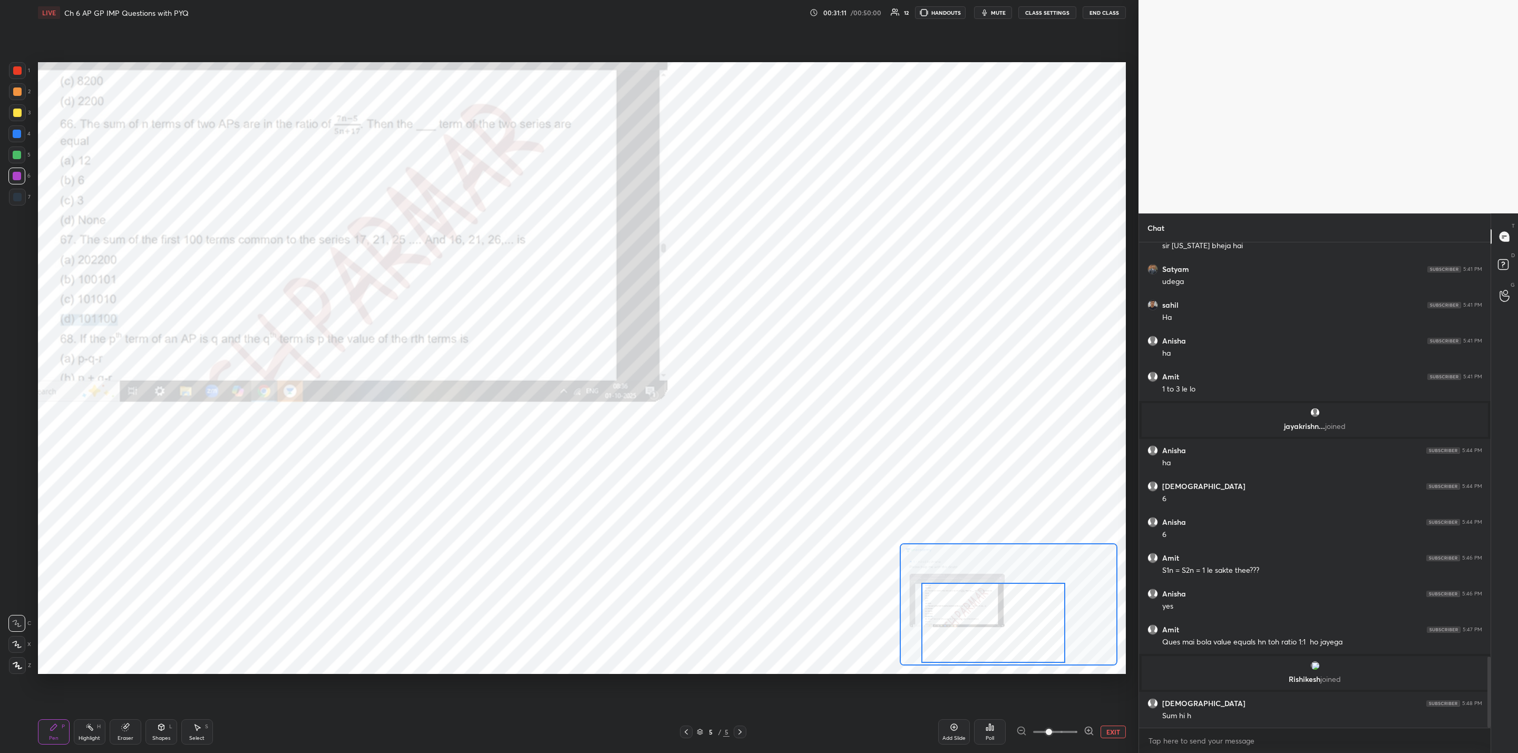
scroll to position [2852, 0]
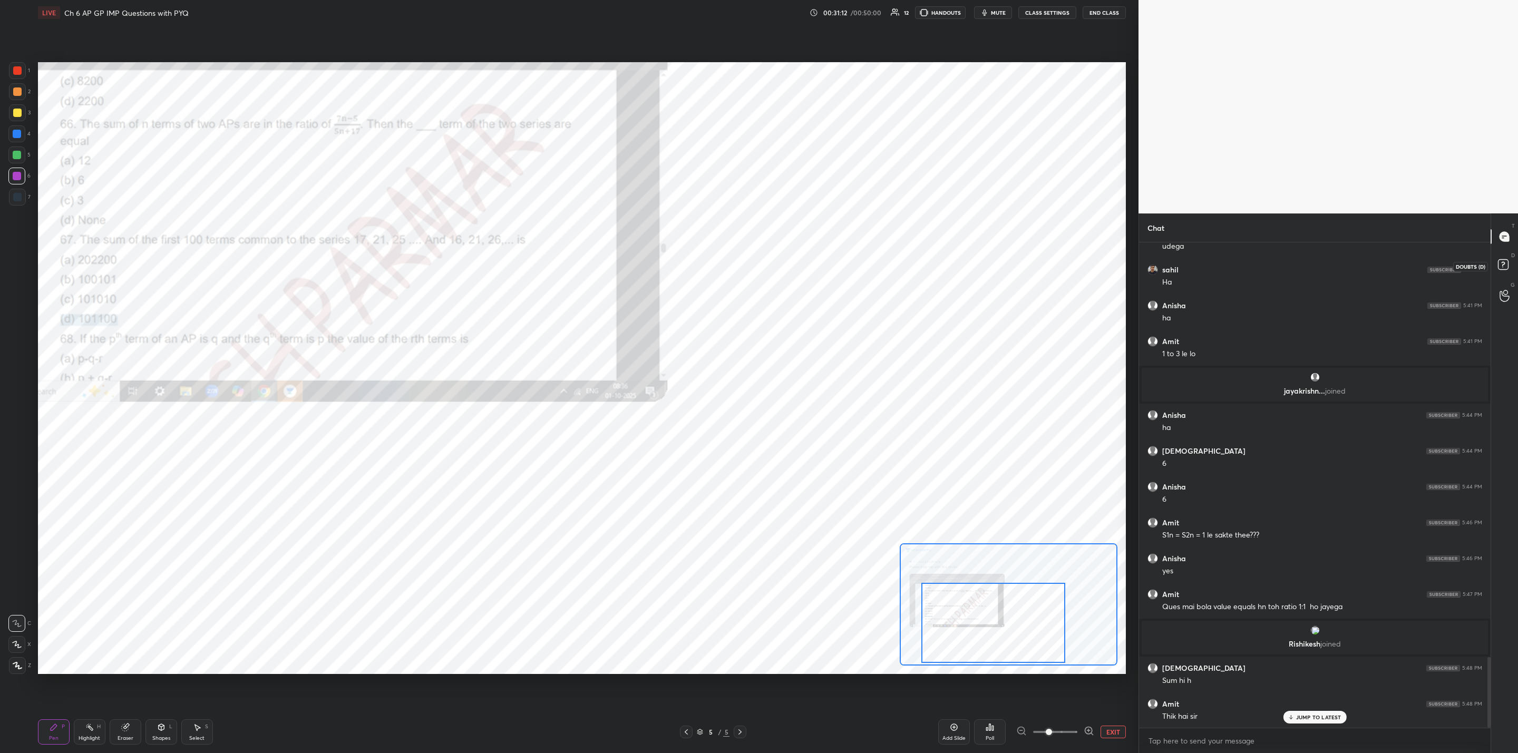
click at [1498, 264] on rect at bounding box center [1503, 265] width 10 height 10
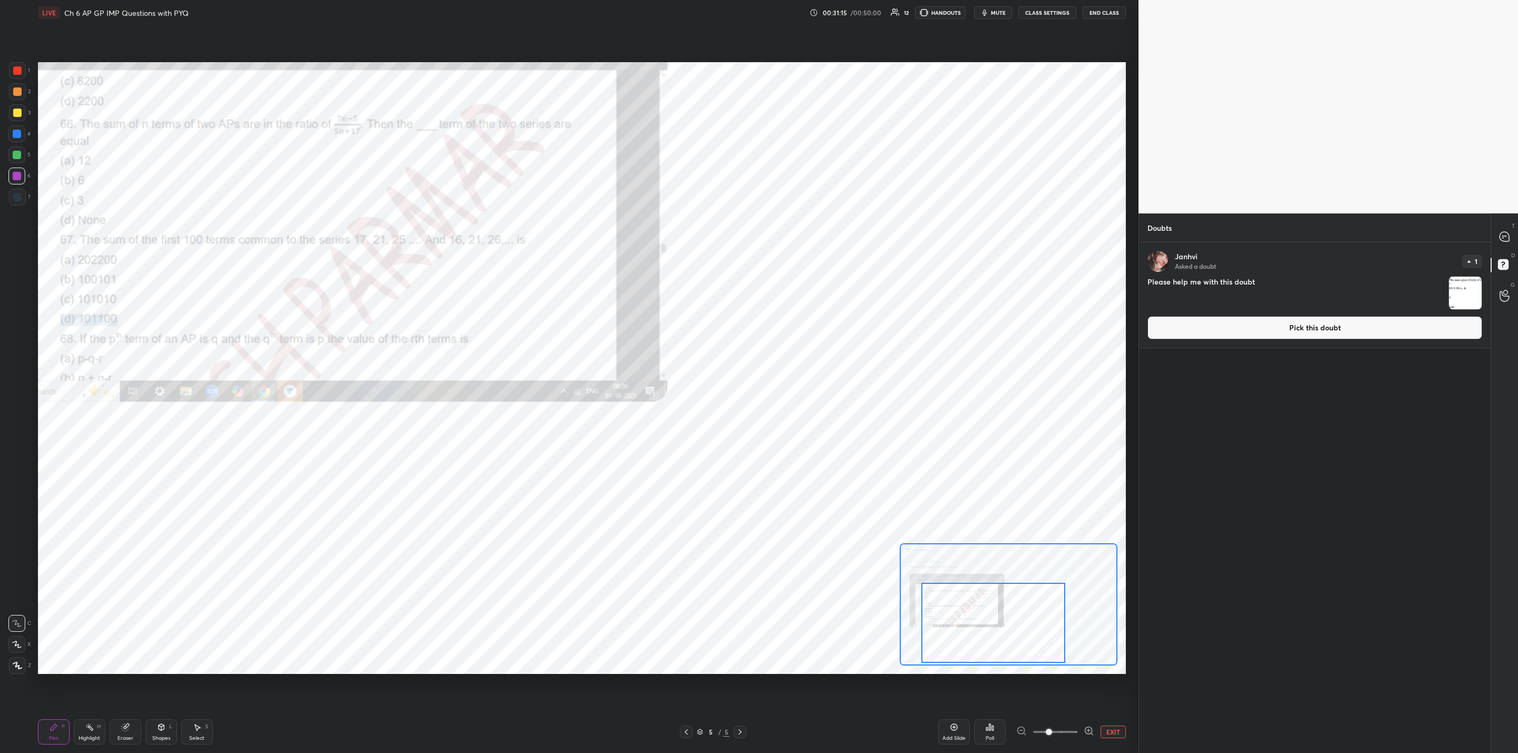
click at [1460, 286] on img "grid" at bounding box center [1465, 293] width 33 height 33
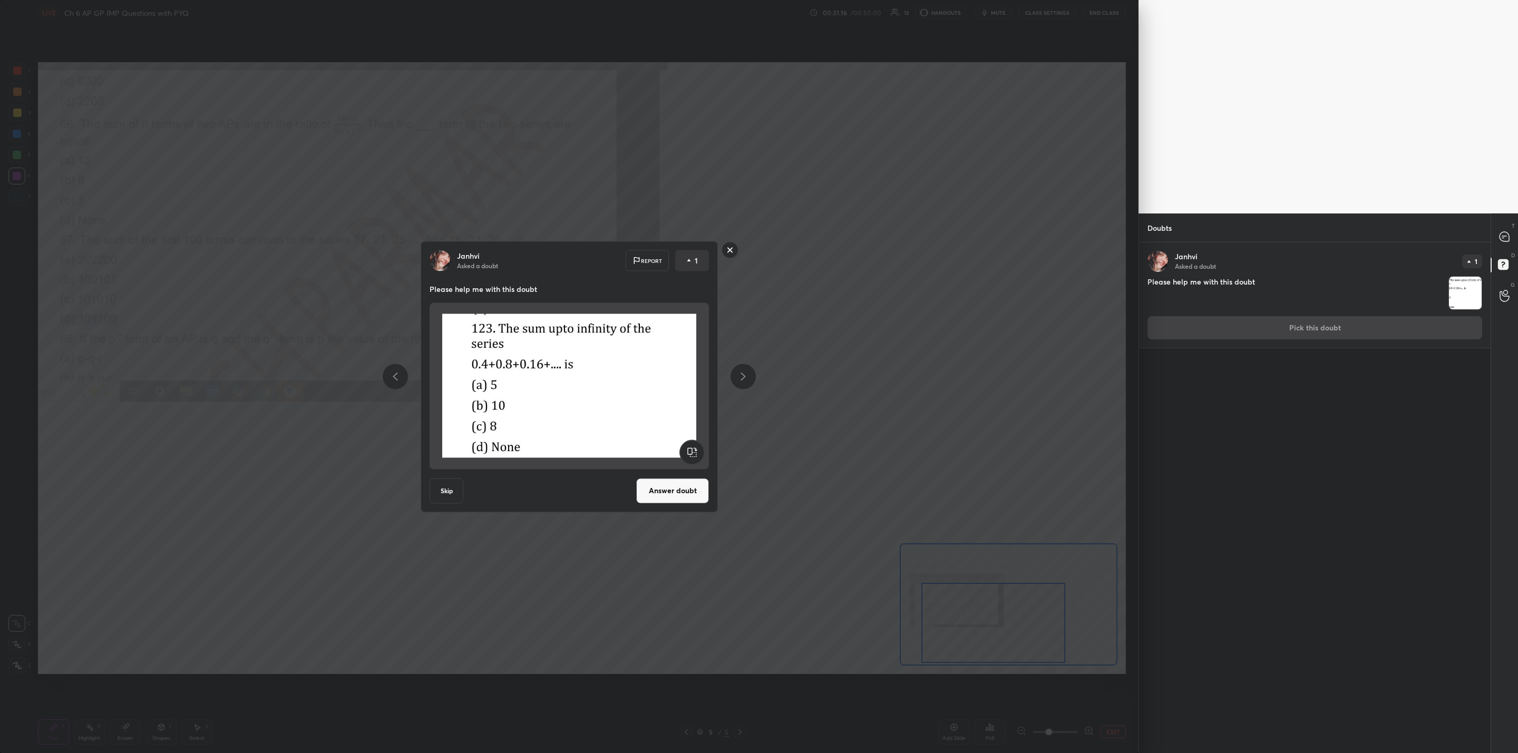
drag, startPoint x: 674, startPoint y: 490, endPoint x: 669, endPoint y: 500, distance: 11.3
click at [674, 490] on button "Answer doubt" at bounding box center [672, 490] width 73 height 25
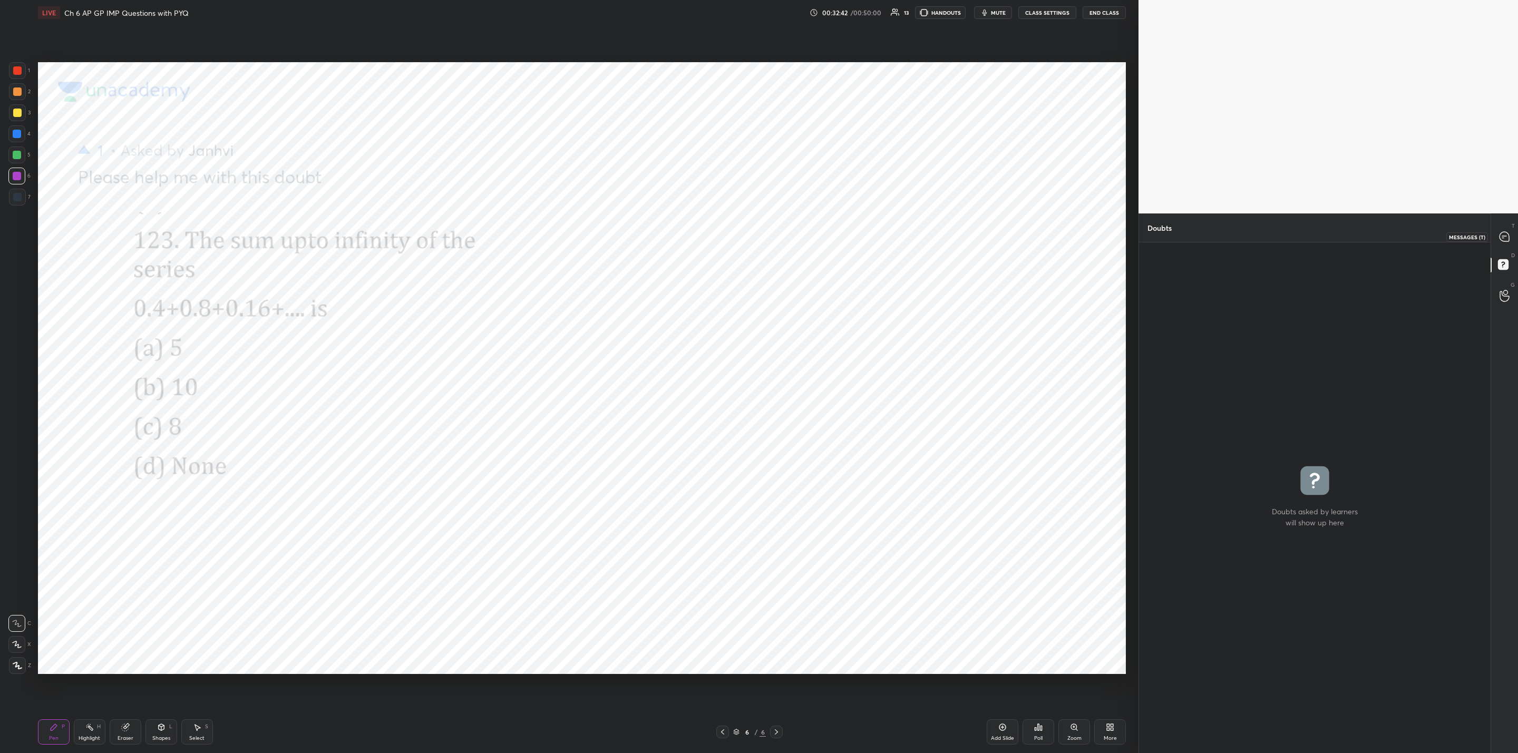
click at [1509, 234] on icon at bounding box center [1504, 236] width 11 height 11
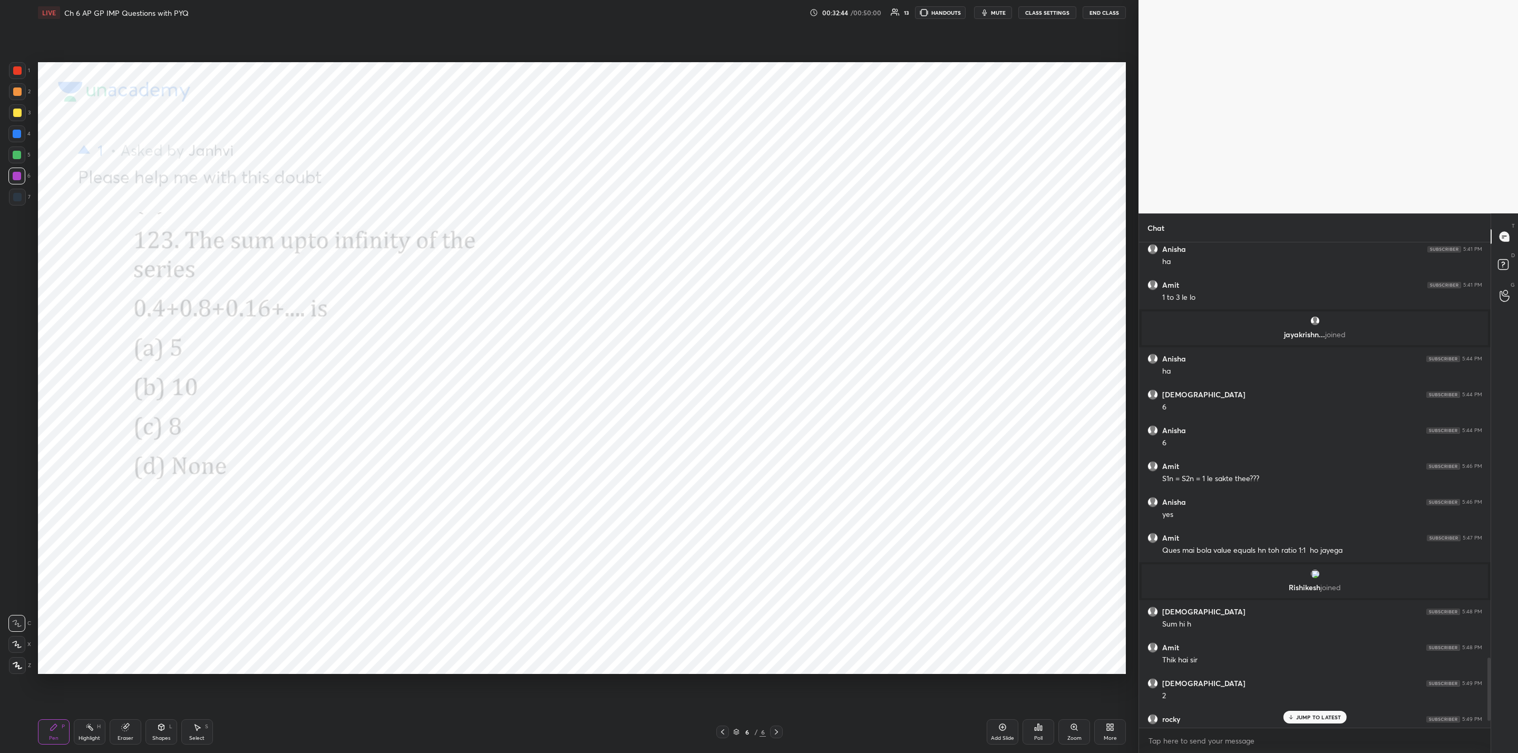
click at [1318, 714] on p "JUMP TO LATEST" at bounding box center [1318, 717] width 45 height 6
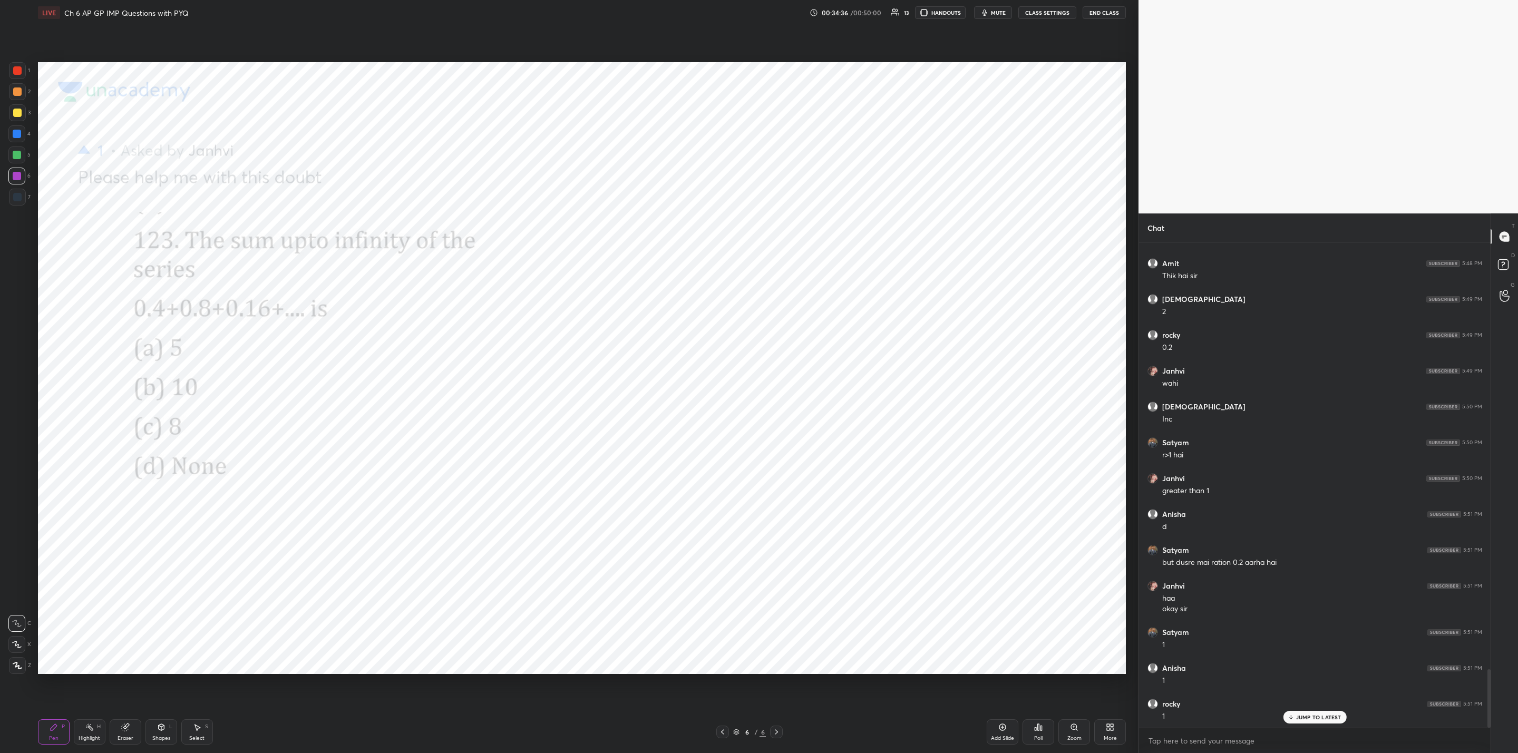
scroll to position [3591, 0]
click at [1099, 730] on div "More" at bounding box center [1110, 732] width 32 height 25
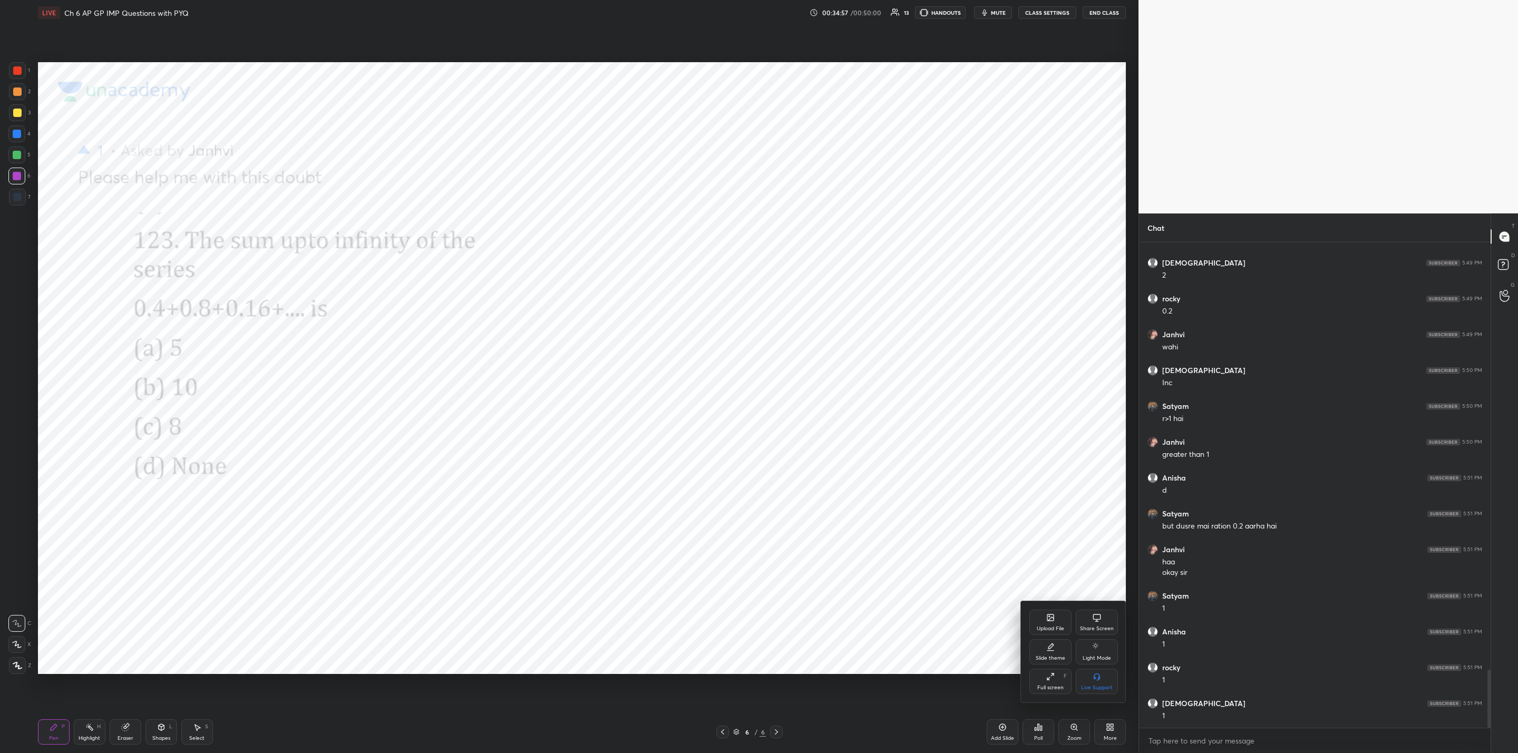
click at [1050, 619] on icon at bounding box center [1051, 618] width 6 height 6
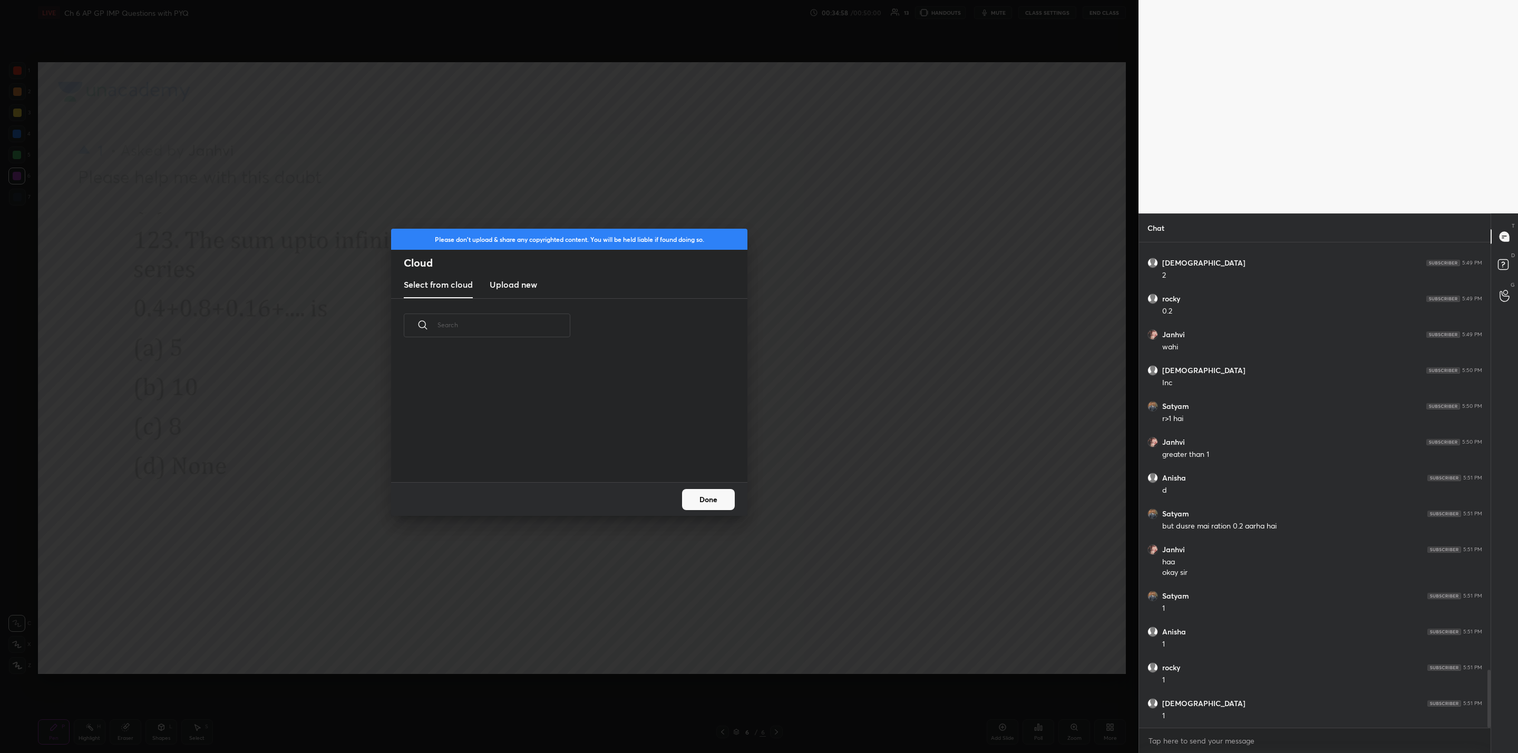
scroll to position [4, 5]
click at [508, 280] on h3 "Upload new" at bounding box center [513, 284] width 47 height 13
click at [565, 449] on label "Browse" at bounding box center [569, 452] width 47 height 17
click at [546, 449] on input "Browse" at bounding box center [546, 452] width 0 height 17
drag, startPoint x: 268, startPoint y: 40, endPoint x: 263, endPoint y: 50, distance: 10.9
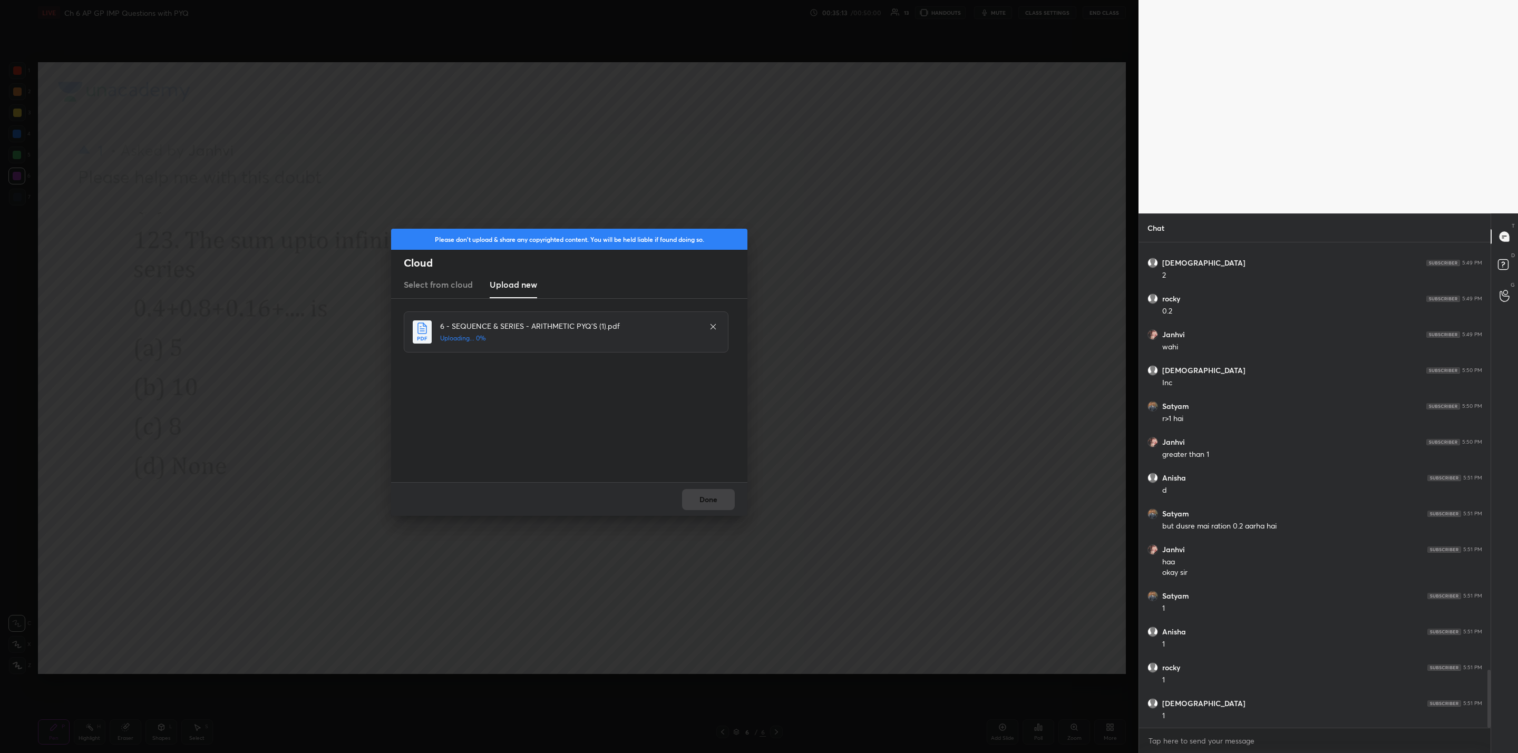
click at [266, 41] on div "Please don't upload & share any copyrighted content. You will be held liable if…" at bounding box center [569, 376] width 1139 height 753
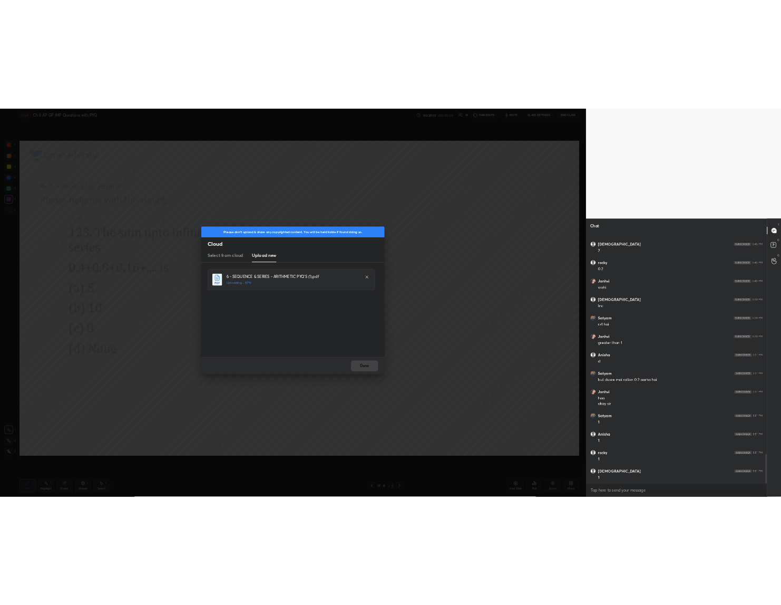
scroll to position [3627, 0]
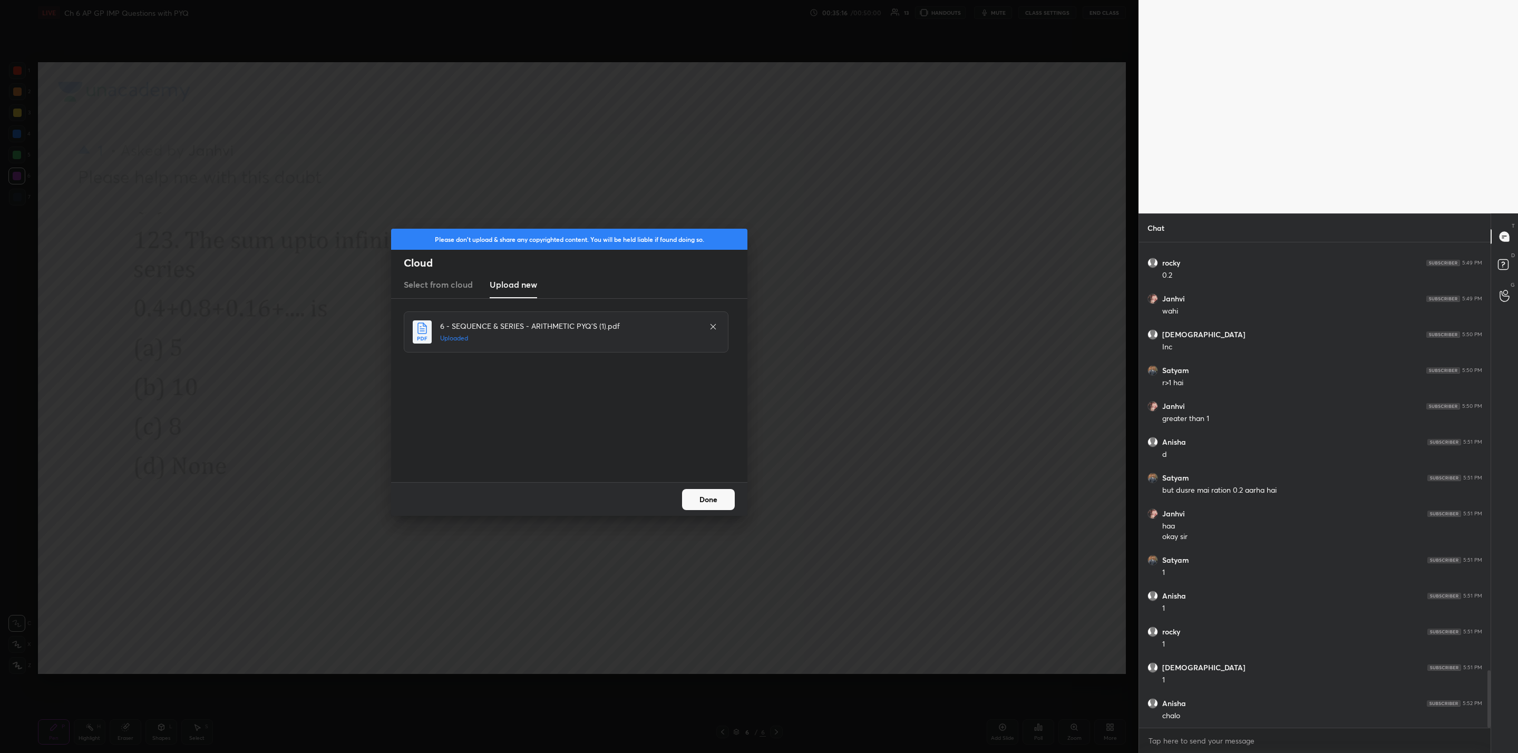
click at [709, 505] on button "Done" at bounding box center [708, 499] width 53 height 21
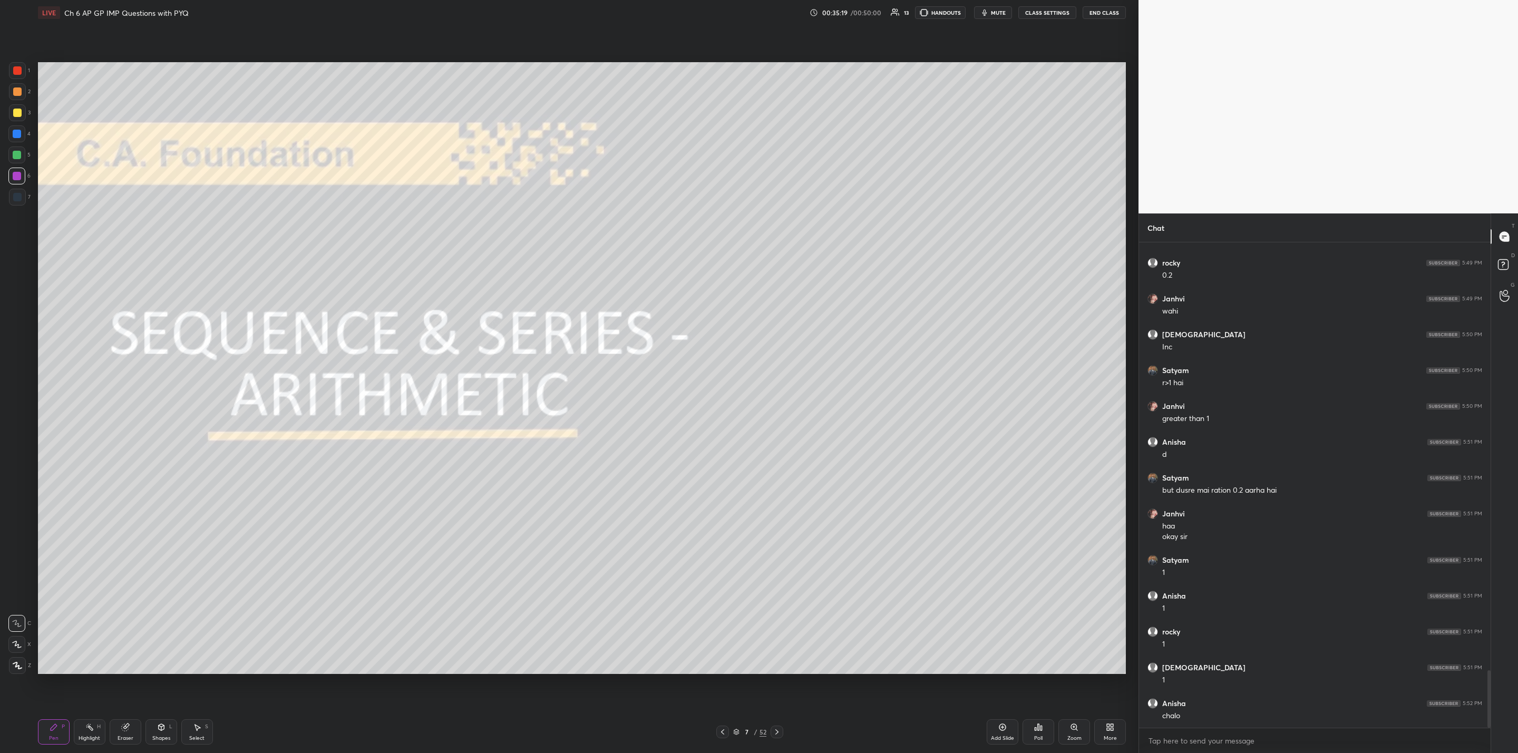
click at [781, 726] on div at bounding box center [777, 732] width 13 height 13
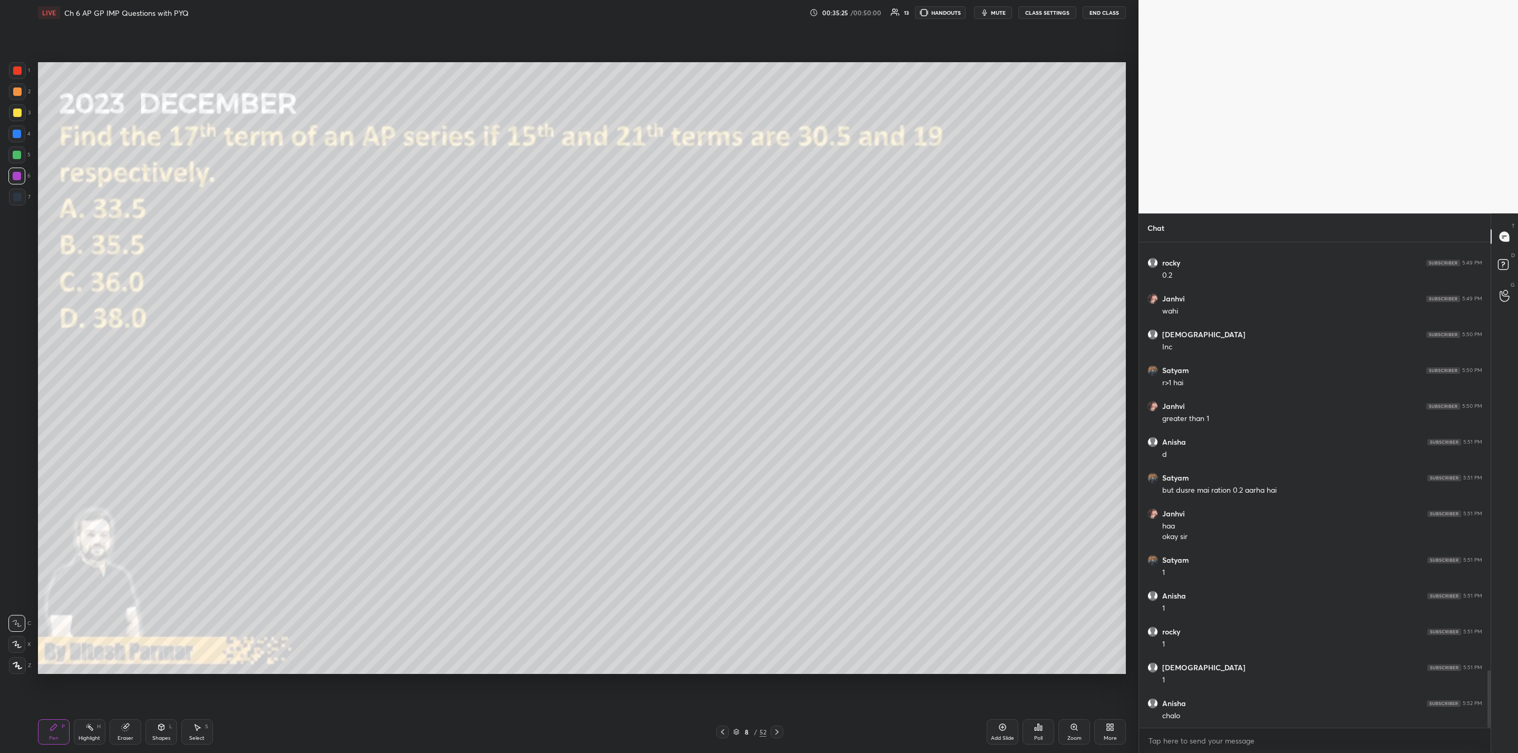
click at [132, 736] on div "Eraser" at bounding box center [126, 738] width 16 height 5
drag, startPoint x: 56, startPoint y: 732, endPoint x: 65, endPoint y: 692, distance: 41.6
click at [57, 728] on div "Pen P" at bounding box center [54, 732] width 32 height 25
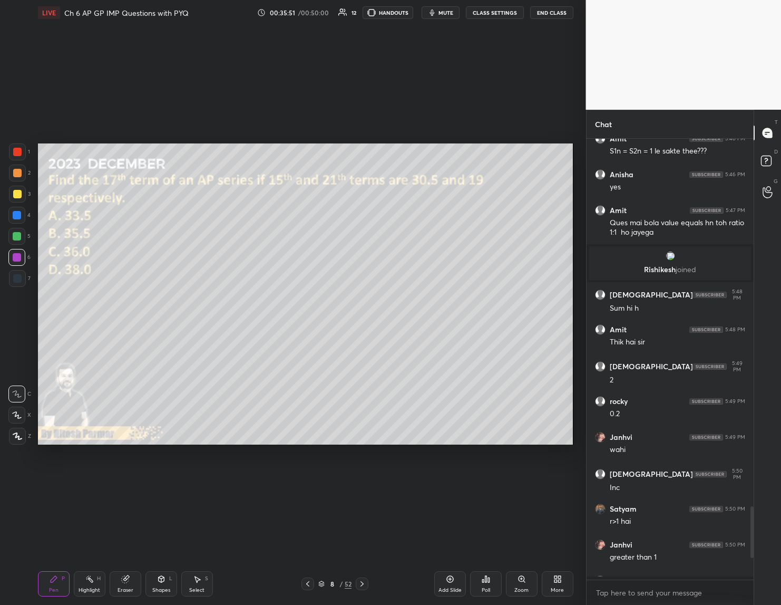
scroll to position [462, 164]
click at [557, 589] on div "More" at bounding box center [557, 589] width 13 height 5
click at [502, 472] on icon at bounding box center [498, 469] width 8 height 8
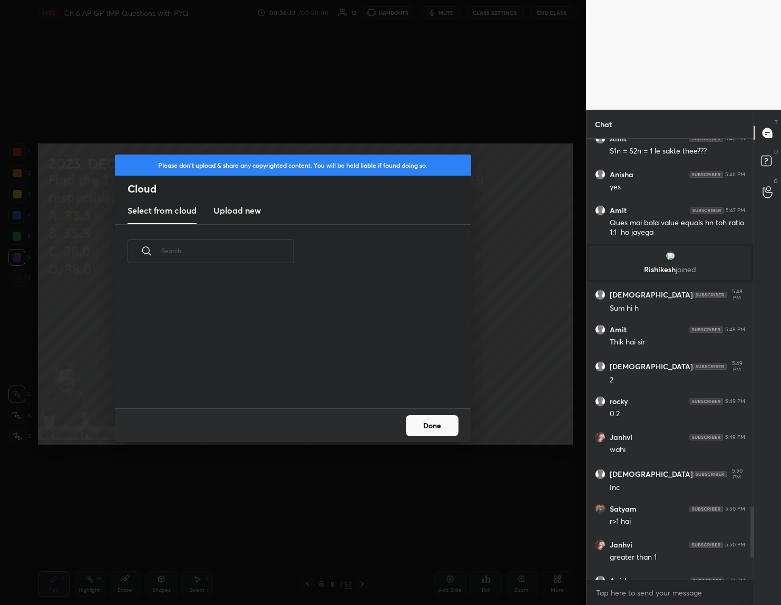
scroll to position [130, 338]
click at [227, 214] on h3 "Upload new" at bounding box center [237, 210] width 47 height 13
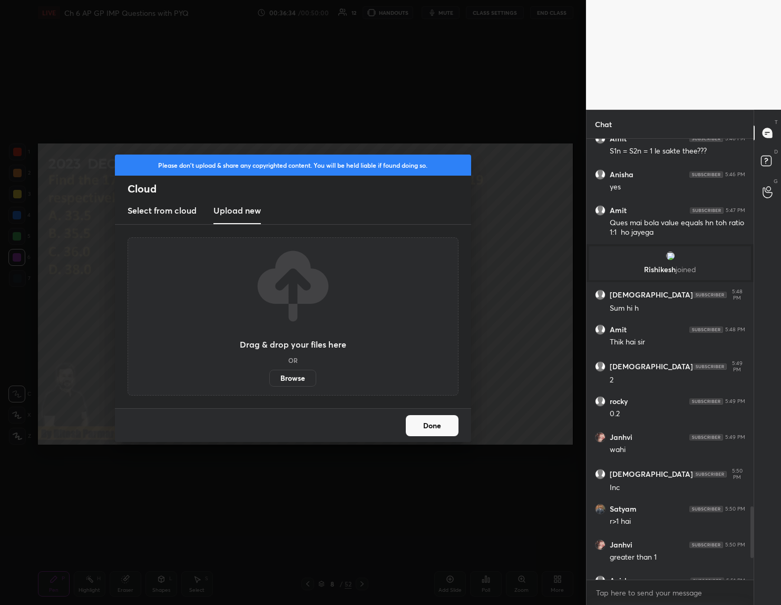
click at [288, 379] on label "Browse" at bounding box center [292, 378] width 47 height 17
click at [269, 379] on input "Browse" at bounding box center [269, 378] width 0 height 17
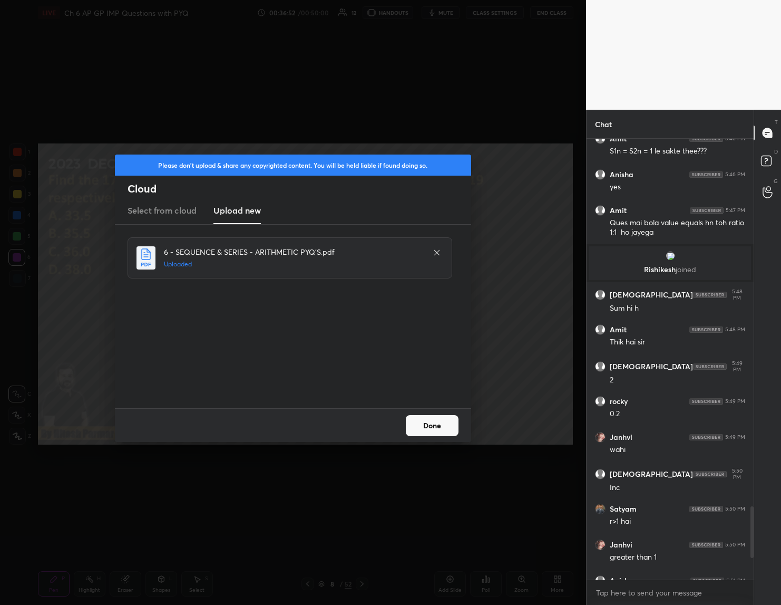
click at [438, 422] on button "Done" at bounding box center [432, 425] width 53 height 21
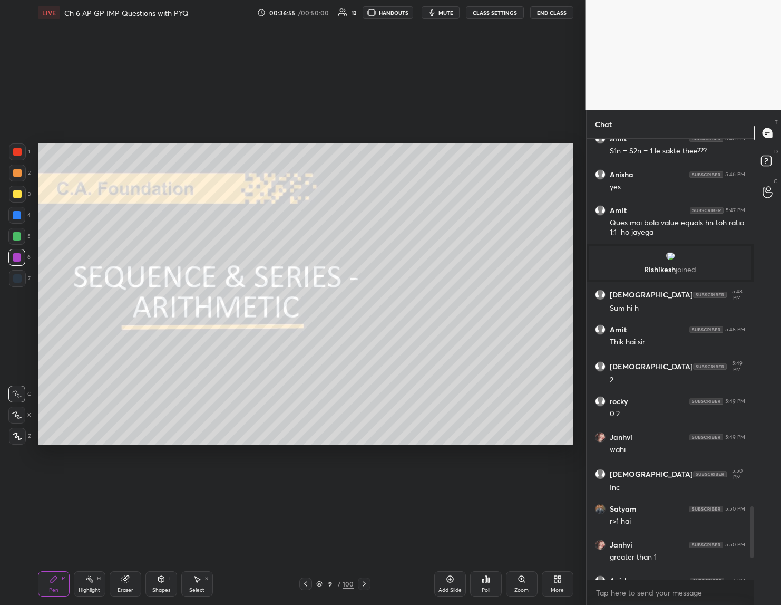
click at [366, 581] on icon at bounding box center [364, 583] width 8 height 8
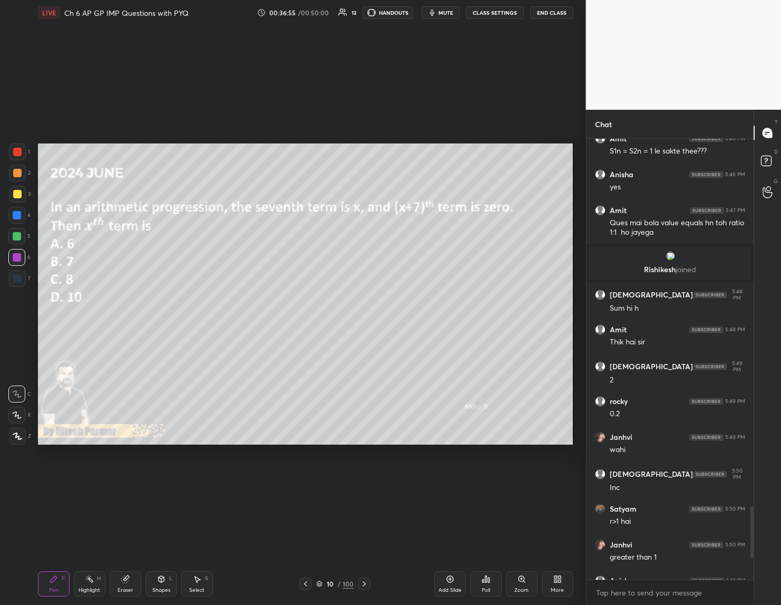
click at [366, 581] on icon at bounding box center [364, 583] width 8 height 8
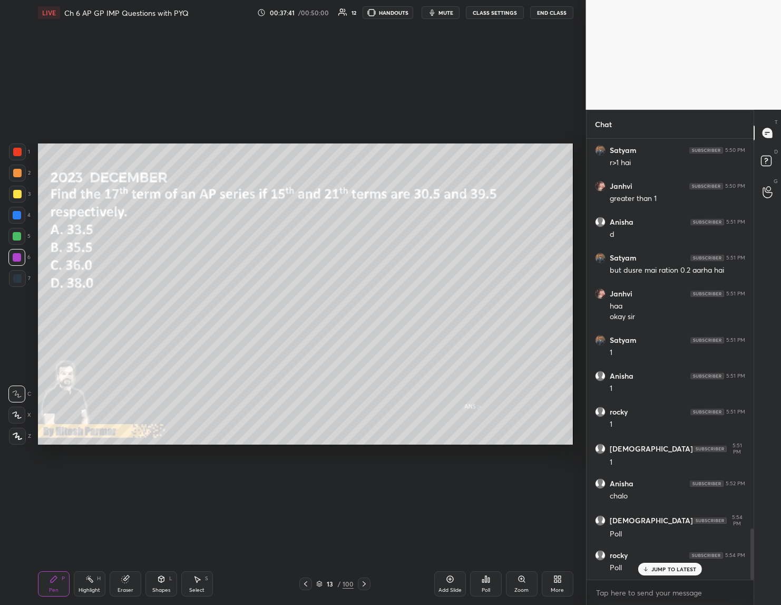
scroll to position [3376, 0]
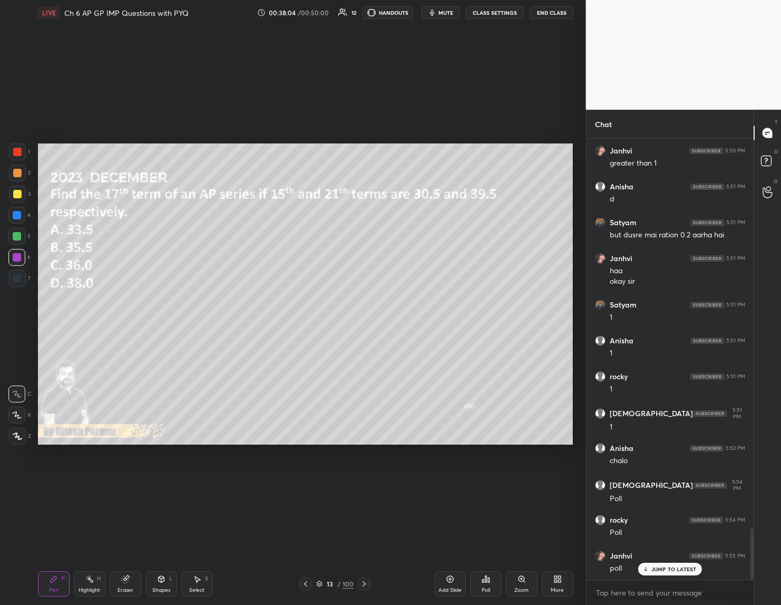
click at [484, 586] on div "Poll" at bounding box center [486, 583] width 32 height 25
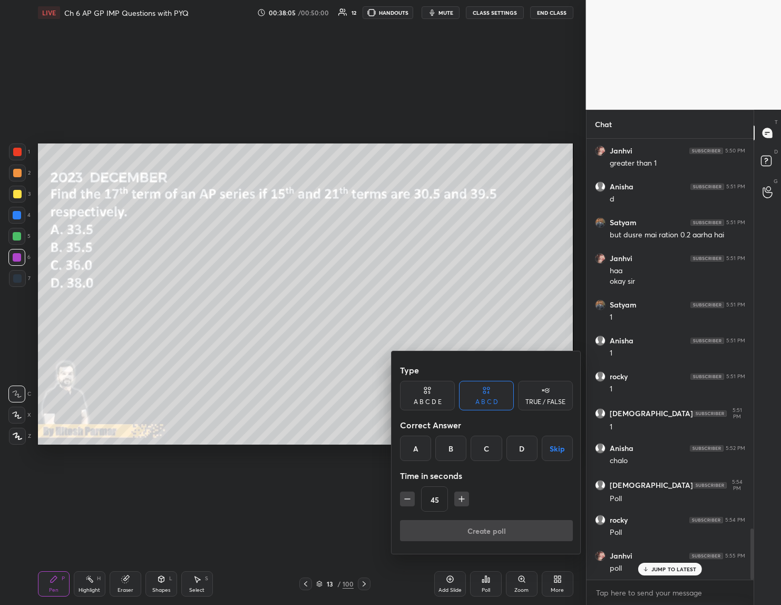
drag, startPoint x: 419, startPoint y: 443, endPoint x: 440, endPoint y: 480, distance: 42.2
click at [421, 443] on div "A" at bounding box center [415, 447] width 31 height 25
drag, startPoint x: 456, startPoint y: 528, endPoint x: 432, endPoint y: 528, distance: 23.2
click at [456, 524] on button "Create poll" at bounding box center [486, 530] width 173 height 21
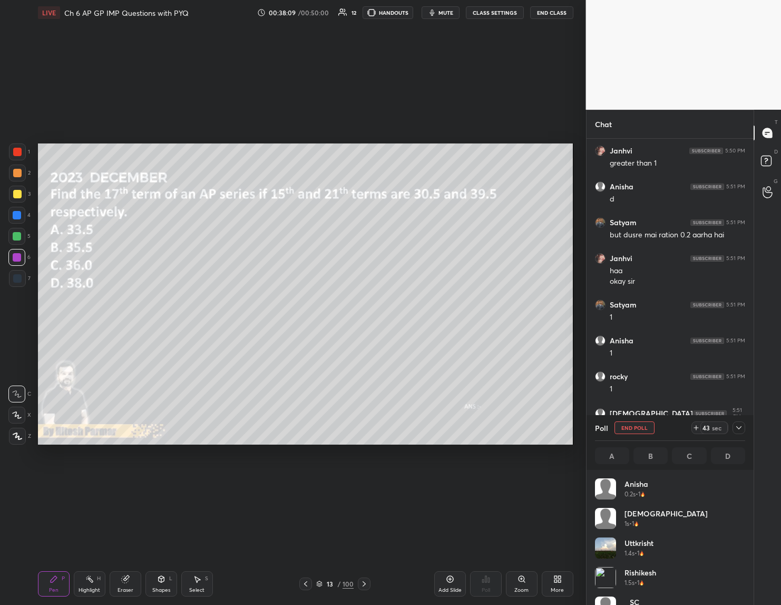
scroll to position [4, 4]
drag, startPoint x: 15, startPoint y: 187, endPoint x: 22, endPoint y: 190, distance: 8.3
click at [22, 190] on div at bounding box center [17, 194] width 17 height 17
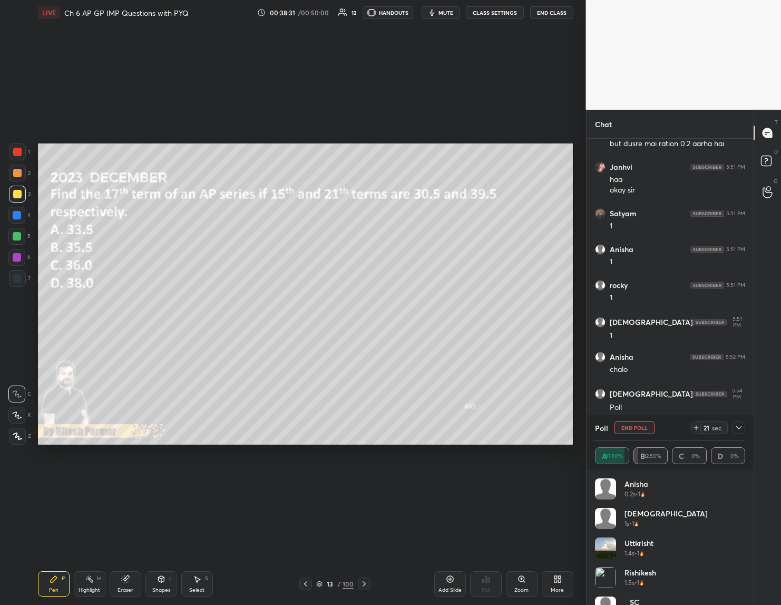
scroll to position [3502, 0]
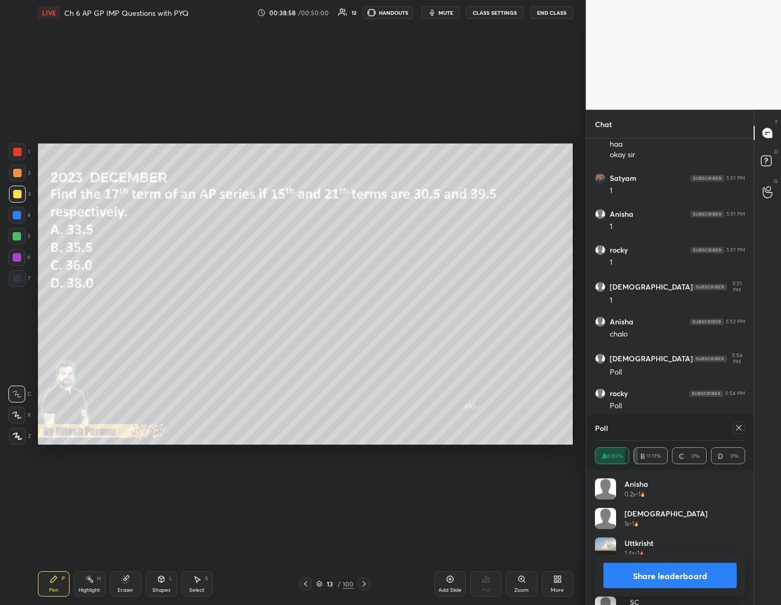
click at [575, 250] on div "Setting up your live class Poll for secs No correct answer Start poll" at bounding box center [306, 293] width 544 height 537
drag, startPoint x: 679, startPoint y: 573, endPoint x: 674, endPoint y: 585, distance: 13.0
click at [677, 574] on button "Share leaderboard" at bounding box center [671, 575] width 134 height 25
type textarea "x"
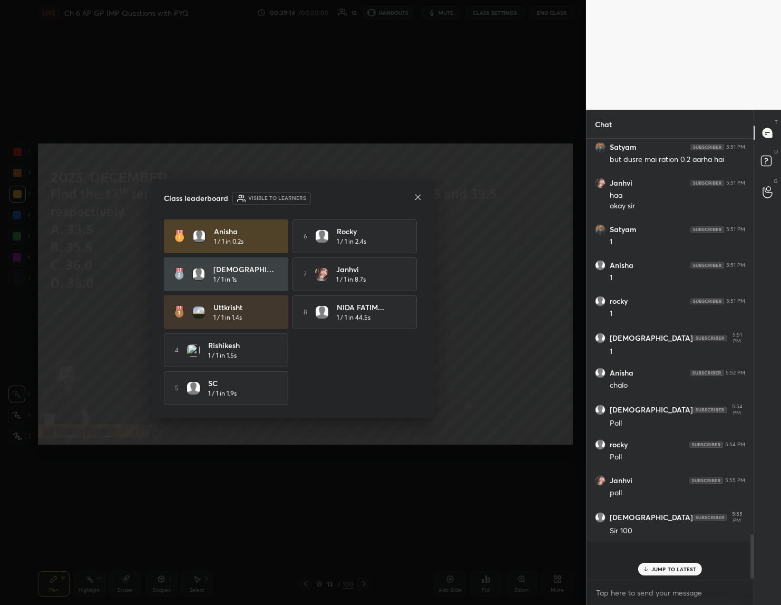
scroll to position [0, 0]
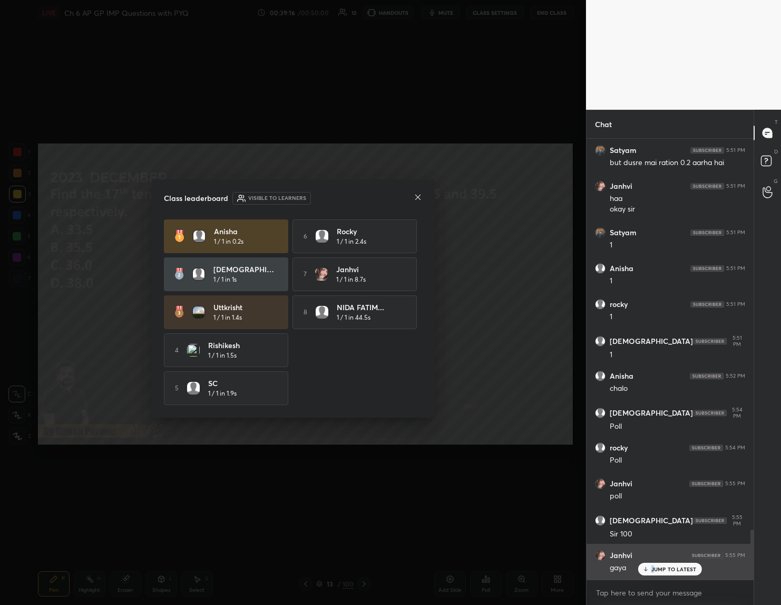
drag, startPoint x: 654, startPoint y: 566, endPoint x: 623, endPoint y: 564, distance: 30.7
click at [652, 567] on p "JUMP TO LATEST" at bounding box center [674, 569] width 45 height 6
click at [416, 193] on icon at bounding box center [418, 197] width 8 height 8
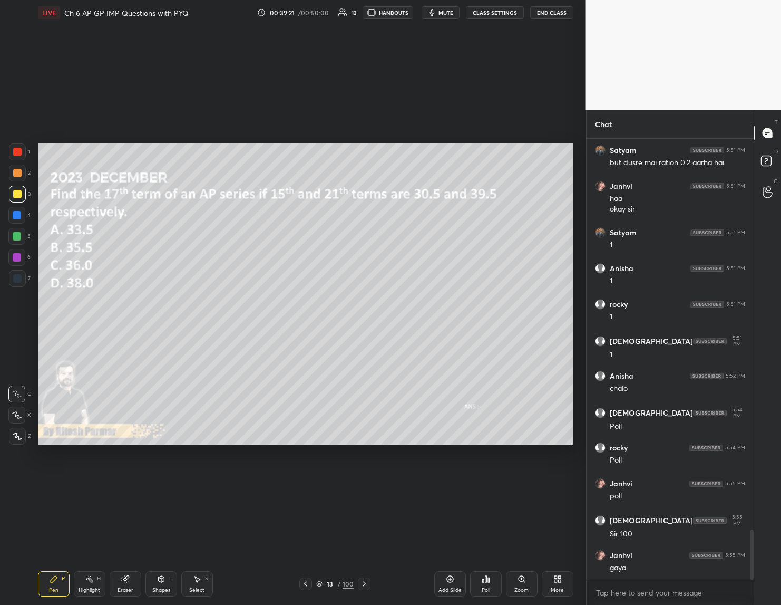
click at [365, 584] on icon at bounding box center [364, 583] width 8 height 8
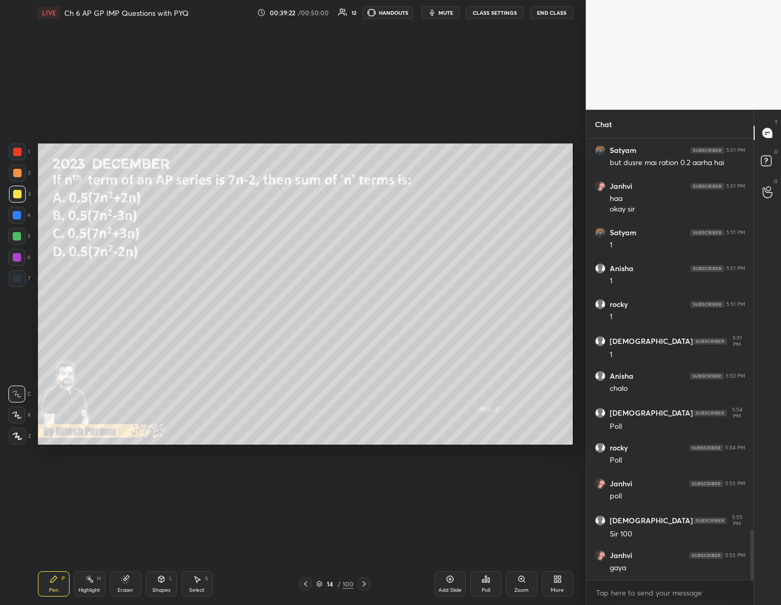
click at [304, 582] on icon at bounding box center [306, 583] width 8 height 8
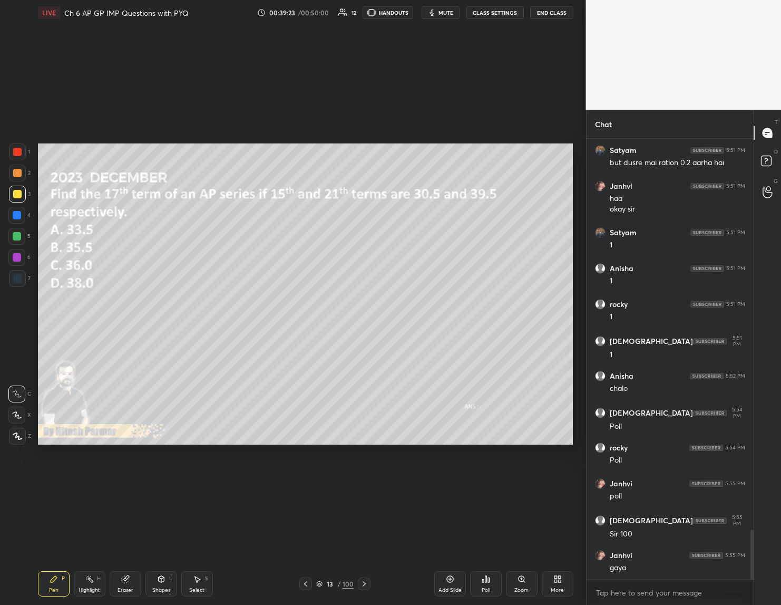
click at [305, 584] on icon at bounding box center [306, 583] width 8 height 8
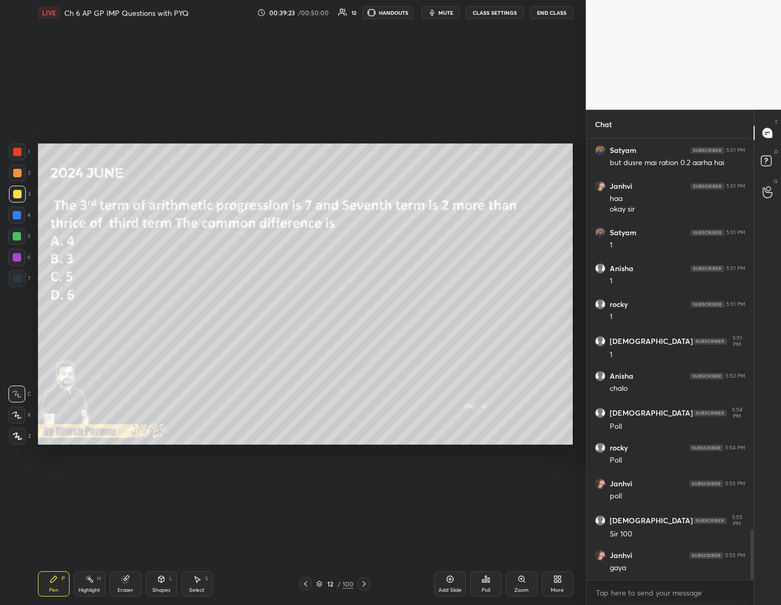
click at [309, 581] on icon at bounding box center [306, 583] width 8 height 8
click at [311, 580] on div at bounding box center [305, 583] width 13 height 13
click at [311, 584] on div at bounding box center [305, 583] width 13 height 13
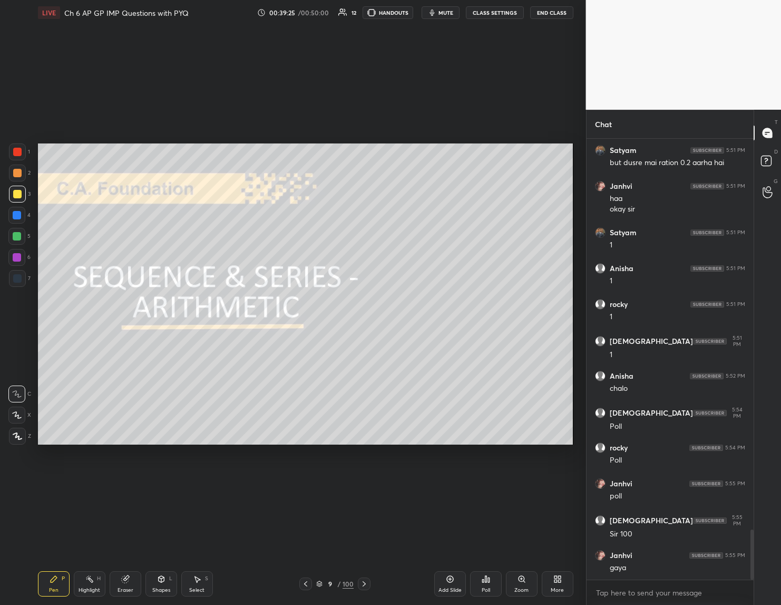
drag, startPoint x: 361, startPoint y: 581, endPoint x: 439, endPoint y: 495, distance: 116.1
click at [361, 581] on icon at bounding box center [364, 583] width 8 height 8
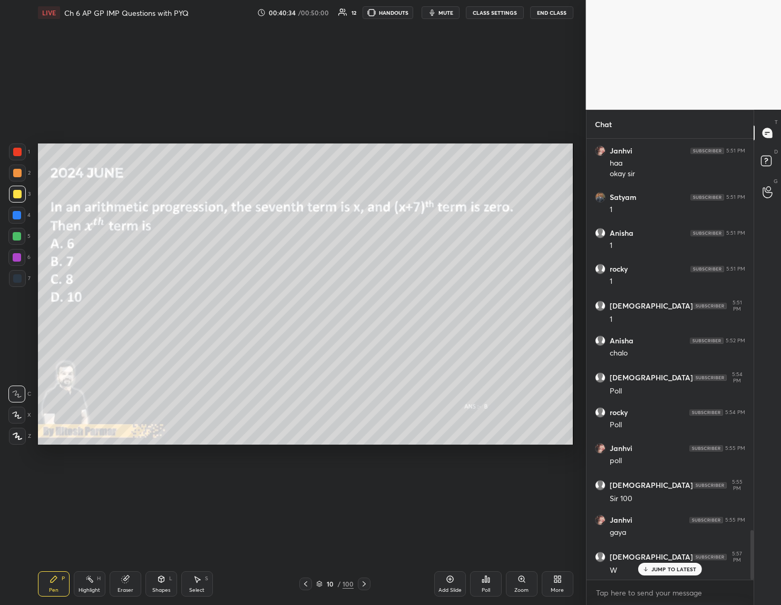
scroll to position [3520, 0]
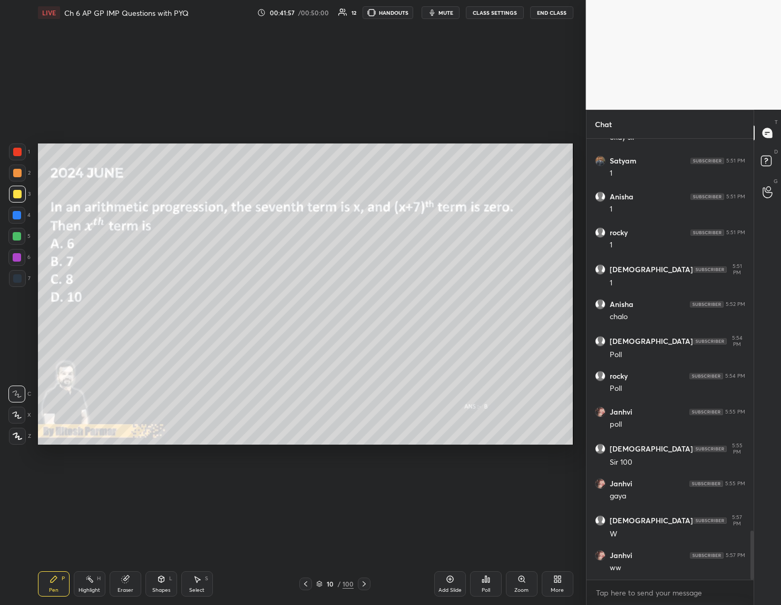
click at [488, 583] on icon at bounding box center [486, 579] width 8 height 8
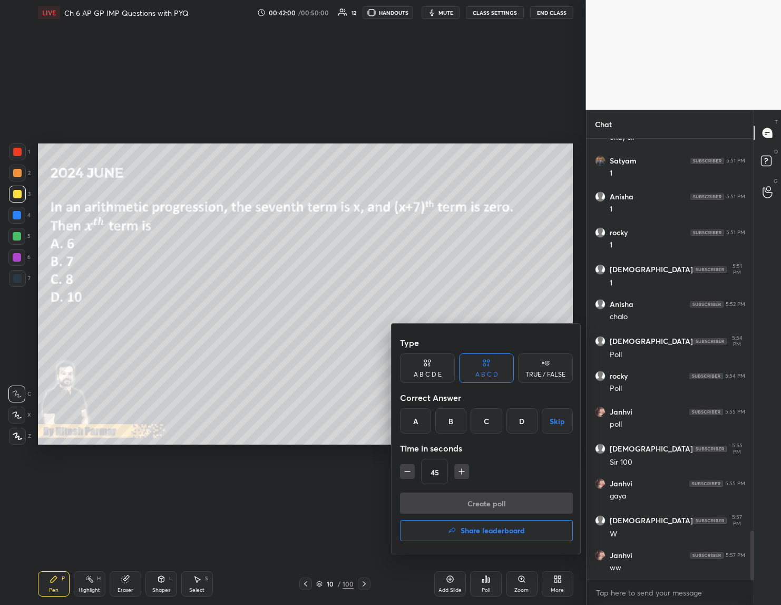
drag, startPoint x: 452, startPoint y: 420, endPoint x: 456, endPoint y: 454, distance: 35.0
click at [454, 423] on div "B" at bounding box center [450, 420] width 31 height 25
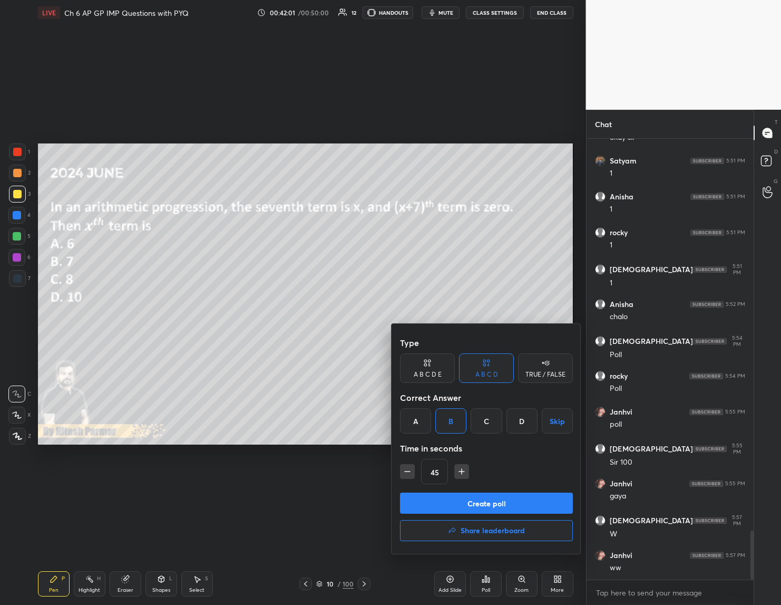
click at [460, 470] on icon "button" at bounding box center [462, 471] width 11 height 11
type input "60"
click at [470, 507] on button "Create poll" at bounding box center [486, 502] width 173 height 21
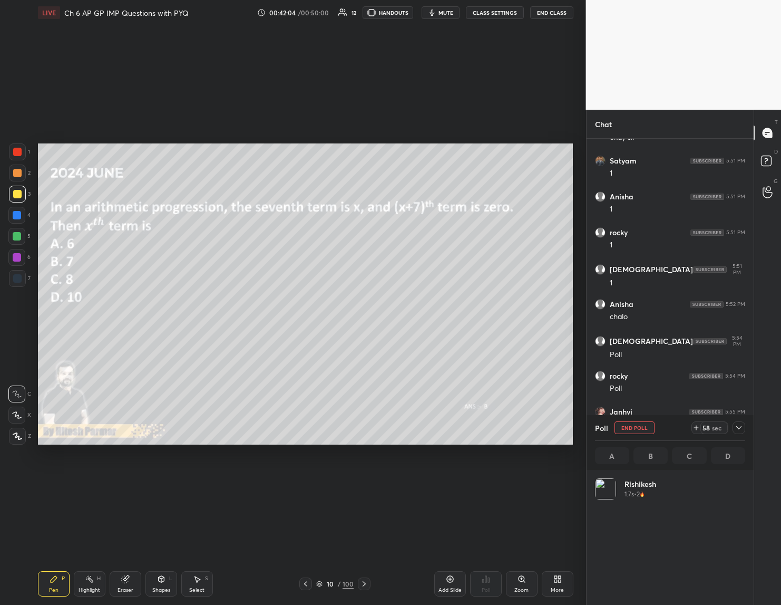
scroll to position [123, 147]
click at [124, 584] on div "Eraser" at bounding box center [126, 583] width 32 height 25
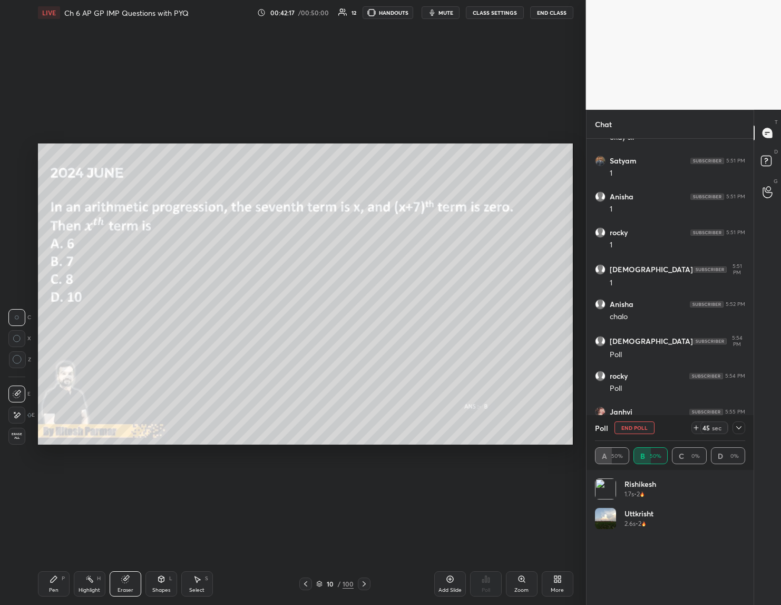
drag, startPoint x: 54, startPoint y: 584, endPoint x: 104, endPoint y: 532, distance: 72.7
click at [56, 583] on div "Pen P" at bounding box center [54, 583] width 32 height 25
drag, startPoint x: 124, startPoint y: 580, endPoint x: 221, endPoint y: 448, distance: 164.4
click at [131, 576] on div "Eraser" at bounding box center [126, 583] width 32 height 25
drag, startPoint x: 46, startPoint y: 590, endPoint x: 91, endPoint y: 554, distance: 57.6
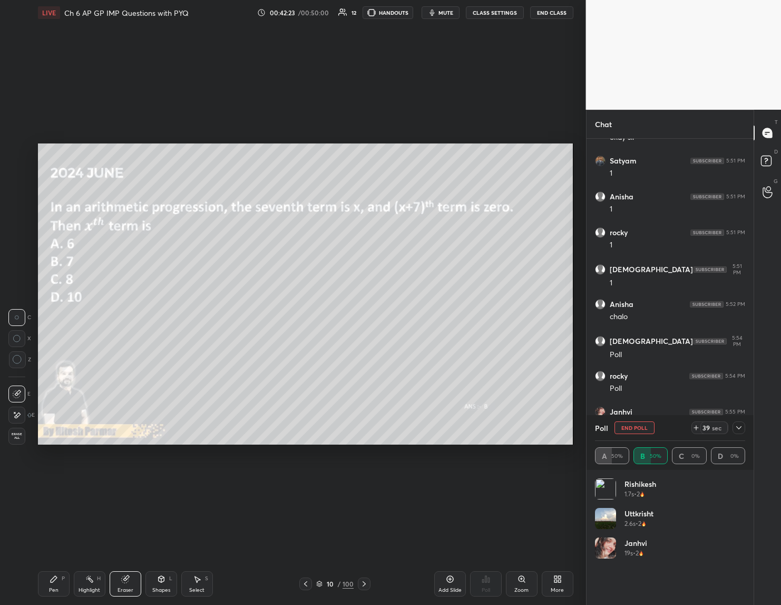
click at [46, 592] on div "Pen P" at bounding box center [54, 583] width 32 height 25
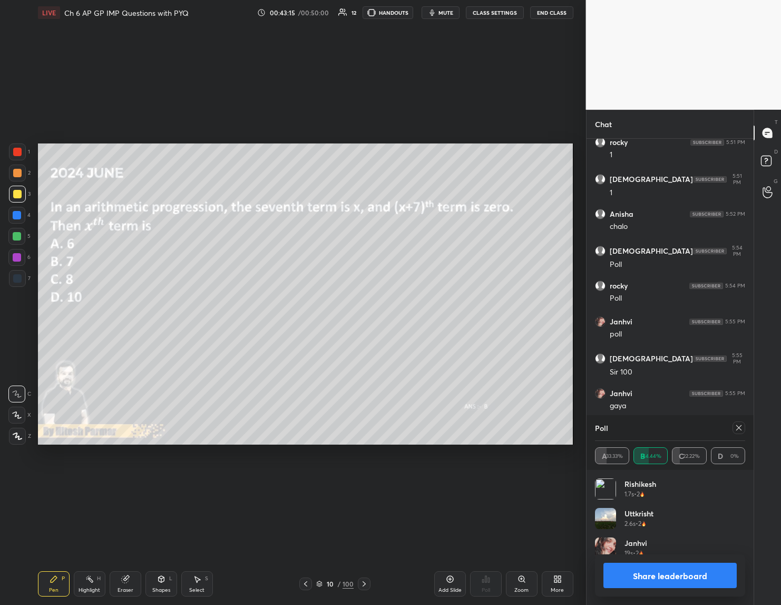
scroll to position [3646, 0]
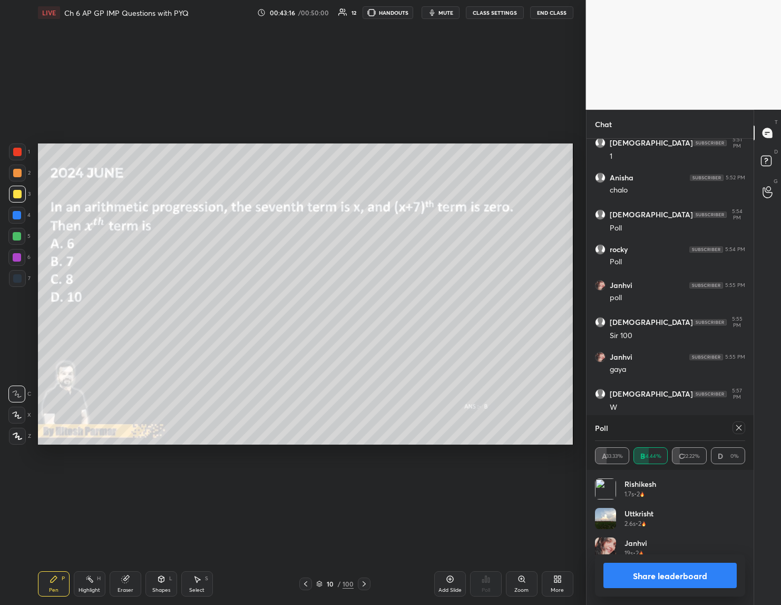
drag, startPoint x: 742, startPoint y: 426, endPoint x: 732, endPoint y: 432, distance: 11.4
click at [741, 427] on icon at bounding box center [739, 427] width 8 height 8
type textarea "x"
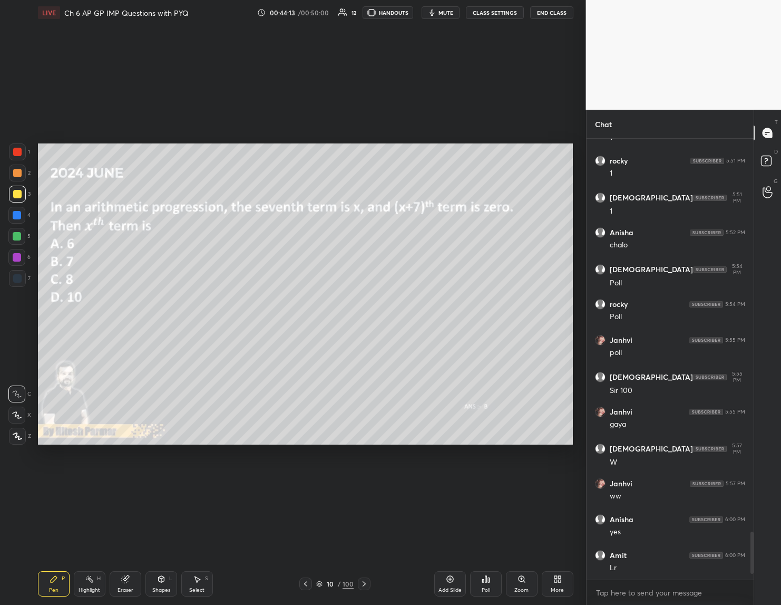
scroll to position [3627, 0]
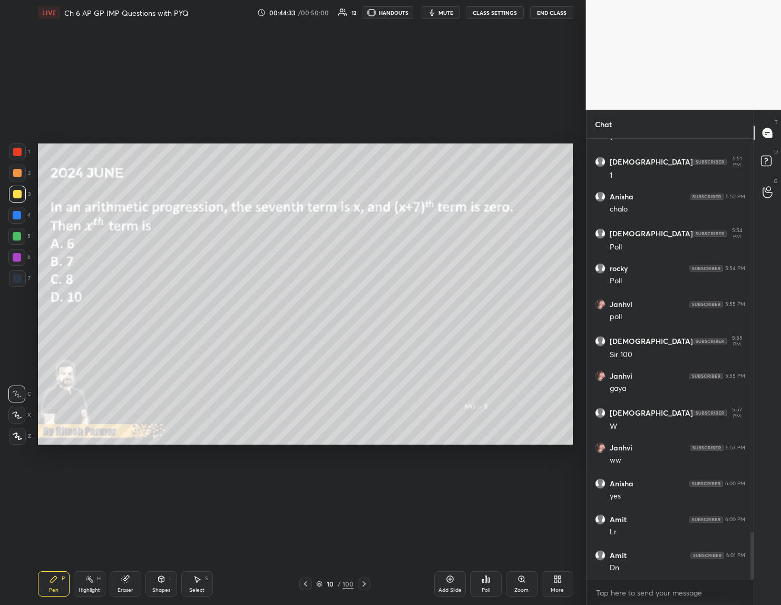
click at [393, 447] on div "Setting up your live class Poll for secs No correct answer Start poll" at bounding box center [306, 293] width 544 height 537
click at [332, 451] on div "Setting up your live class Poll for secs No correct answer Start poll" at bounding box center [306, 293] width 544 height 537
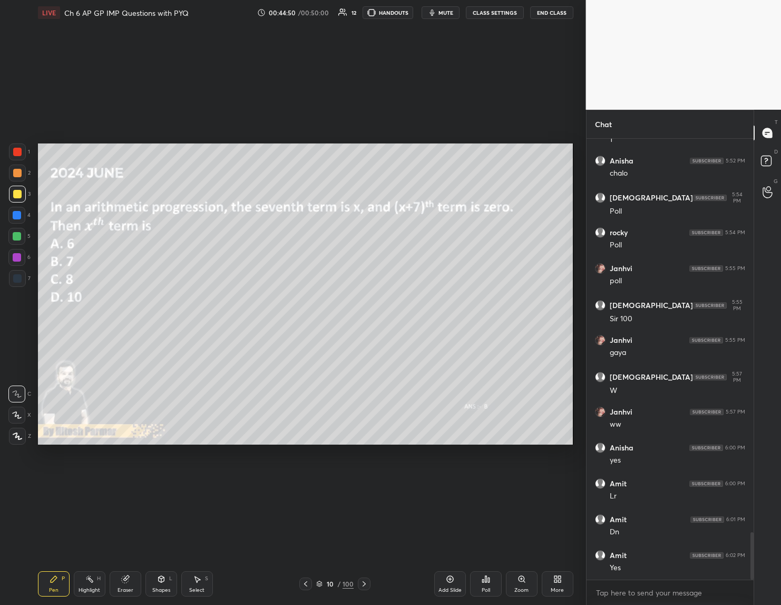
scroll to position [3698, 0]
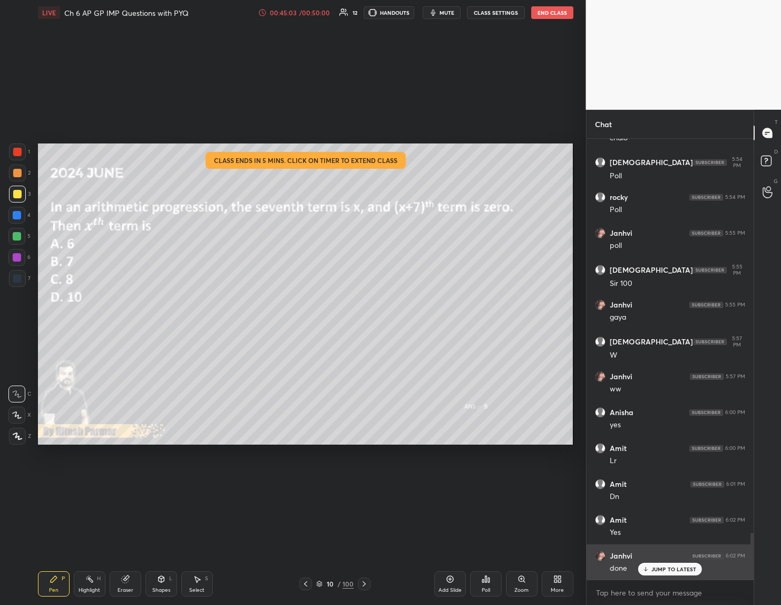
click at [647, 571] on div "JUMP TO LATEST" at bounding box center [669, 569] width 63 height 13
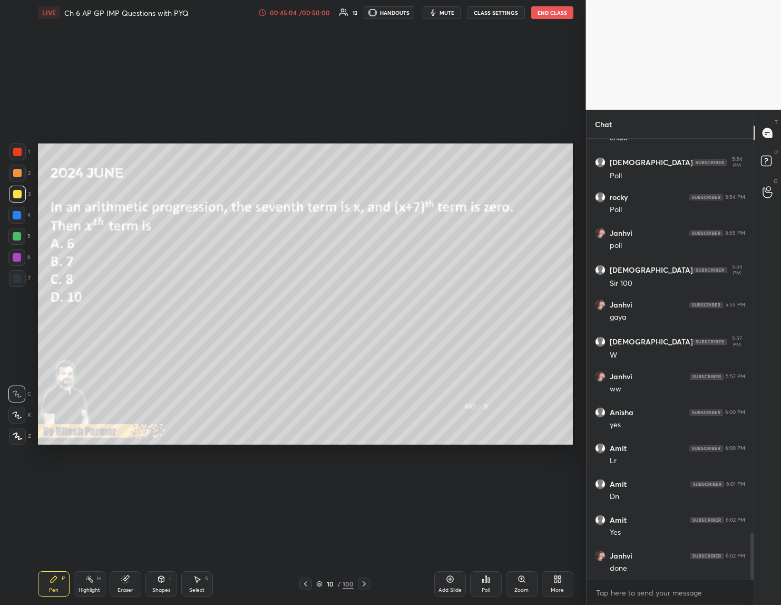
drag, startPoint x: 361, startPoint y: 583, endPoint x: 354, endPoint y: 585, distance: 6.9
click at [360, 578] on div at bounding box center [364, 583] width 13 height 13
drag, startPoint x: 95, startPoint y: 577, endPoint x: 114, endPoint y: 537, distance: 44.8
click at [98, 568] on div "Pen P Highlight H Eraser Shapes L Select S 11 / 100 Add Slide Poll Zoom More" at bounding box center [306, 584] width 536 height 42
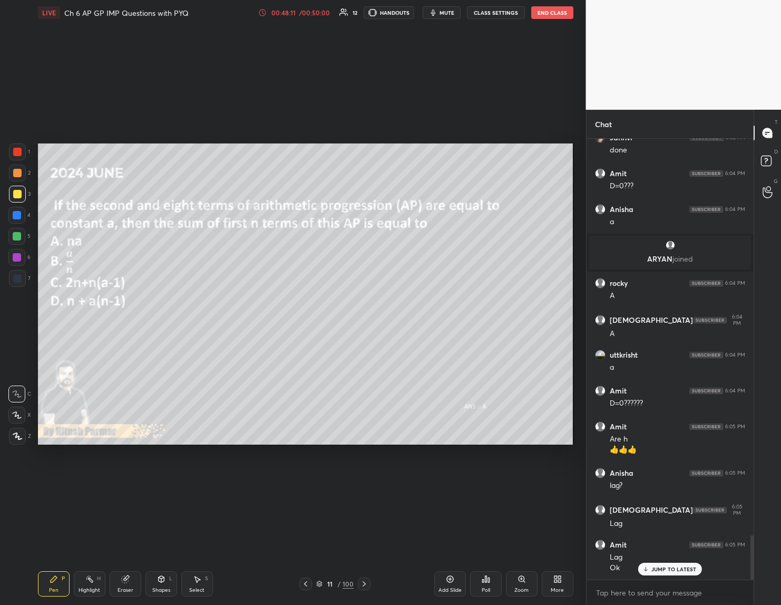
scroll to position [3939, 0]
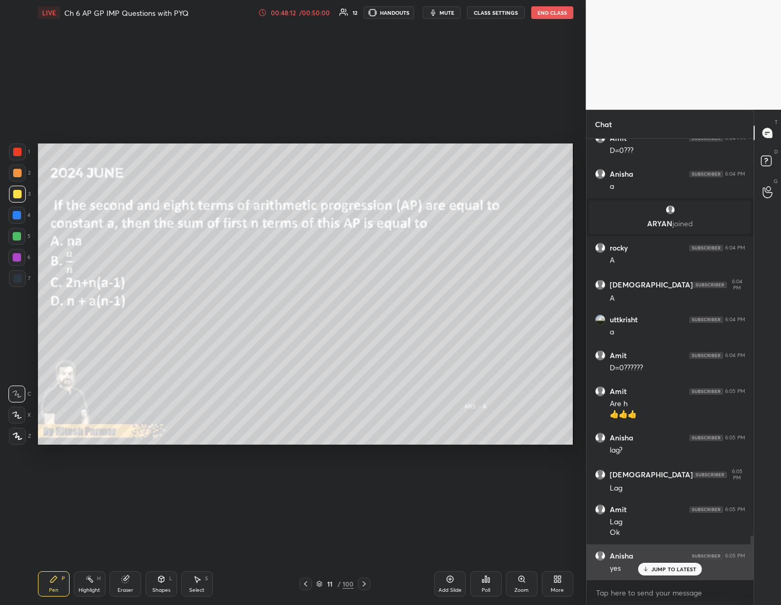
drag, startPoint x: 655, startPoint y: 565, endPoint x: 650, endPoint y: 575, distance: 10.6
click at [655, 567] on p "JUMP TO LATEST" at bounding box center [674, 569] width 45 height 6
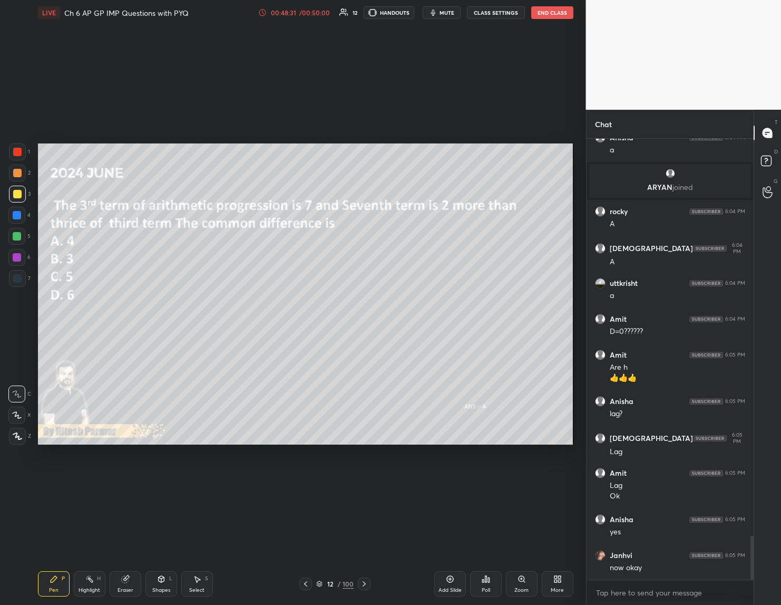
drag, startPoint x: 120, startPoint y: 579, endPoint x: 172, endPoint y: 481, distance: 111.1
click at [121, 577] on icon at bounding box center [125, 579] width 8 height 8
click at [48, 590] on div "Pen P" at bounding box center [54, 583] width 32 height 25
click at [134, 588] on div "Eraser" at bounding box center [126, 583] width 32 height 25
drag, startPoint x: 50, startPoint y: 590, endPoint x: 63, endPoint y: 573, distance: 22.1
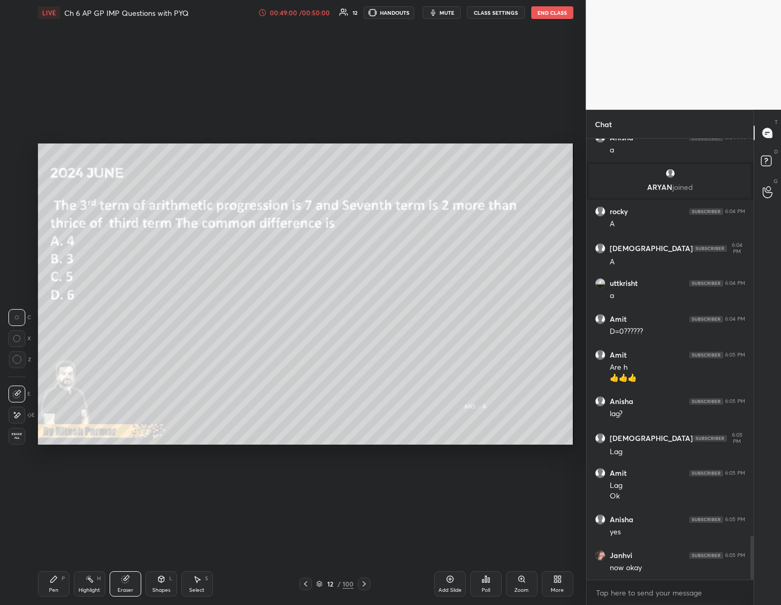
click at [54, 587] on div "Pen" at bounding box center [53, 589] width 9 height 5
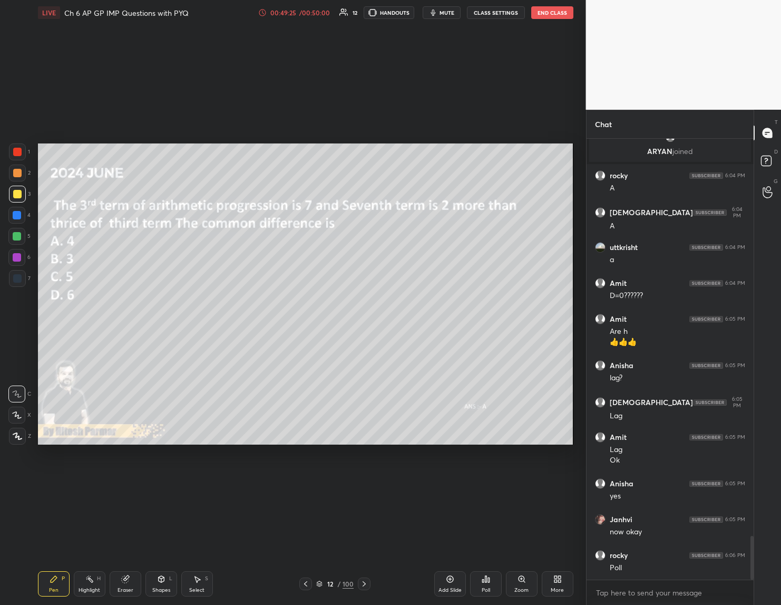
scroll to position [4046, 0]
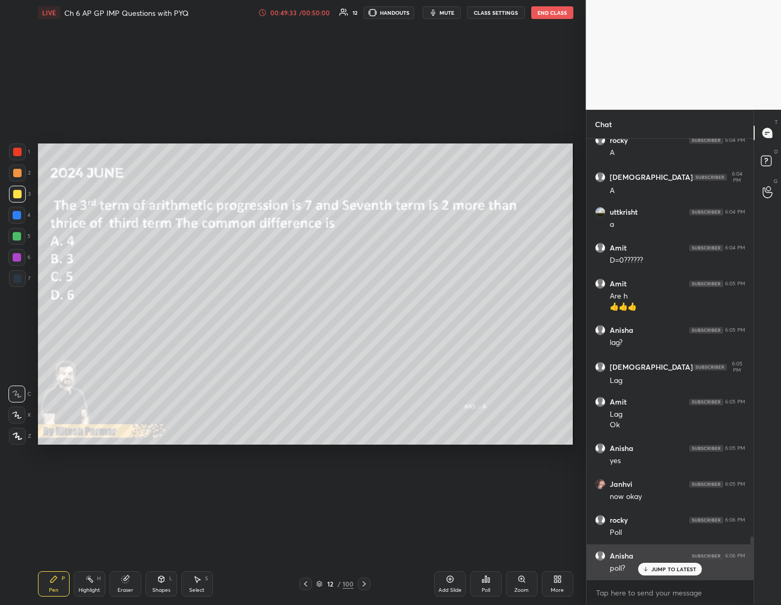
drag, startPoint x: 651, startPoint y: 567, endPoint x: 643, endPoint y: 566, distance: 7.9
click at [652, 567] on p "JUMP TO LATEST" at bounding box center [674, 569] width 45 height 6
click at [492, 585] on div "Poll" at bounding box center [486, 583] width 32 height 25
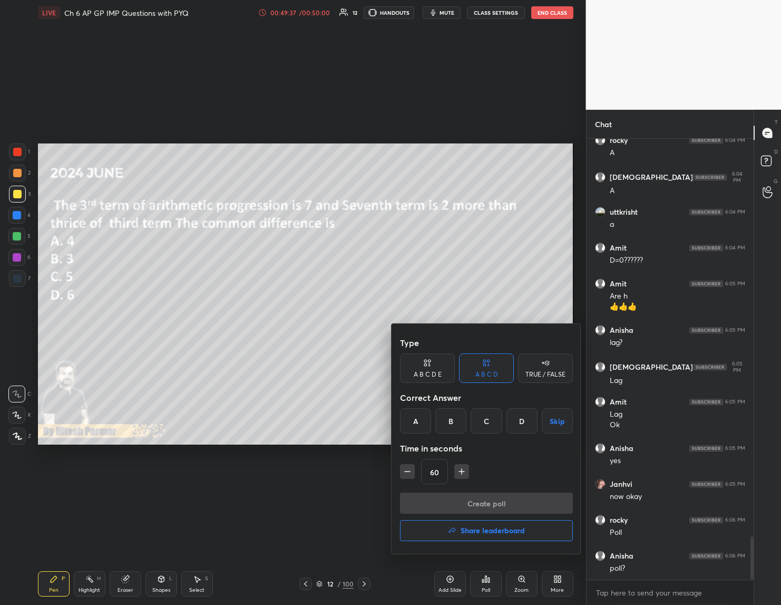
drag, startPoint x: 406, startPoint y: 420, endPoint x: 433, endPoint y: 451, distance: 41.1
click at [410, 421] on div "A" at bounding box center [415, 420] width 31 height 25
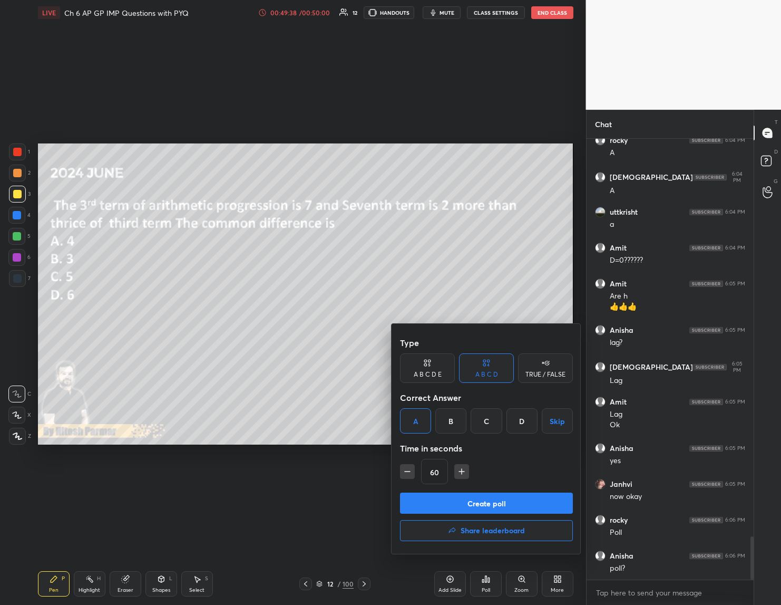
click at [402, 471] on icon "button" at bounding box center [407, 471] width 11 height 11
type input "45"
drag, startPoint x: 465, startPoint y: 500, endPoint x: 447, endPoint y: 511, distance: 21.3
click at [462, 502] on button "Create poll" at bounding box center [486, 502] width 173 height 21
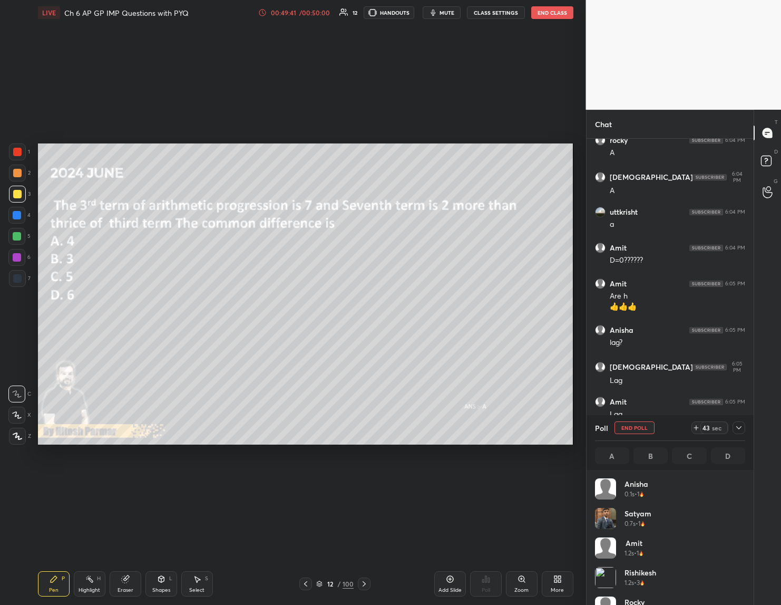
scroll to position [123, 147]
click at [16, 236] on div at bounding box center [17, 236] width 8 height 8
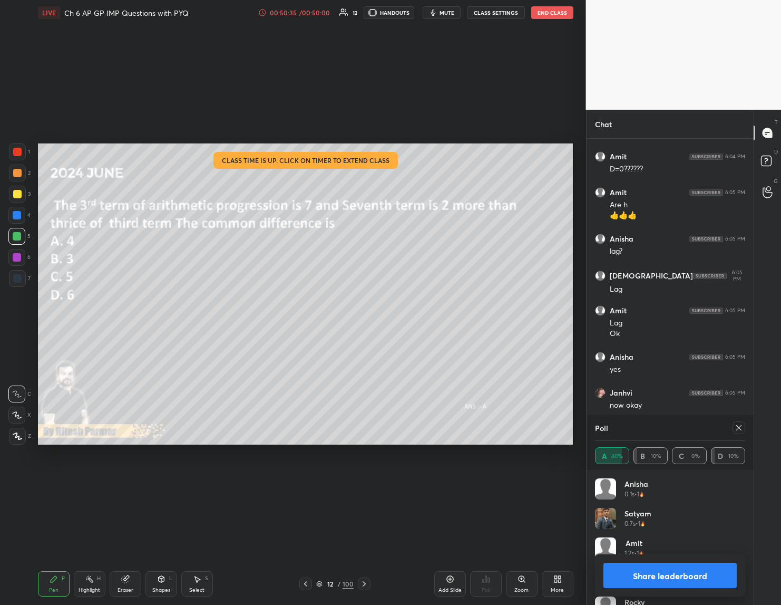
click at [312, 445] on div "Setting up your live class Class time is up. Click on timer to extend class Pol…" at bounding box center [306, 293] width 544 height 537
click at [642, 574] on button "Share leaderboard" at bounding box center [671, 575] width 134 height 25
type textarea "x"
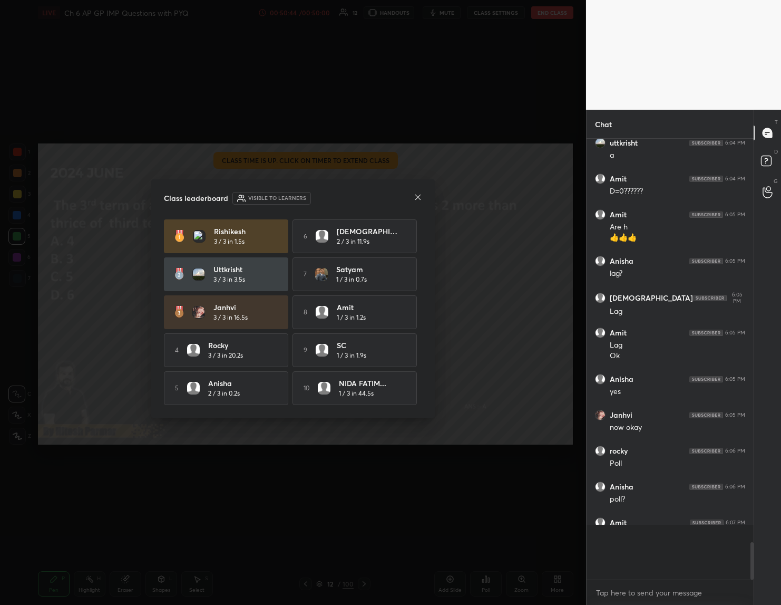
scroll to position [434, 164]
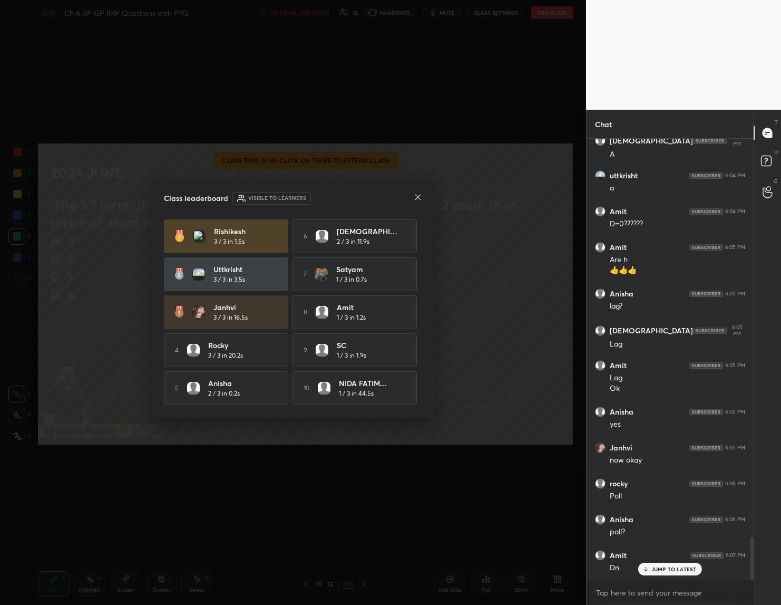
drag, startPoint x: 424, startPoint y: 195, endPoint x: 425, endPoint y: 201, distance: 6.9
click at [426, 198] on div "Class leaderboard Visible to learners Rishikesh 3 / 3 in 1.5s 6 [PERSON_NAME] 2…" at bounding box center [293, 298] width 284 height 238
click at [419, 195] on icon at bounding box center [418, 197] width 8 height 8
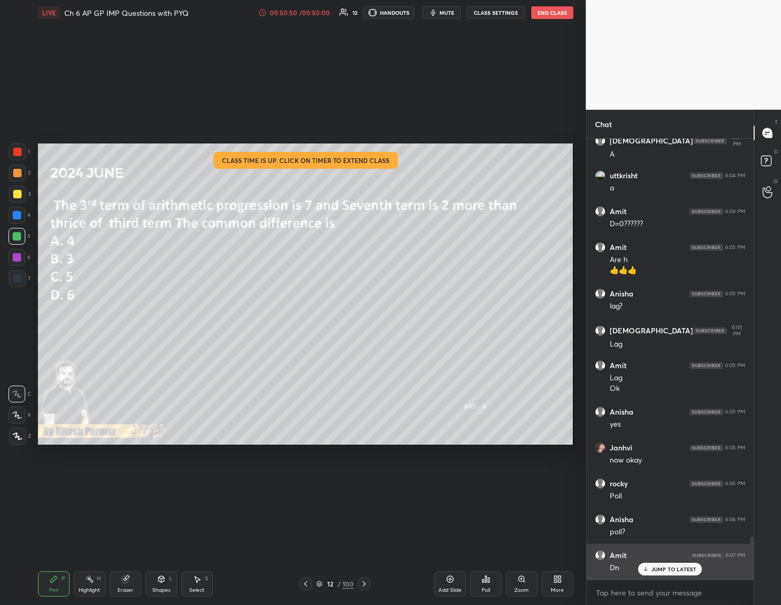
click at [649, 563] on div "JUMP TO LATEST" at bounding box center [669, 569] width 63 height 13
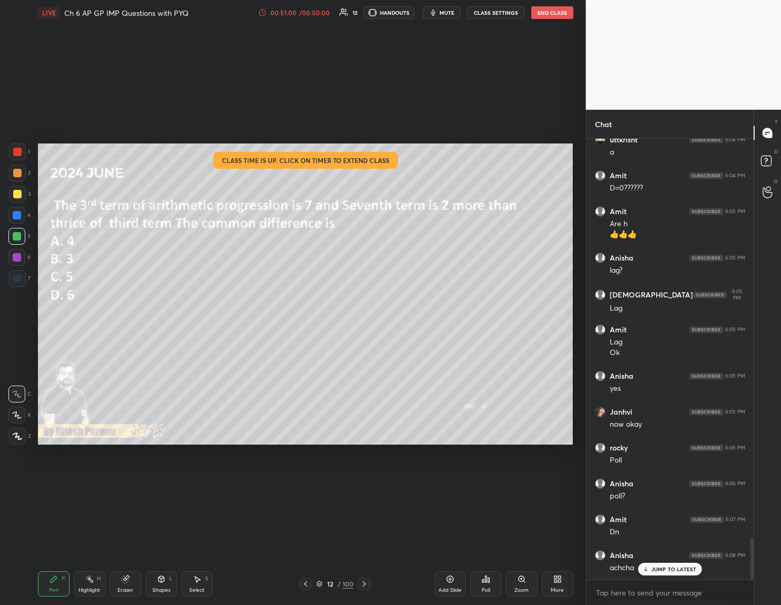
scroll to position [4154, 0]
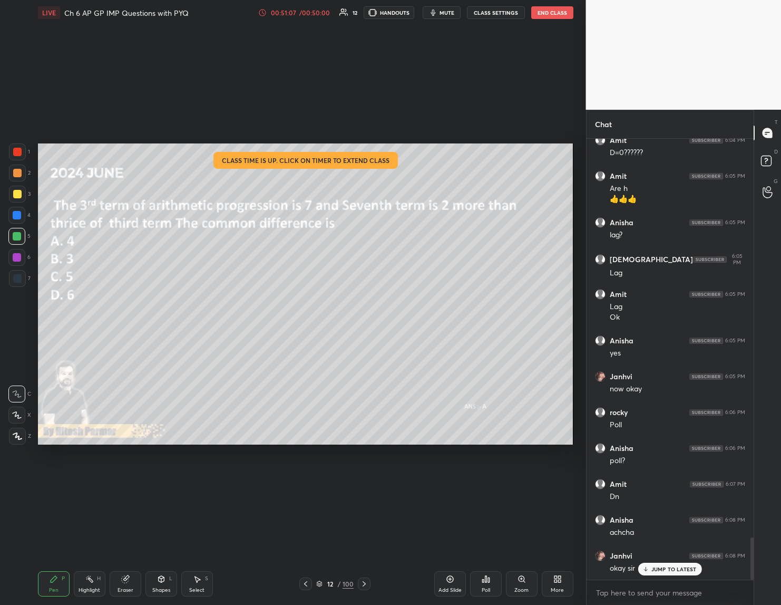
click at [661, 563] on div "JUMP TO LATEST" at bounding box center [669, 569] width 63 height 13
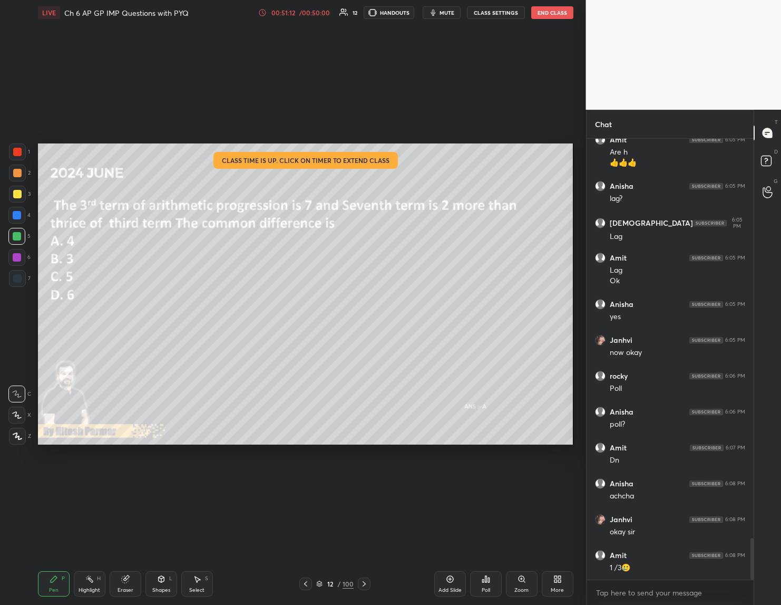
scroll to position [4226, 0]
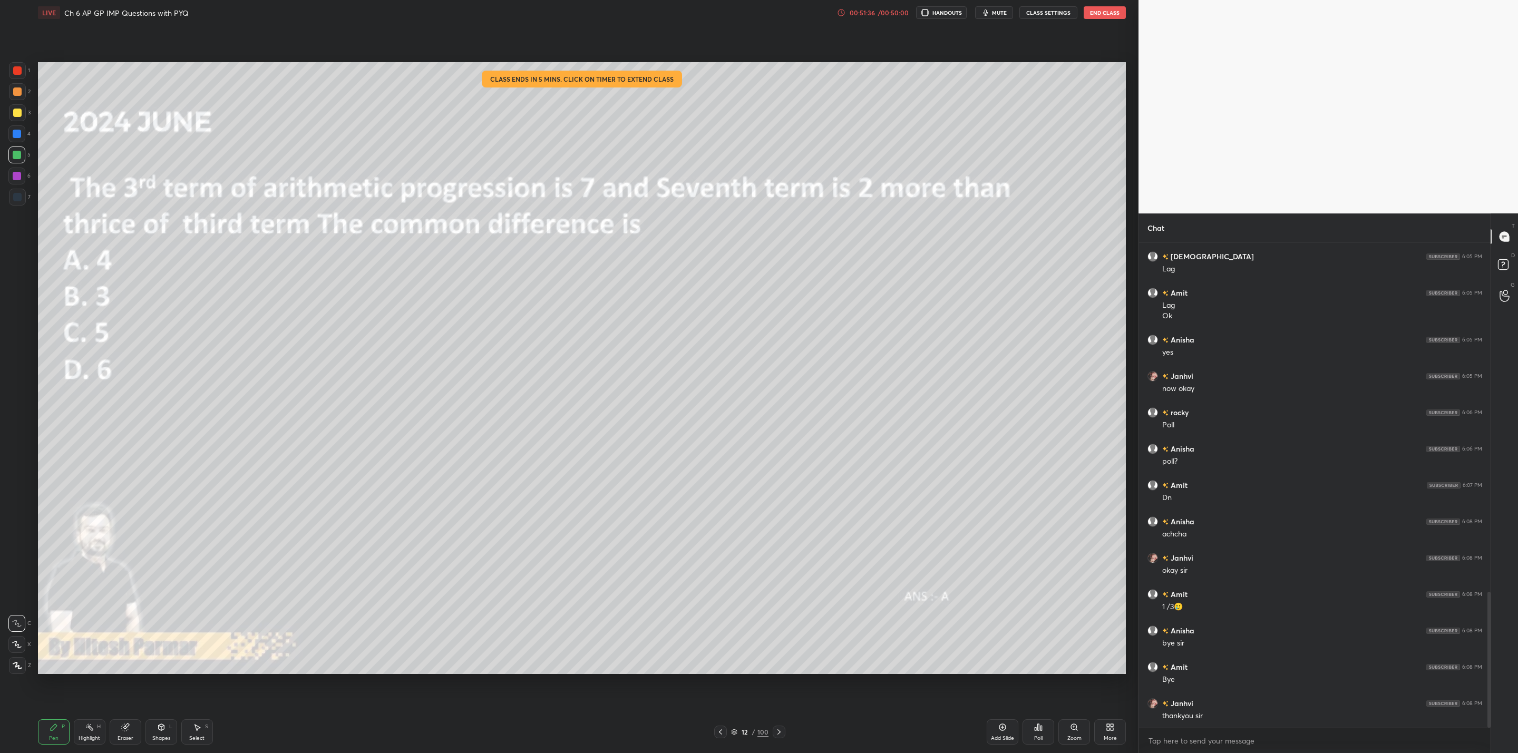
scroll to position [52034, 51624]
click at [1106, 13] on button "End Class" at bounding box center [1105, 12] width 42 height 13
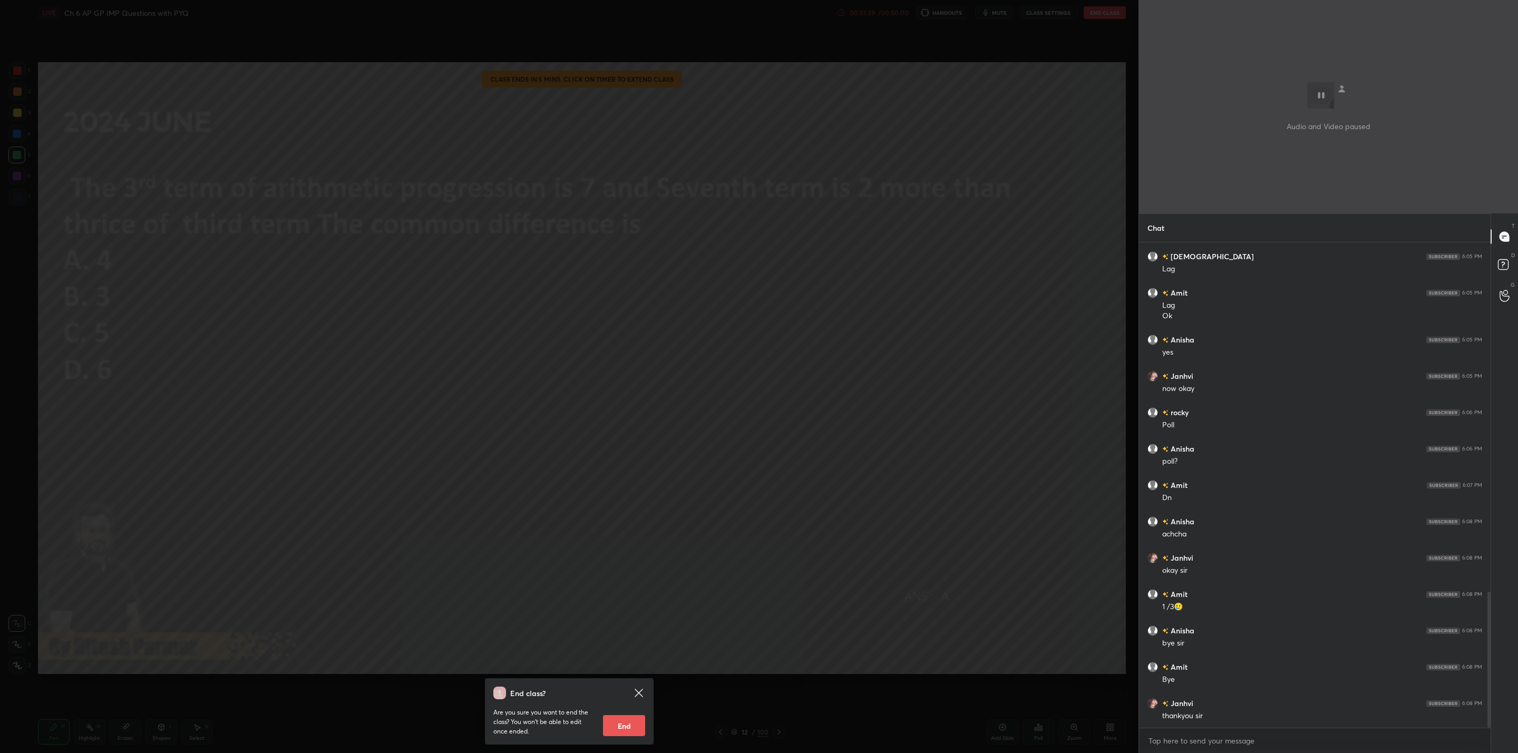
click at [613, 726] on button "End" at bounding box center [624, 725] width 42 height 21
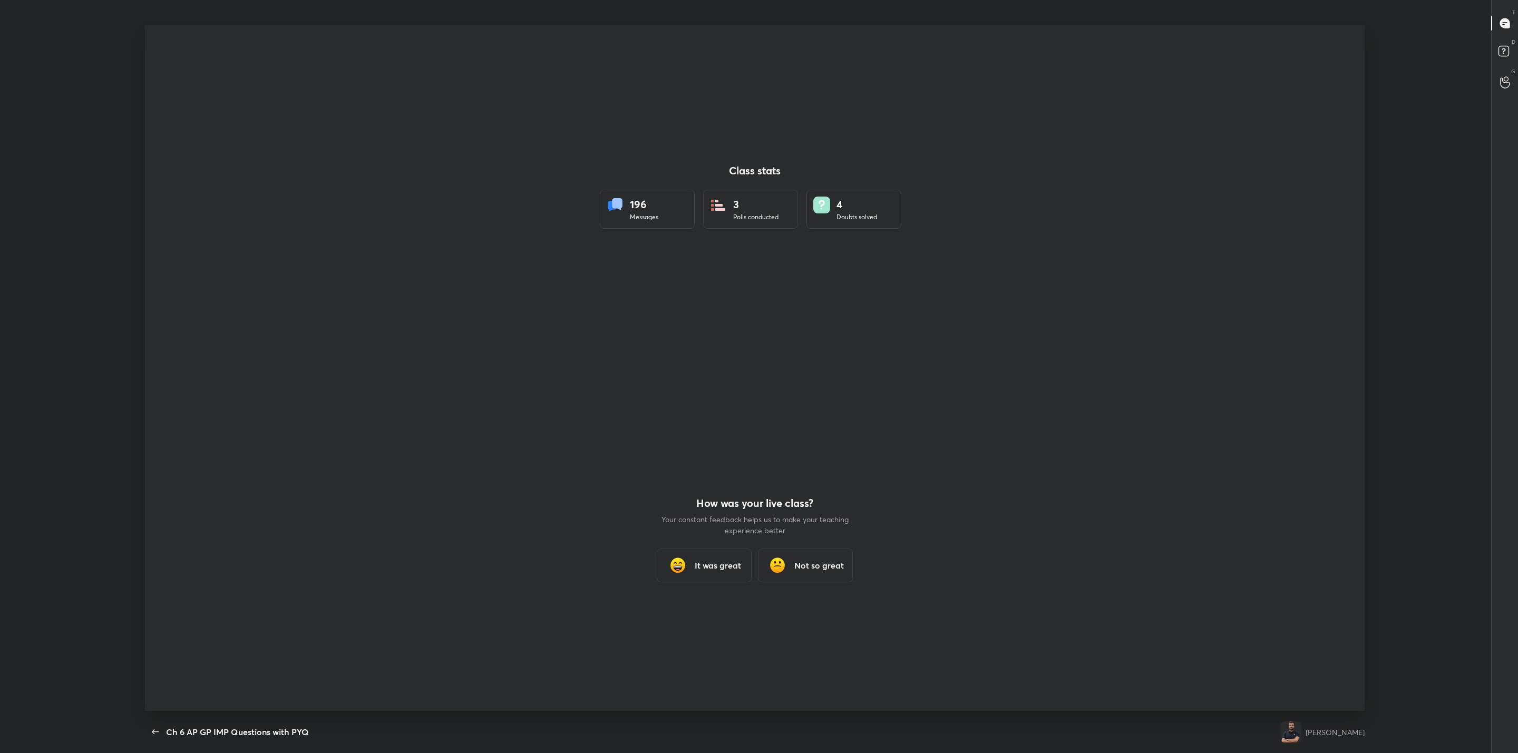
scroll to position [0, 0]
click at [712, 562] on h3 "It was great" at bounding box center [718, 565] width 46 height 13
click at [712, 562] on div "Class stats 196 Messages 3 Polls conducted 4 Doubts solved How was your live cl…" at bounding box center [755, 368] width 1220 height 686
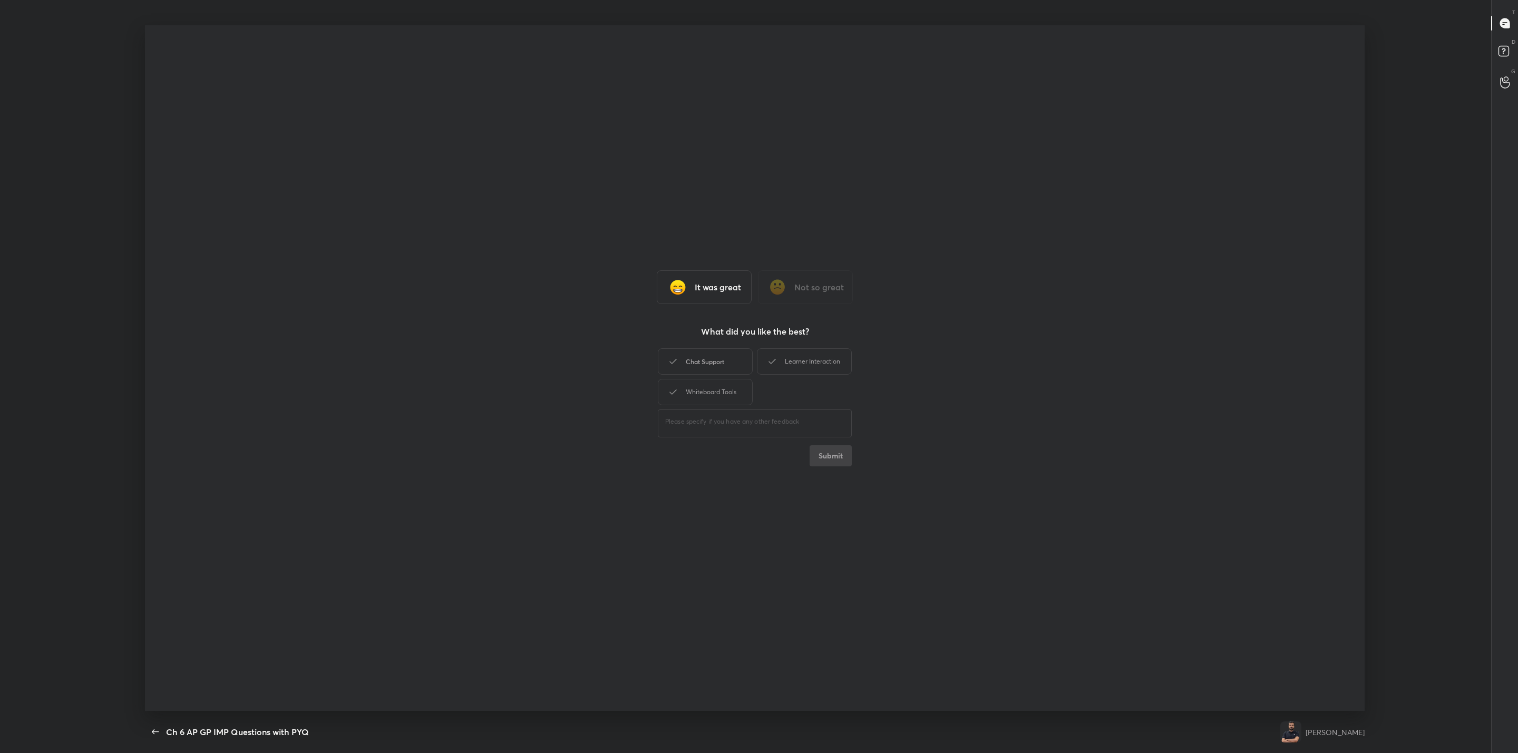
click at [722, 353] on div "Chat Support" at bounding box center [705, 361] width 95 height 26
click at [773, 353] on div "Learner Interaction" at bounding box center [804, 361] width 95 height 26
click at [725, 388] on div "Whiteboard Tools" at bounding box center [705, 392] width 95 height 26
drag, startPoint x: 832, startPoint y: 450, endPoint x: 834, endPoint y: 459, distance: 9.6
click at [832, 451] on button "Submit" at bounding box center [831, 455] width 42 height 21
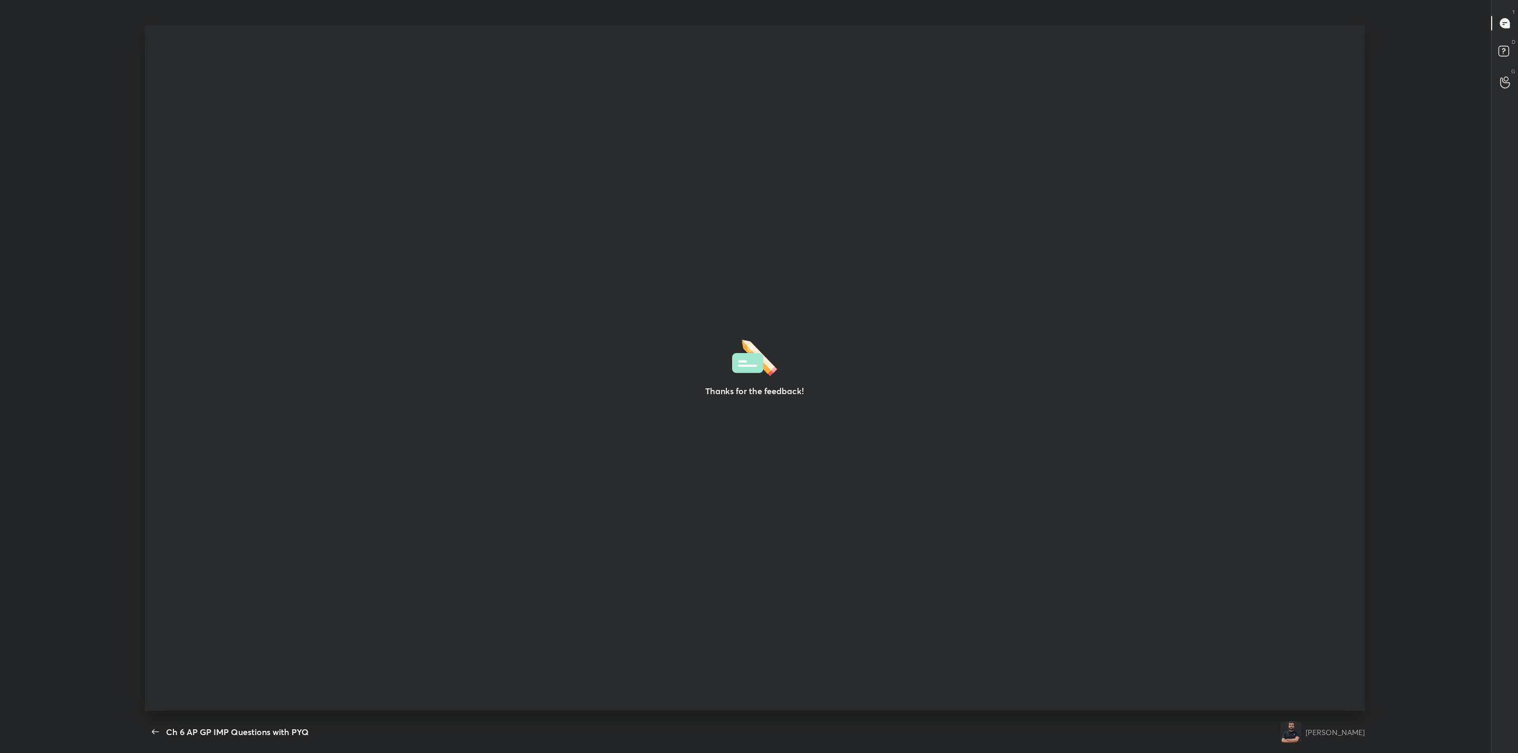
drag, startPoint x: 849, startPoint y: 515, endPoint x: 1481, endPoint y: 352, distance: 652.3
click at [1481, 352] on div "Thanks for the feedback! Setting up your live class" at bounding box center [755, 368] width 1510 height 686
